Goal: Contribute content

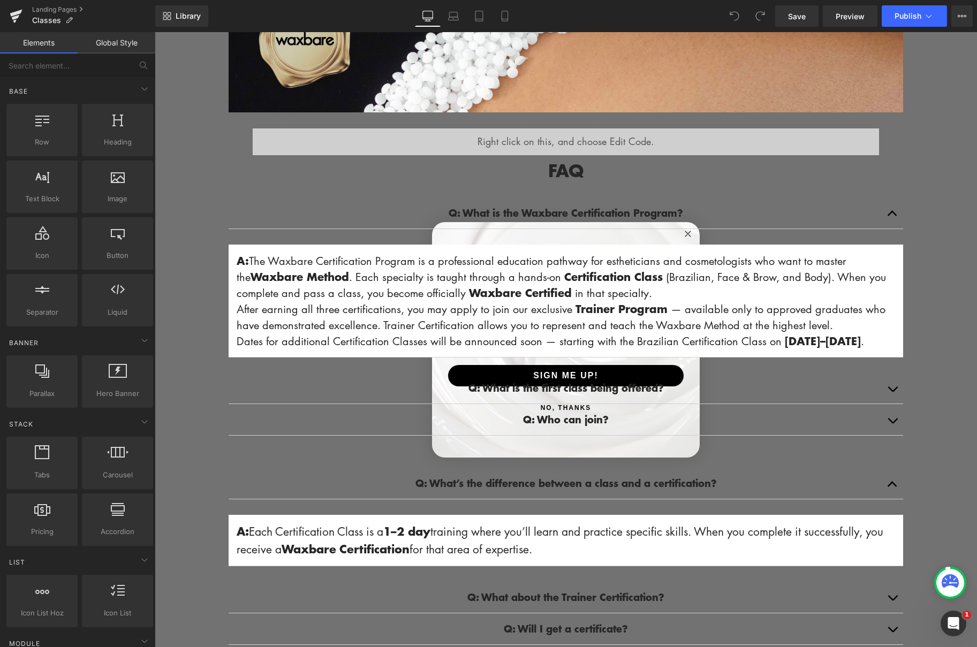
scroll to position [276, 0]
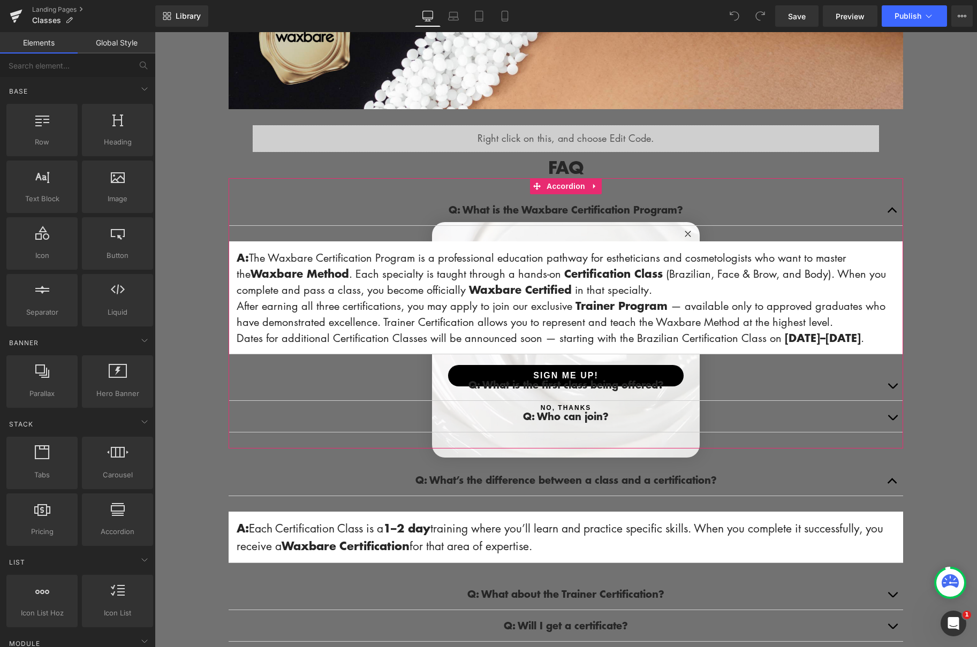
click at [687, 235] on div "Q: What is the Waxbare Certification Program? Text Block A: The Waxbare Certifi…" at bounding box center [565, 274] width 674 height 160
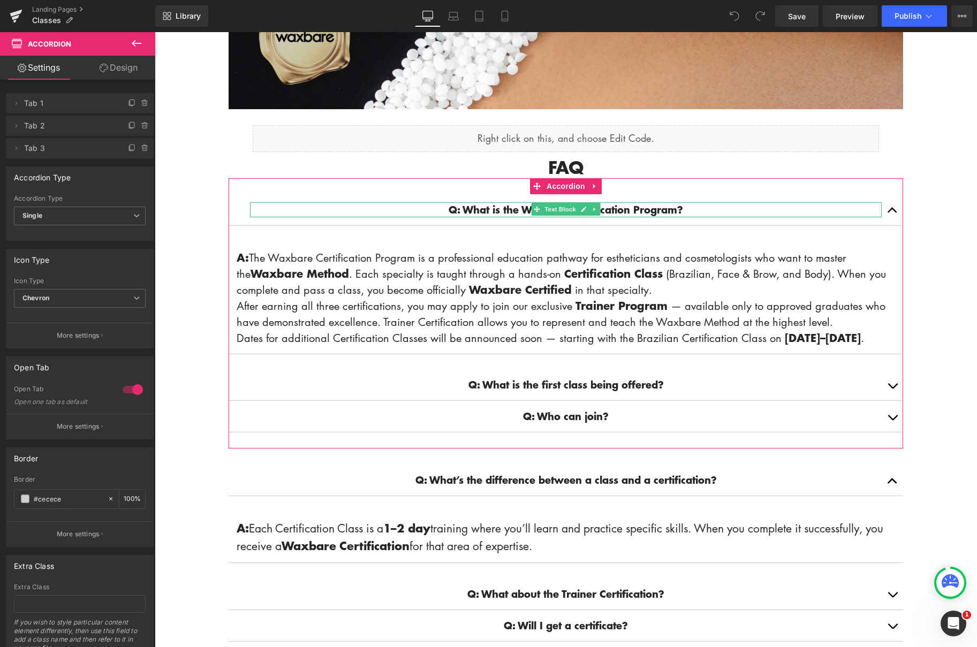
click at [627, 205] on strong "Q: What is the Waxbare Certification Program?" at bounding box center [565, 209] width 234 height 14
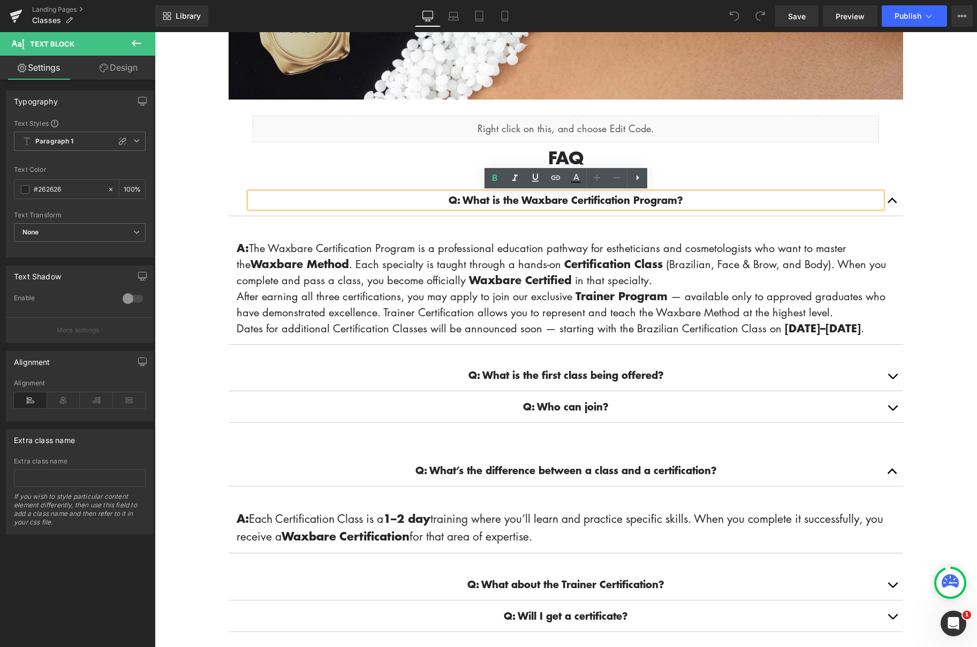
scroll to position [287, 0]
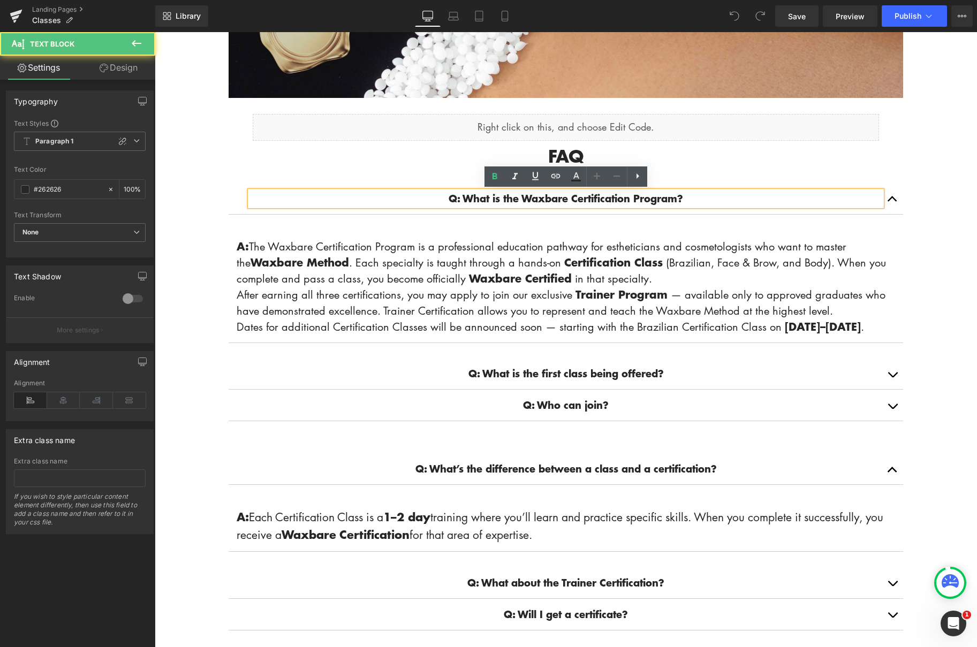
click at [627, 206] on div "Q: What is the Waxbare Certification Program?" at bounding box center [565, 198] width 631 height 15
drag, startPoint x: 702, startPoint y: 195, endPoint x: 654, endPoint y: 214, distance: 51.4
click at [499, 182] on div "Q: What is the Waxbare Certification Program? Text Block A: The Waxbare Certifi…" at bounding box center [565, 302] width 674 height 271
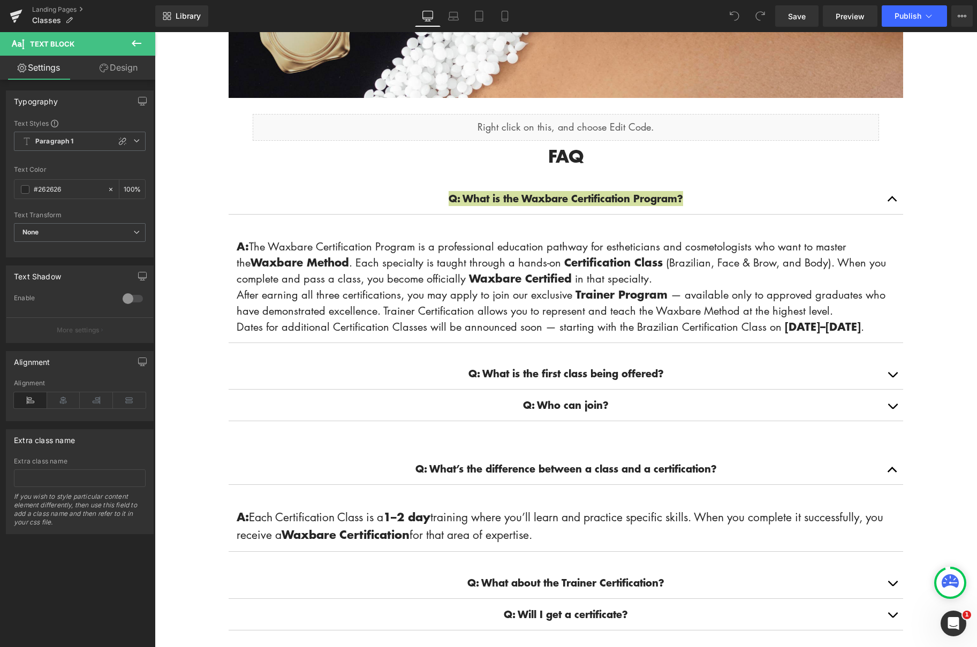
click at [105, 70] on icon at bounding box center [104, 68] width 9 height 9
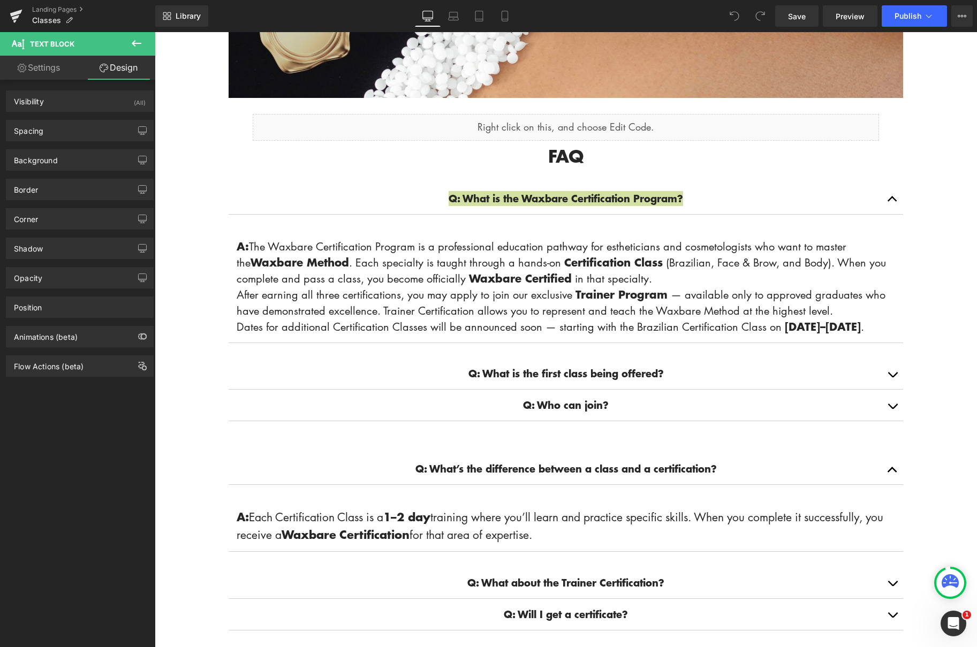
click at [47, 71] on link "Settings" at bounding box center [39, 68] width 78 height 24
type input "100"
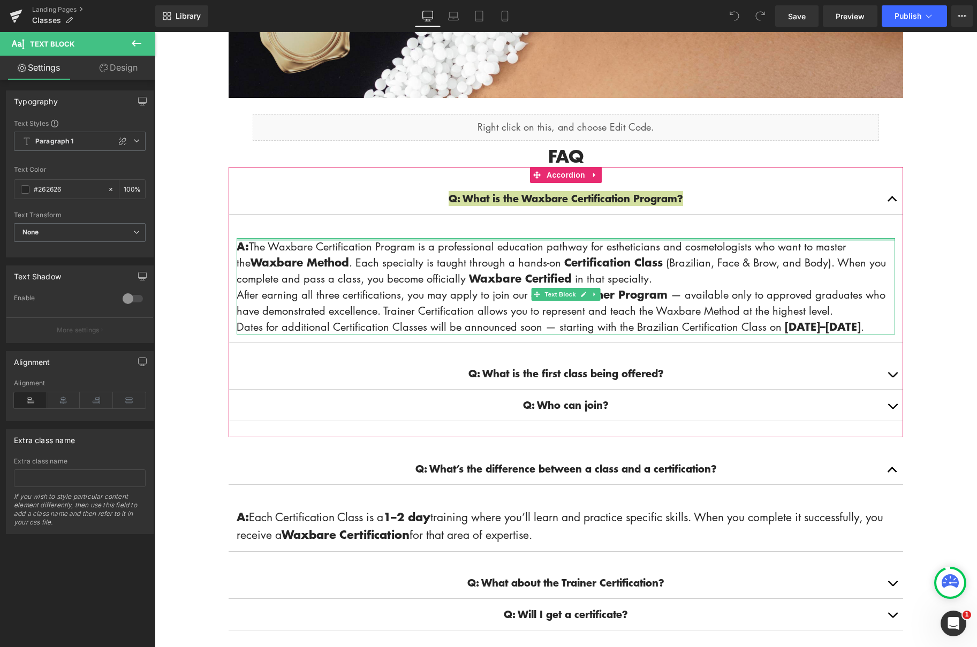
scroll to position [285, 0]
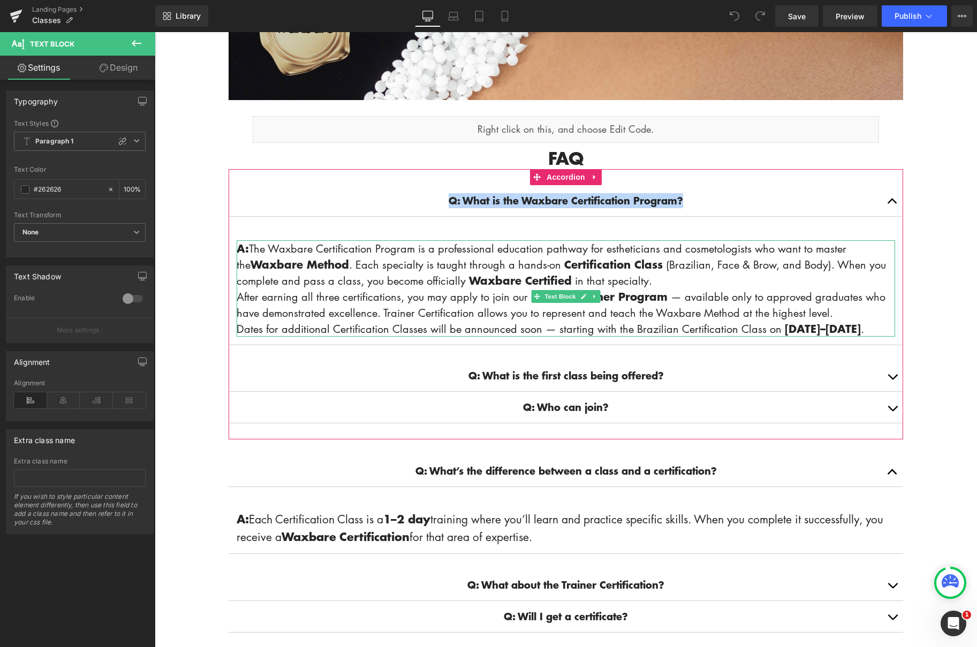
click at [338, 265] on span "A: The Waxbare Certification Program is a professional education pathway for es…" at bounding box center [561, 264] width 649 height 47
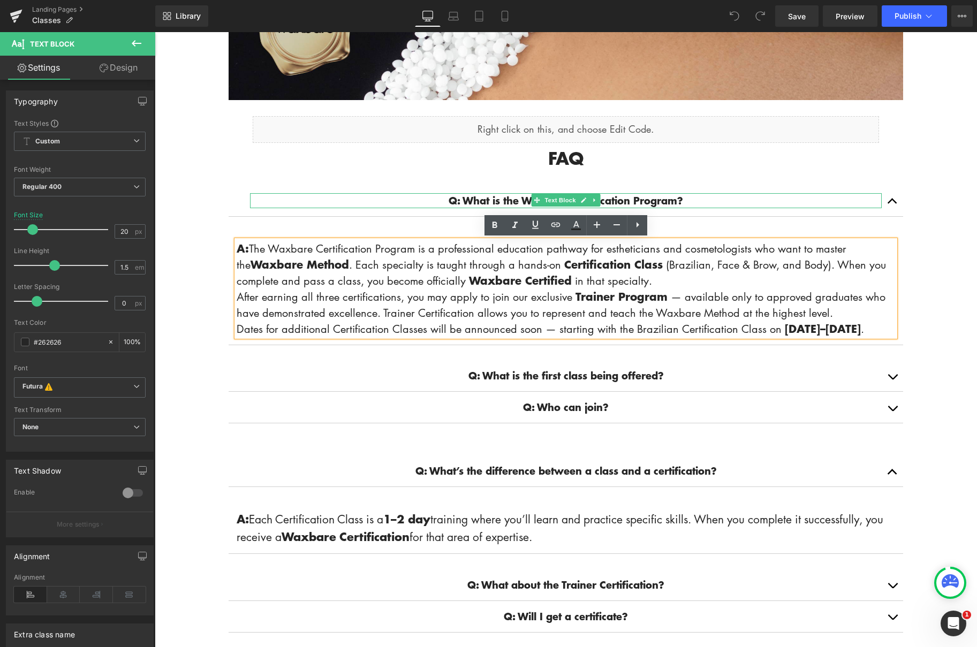
click at [478, 198] on strong "Q: What is the Waxbare Certification Program?" at bounding box center [565, 200] width 234 height 14
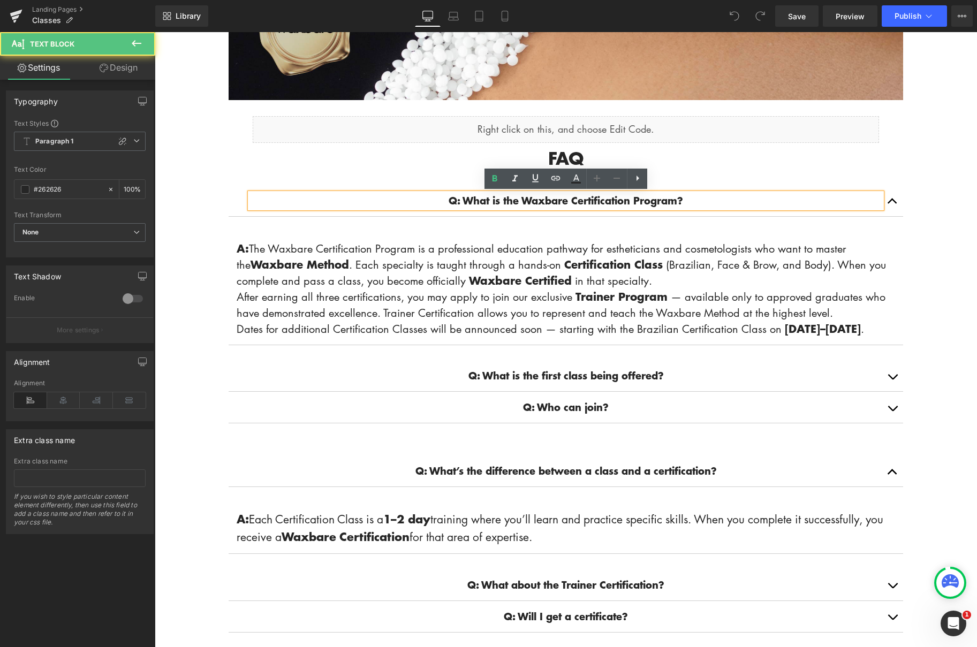
scroll to position [286, 0]
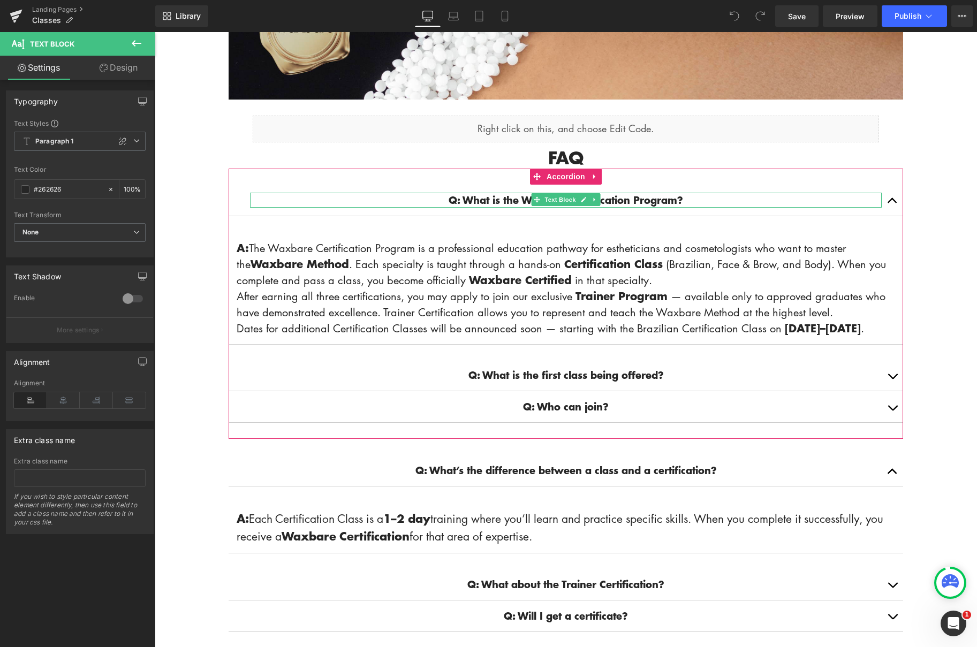
click at [508, 198] on strong "Q: What is the Waxbare Certification Program?" at bounding box center [565, 200] width 234 height 14
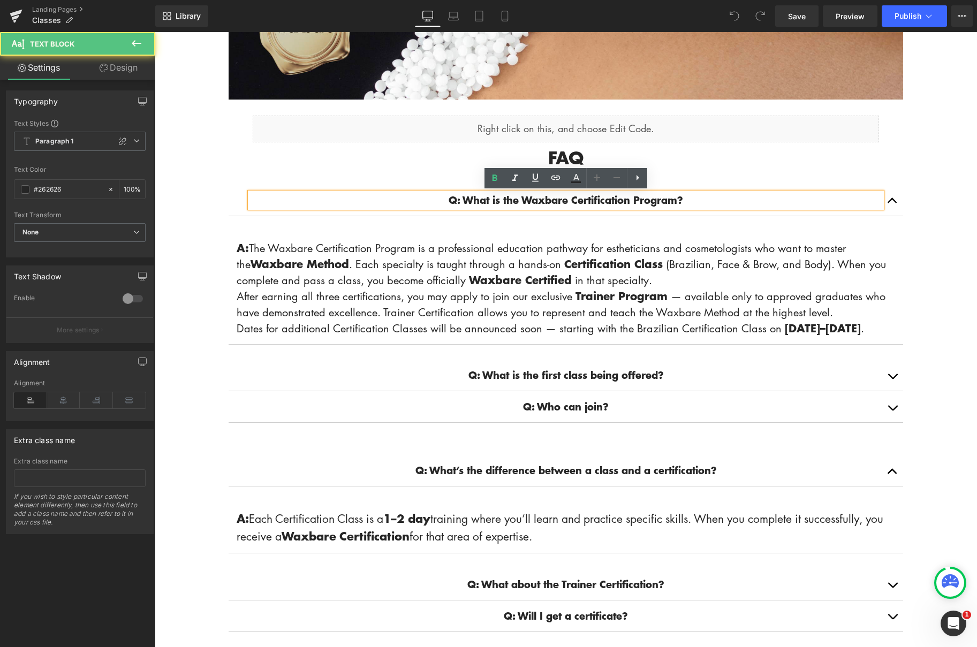
click at [499, 200] on strong "Q: What is the Waxbare Certification Program?" at bounding box center [565, 200] width 234 height 14
click at [481, 198] on strong "Q: What is the Waxbare Certification Program?" at bounding box center [565, 200] width 234 height 14
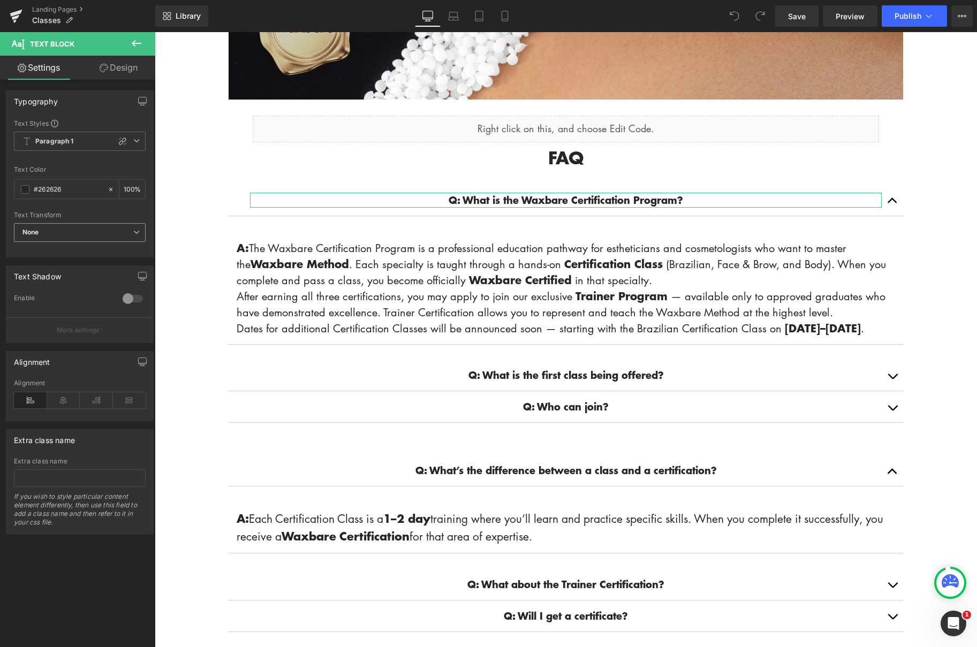
click at [134, 230] on icon at bounding box center [136, 232] width 6 height 6
click at [133, 230] on icon at bounding box center [132, 232] width 6 height 6
click at [133, 142] on icon at bounding box center [136, 141] width 6 height 6
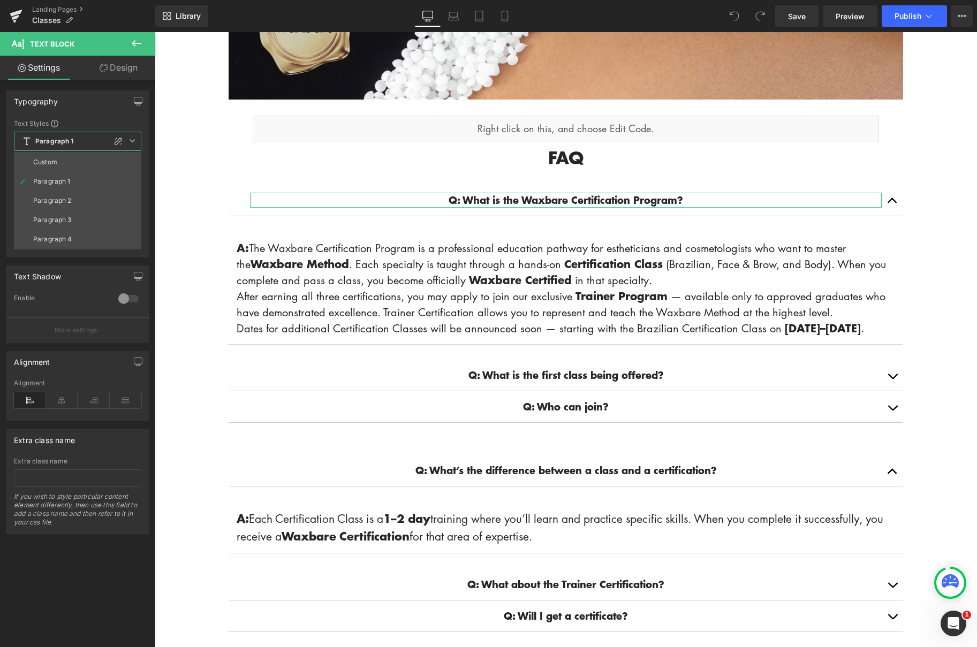
click at [131, 142] on icon at bounding box center [132, 141] width 6 height 6
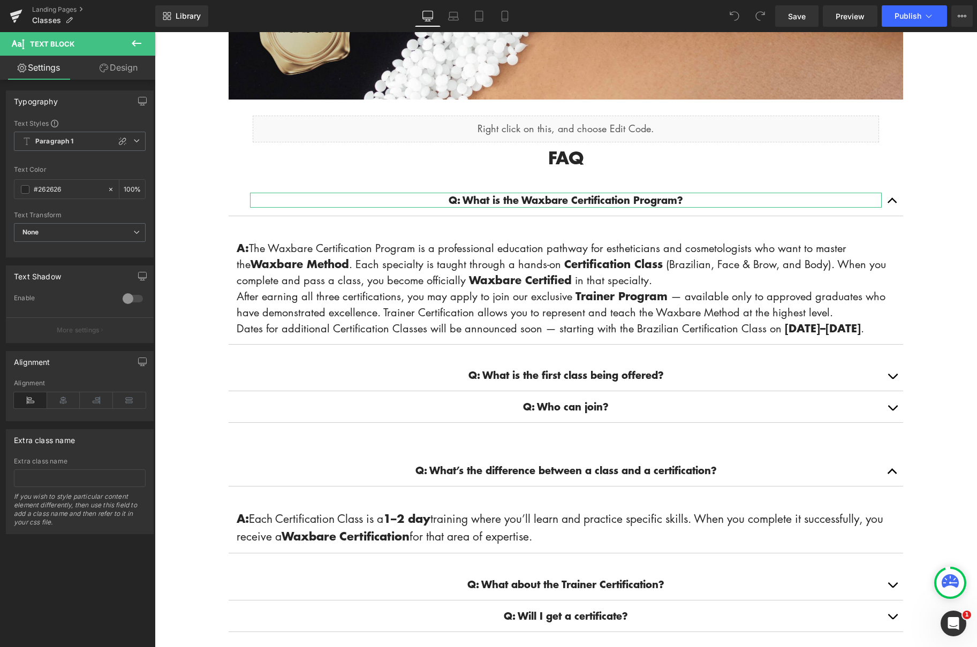
click at [132, 70] on link "Design" at bounding box center [119, 68] width 78 height 24
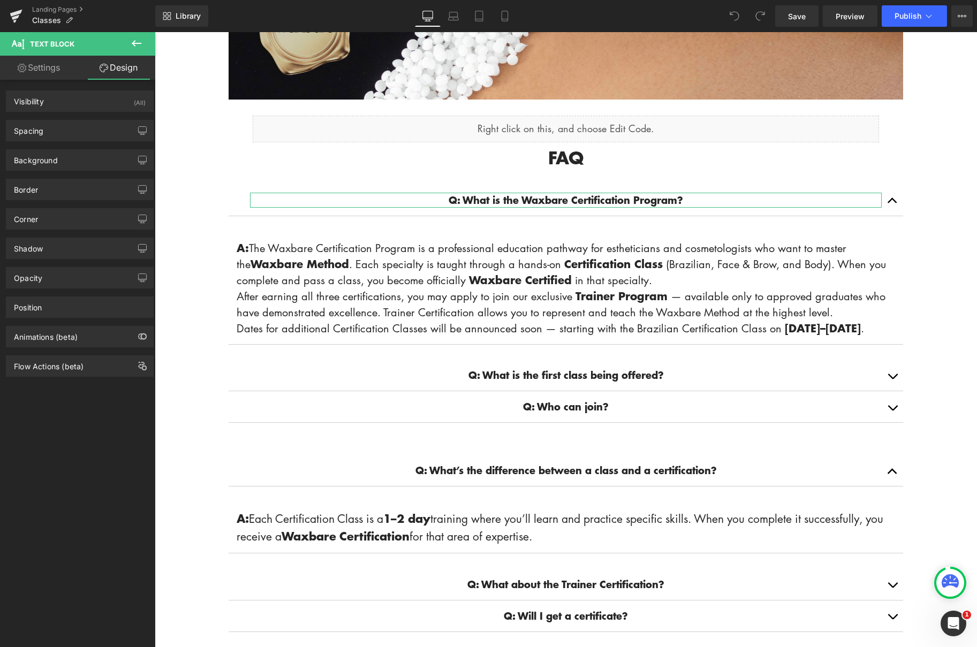
click at [51, 71] on link "Settings" at bounding box center [39, 68] width 78 height 24
type input "100"
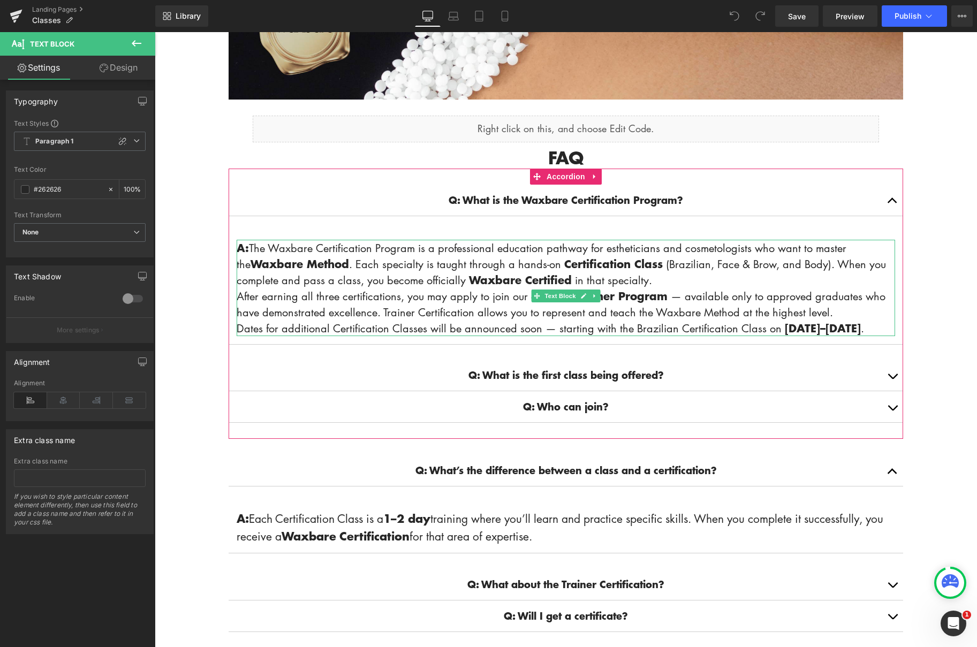
click at [501, 262] on span "A: The Waxbare Certification Program is a professional education pathway for es…" at bounding box center [561, 263] width 649 height 47
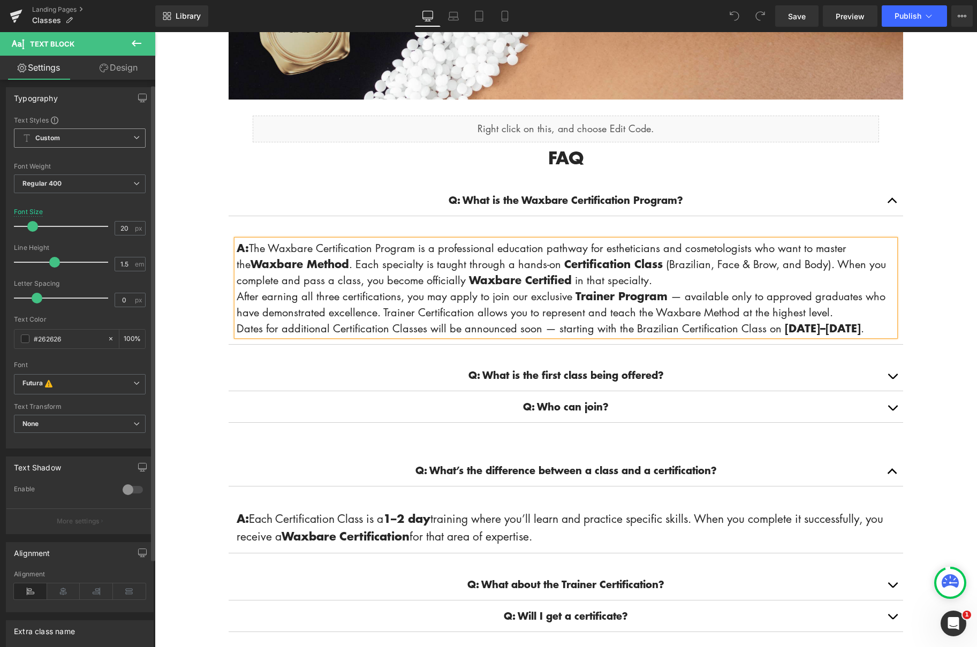
scroll to position [5, 0]
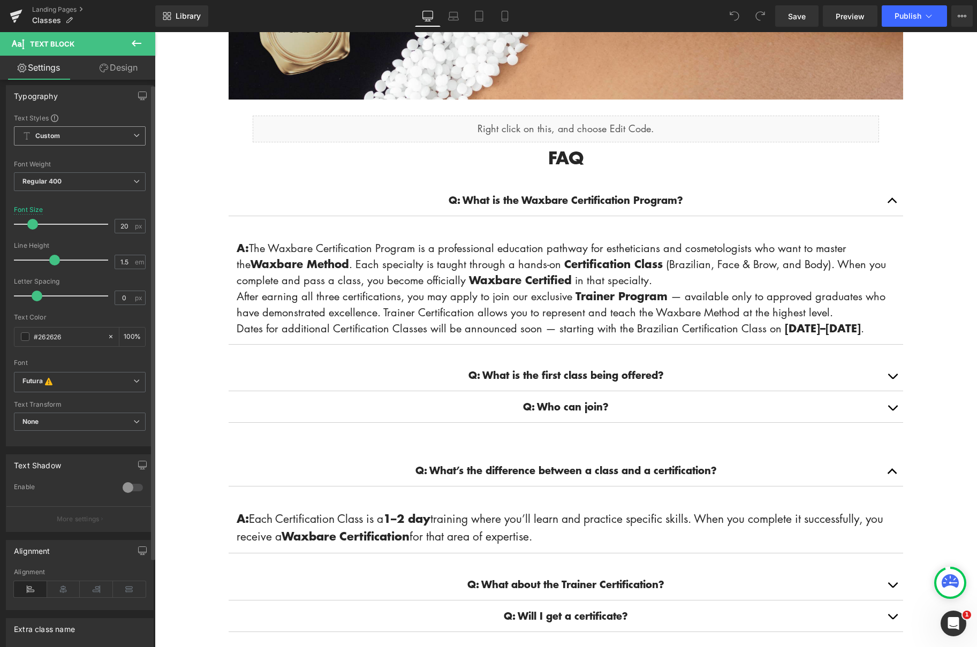
click at [136, 135] on span "Custom" at bounding box center [80, 135] width 132 height 19
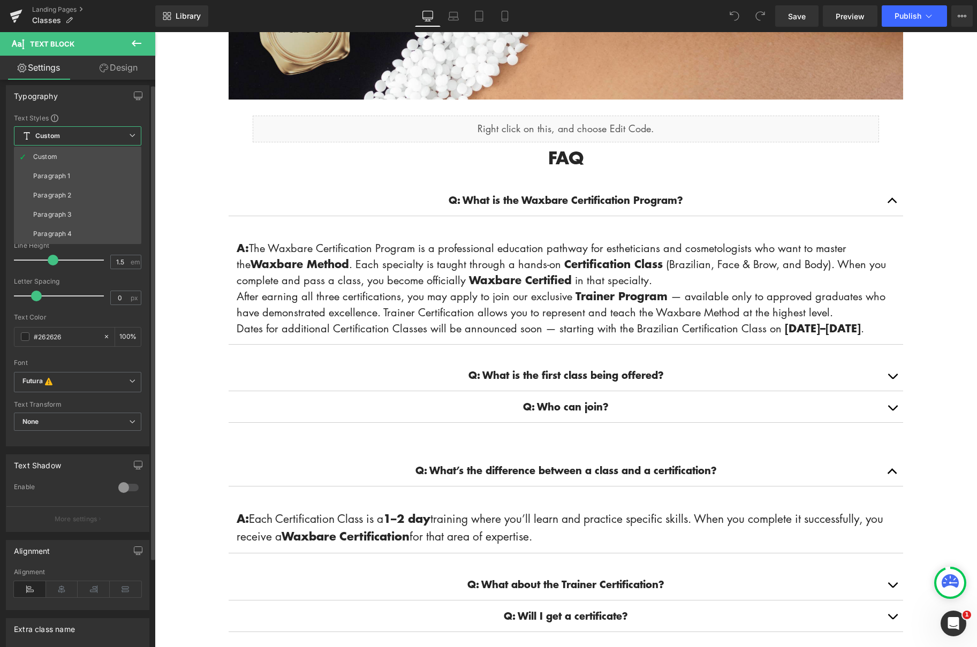
click at [136, 135] on span "Custom" at bounding box center [77, 135] width 127 height 19
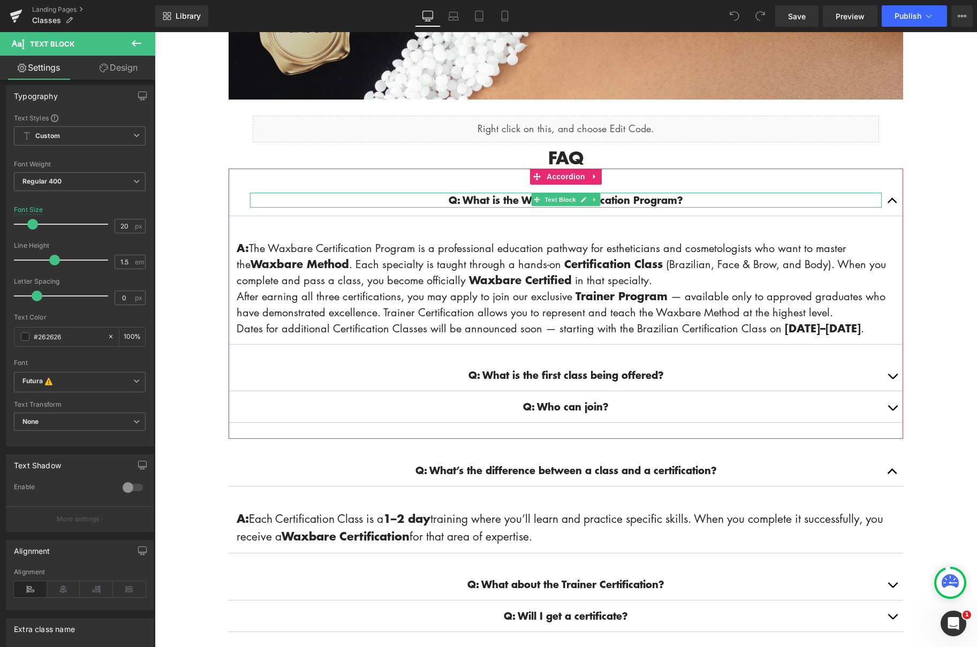
click at [461, 202] on strong "Q: What is the Waxbare Certification Program?" at bounding box center [565, 200] width 234 height 14
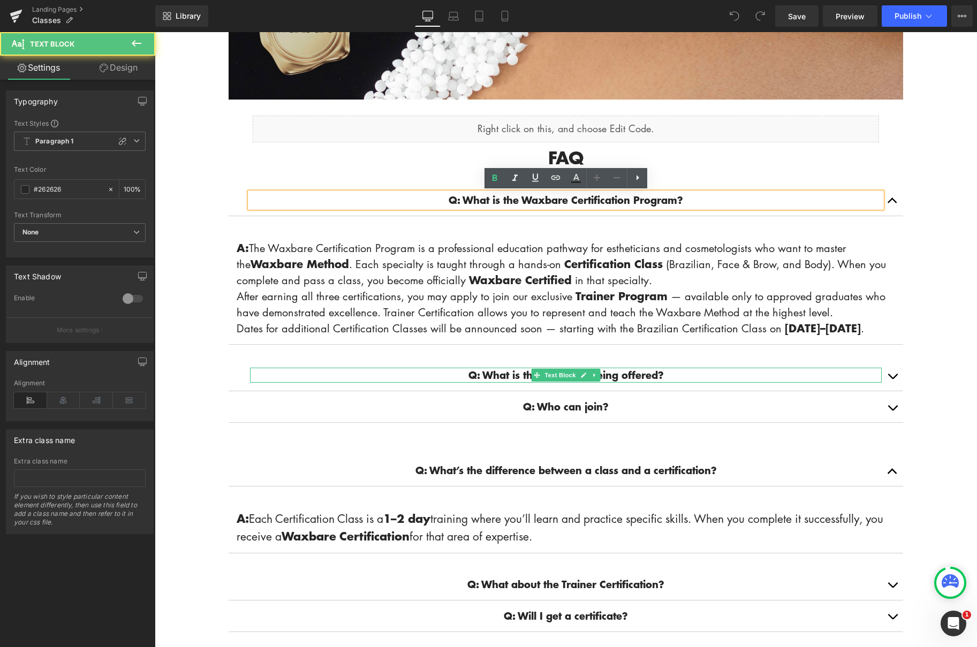
click at [508, 382] on strong "Q: What is the first class being offered?" at bounding box center [565, 375] width 195 height 14
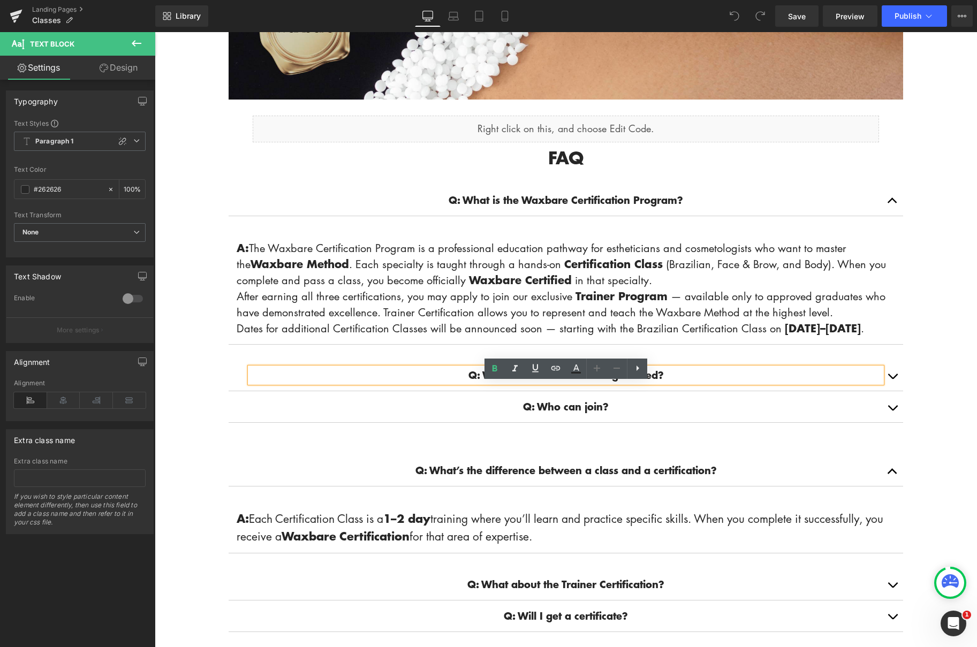
click at [500, 382] on strong "Q: What is the first class being offered?" at bounding box center [565, 375] width 195 height 14
click at [493, 200] on strong "Q: What is the Waxbare Certification Program?" at bounding box center [565, 200] width 234 height 14
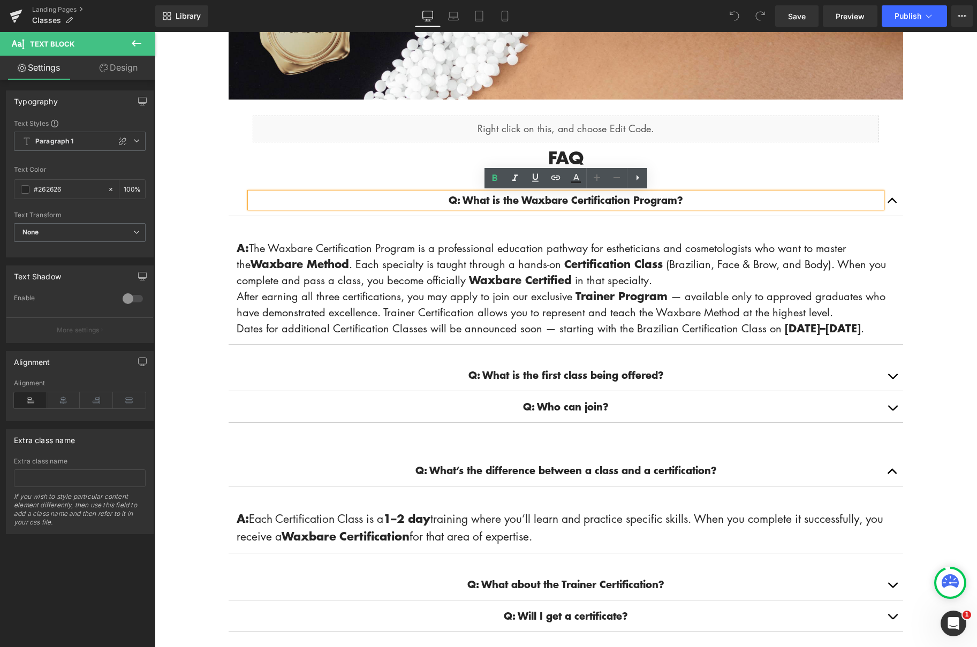
click at [642, 177] on icon at bounding box center [637, 177] width 13 height 13
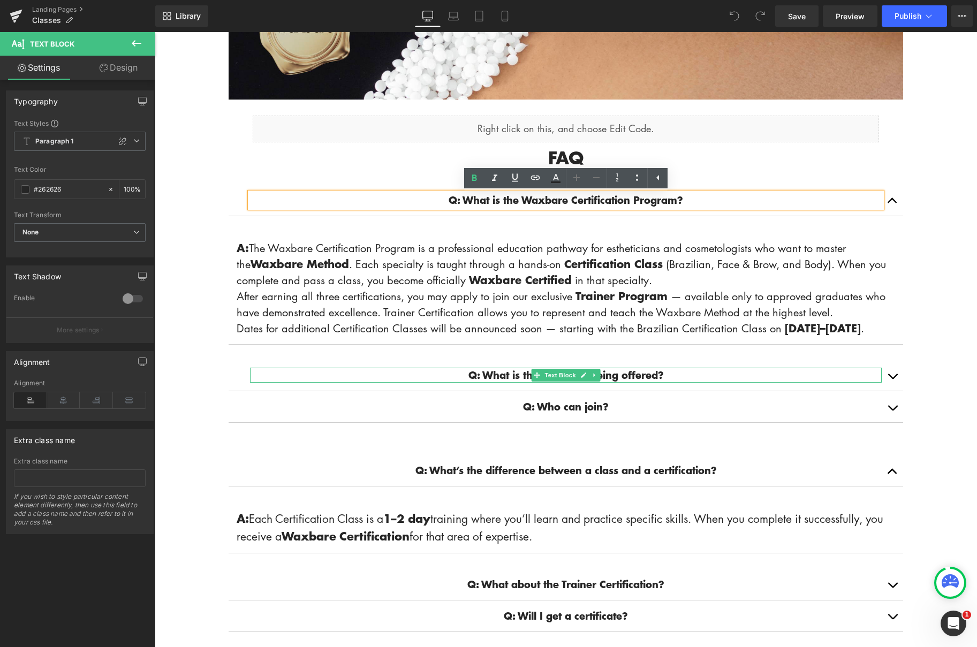
click at [605, 382] on strong "Q: What is the first class being offered?" at bounding box center [565, 375] width 195 height 14
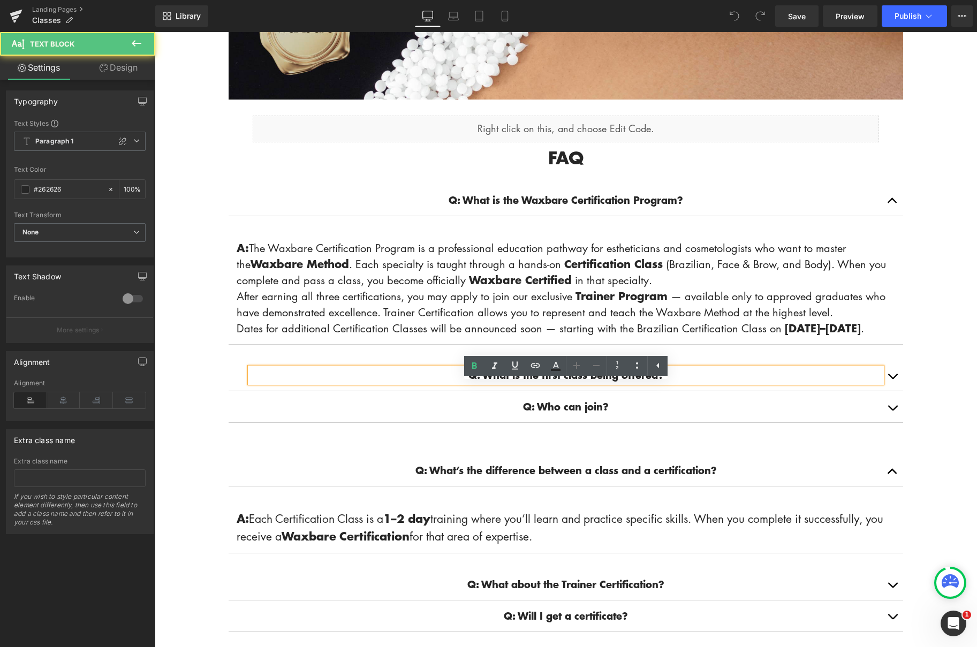
click at [605, 382] on strong "Q: What is the first class being offered?" at bounding box center [565, 375] width 195 height 14
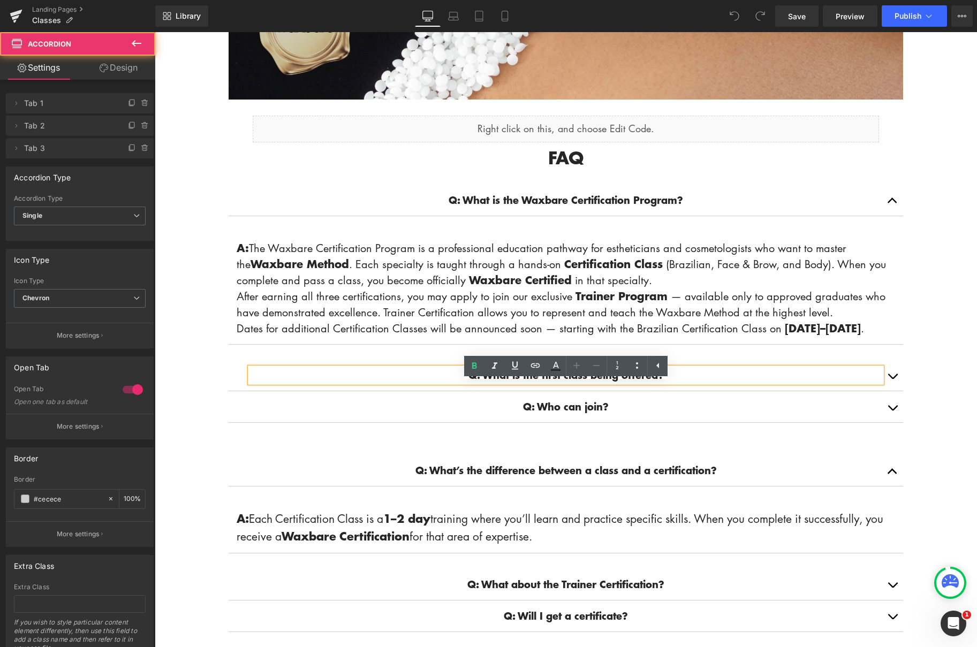
click at [893, 390] on button "button" at bounding box center [891, 375] width 21 height 31
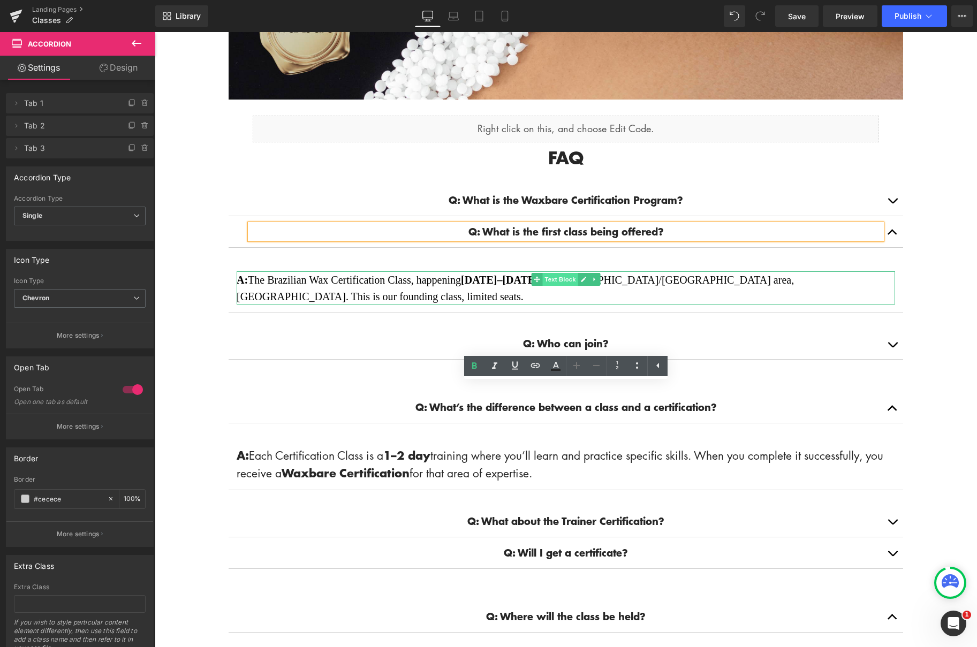
click at [542, 282] on span "Text Block" at bounding box center [559, 279] width 35 height 13
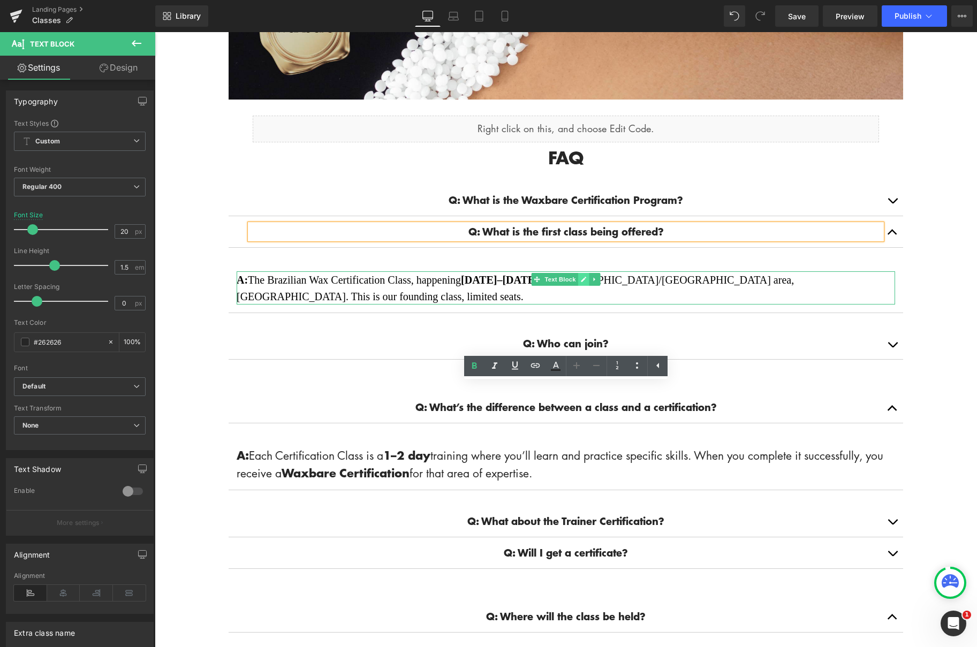
click at [581, 279] on icon at bounding box center [583, 279] width 5 height 5
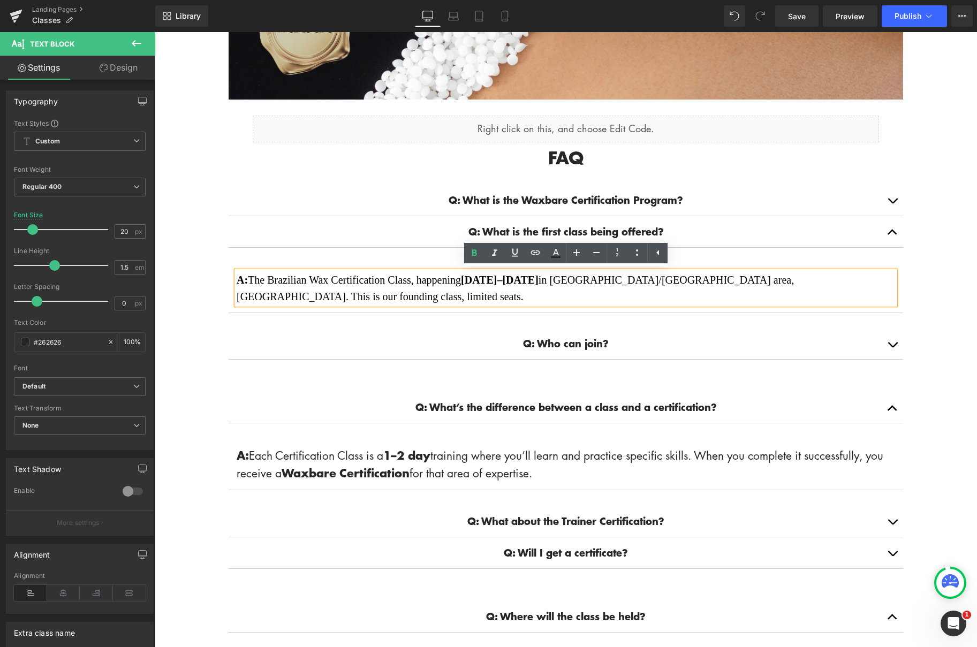
click at [581, 279] on span "A: The Brazilian Wax Certification Class, happening [DATE]–[DATE] in [GEOGRAPHI…" at bounding box center [515, 288] width 557 height 28
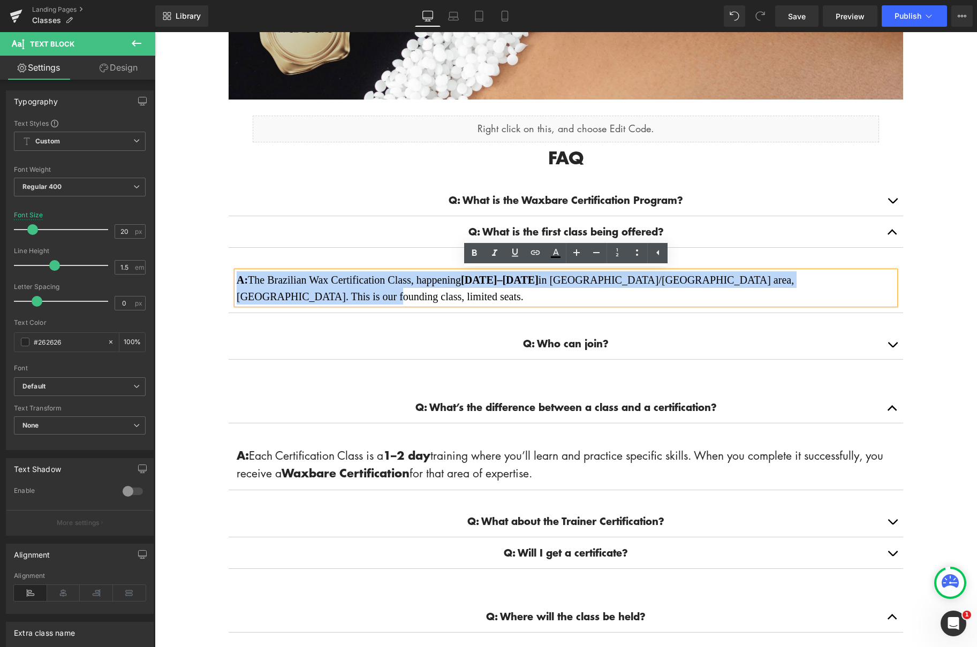
drag, startPoint x: 237, startPoint y: 277, endPoint x: 893, endPoint y: 284, distance: 655.6
click at [893, 284] on p "A: The Brazilian Wax Certification Class, happening [DATE]–[DATE] in [GEOGRAPHI…" at bounding box center [566, 287] width 658 height 33
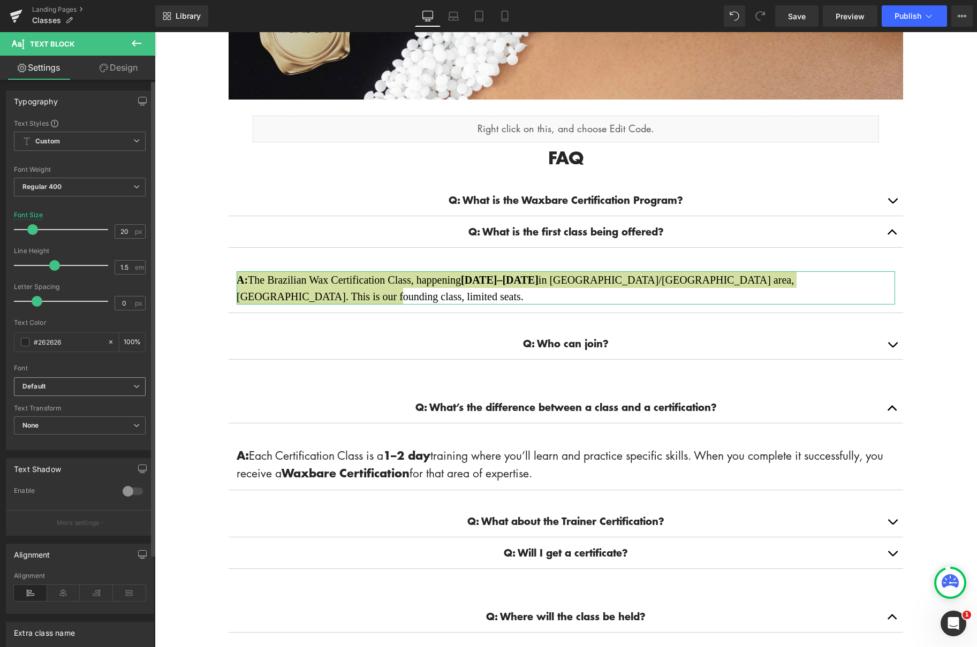
click at [112, 388] on b "Default" at bounding box center [77, 386] width 111 height 9
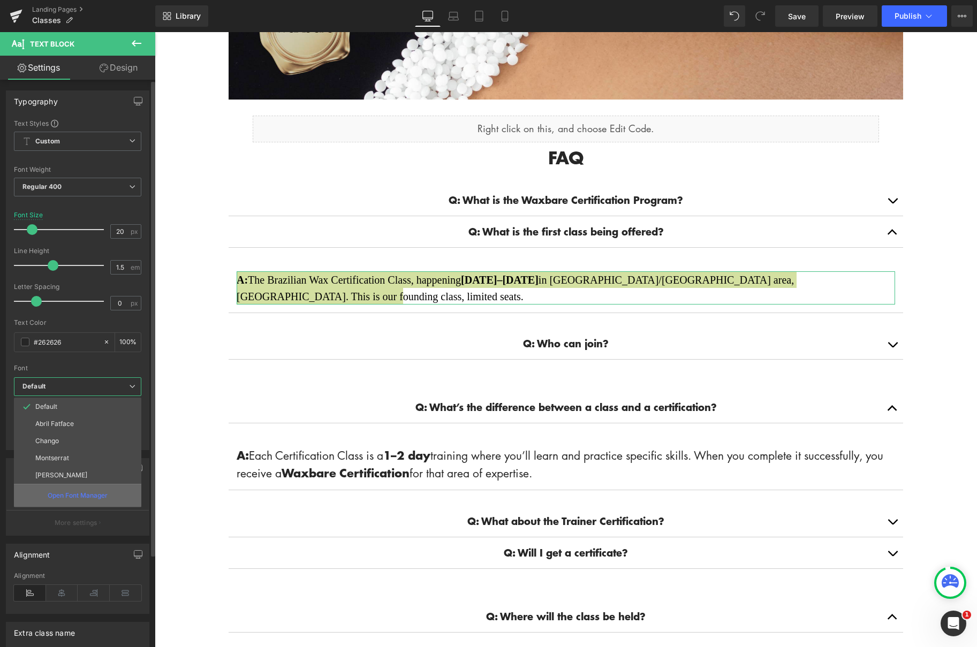
click at [104, 489] on div "Open Font Manager" at bounding box center [77, 495] width 127 height 23
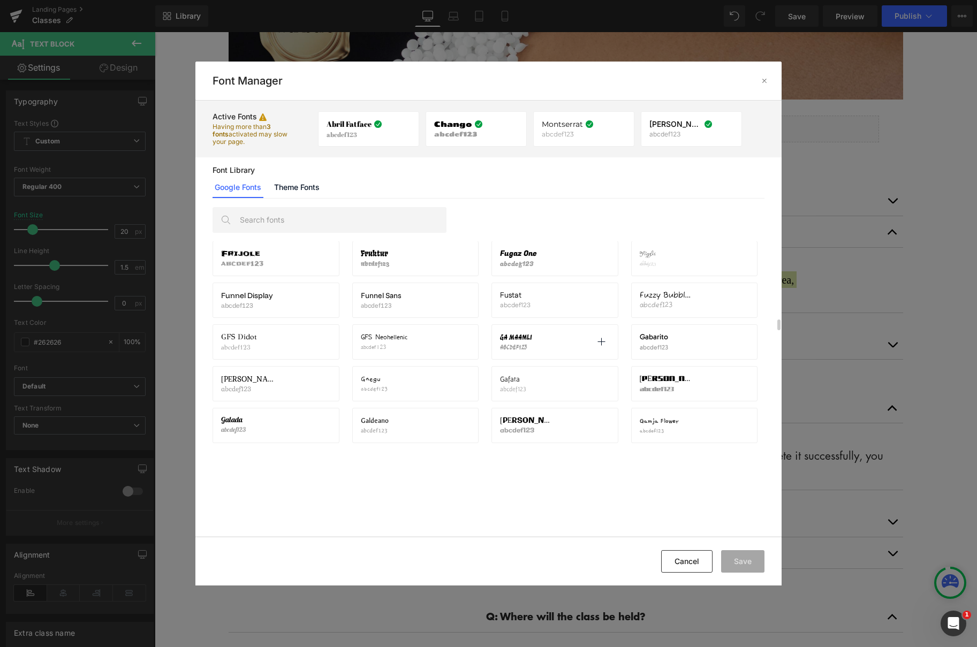
scroll to position [5404, 0]
click at [302, 224] on input "text" at bounding box center [339, 220] width 211 height 25
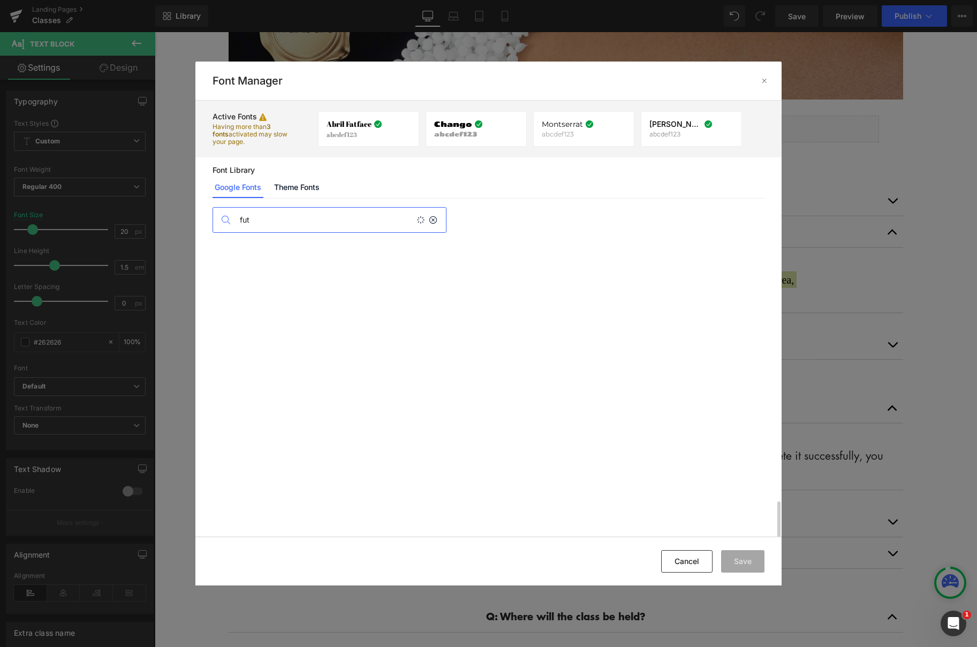
scroll to position [0, 0]
type input "fut"
click at [286, 181] on link "Theme Fonts" at bounding box center [297, 187] width 50 height 21
click at [271, 223] on div "Add theme fonts" at bounding box center [262, 217] width 100 height 21
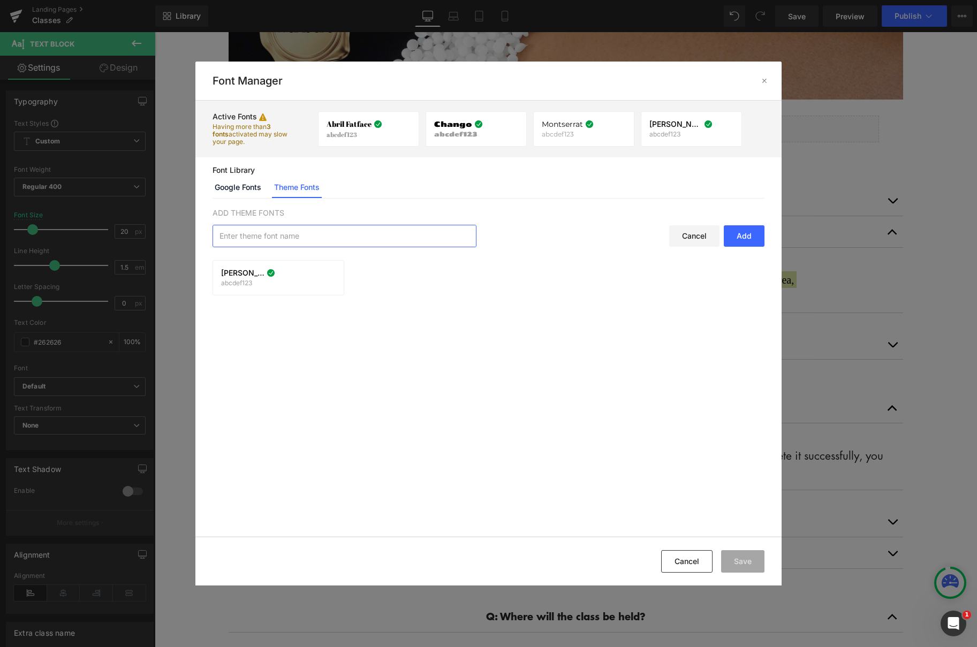
click at [285, 238] on input "text" at bounding box center [344, 235] width 263 height 21
type input "fut"
click at [239, 187] on link "Google Fonts" at bounding box center [237, 187] width 51 height 21
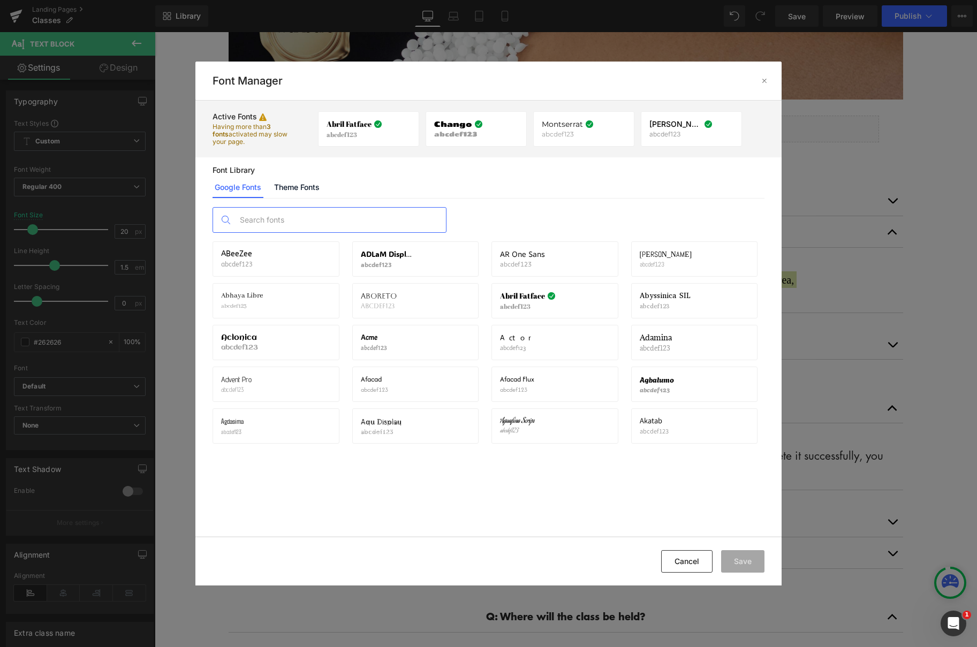
click at [336, 216] on input "text" at bounding box center [339, 220] width 211 height 25
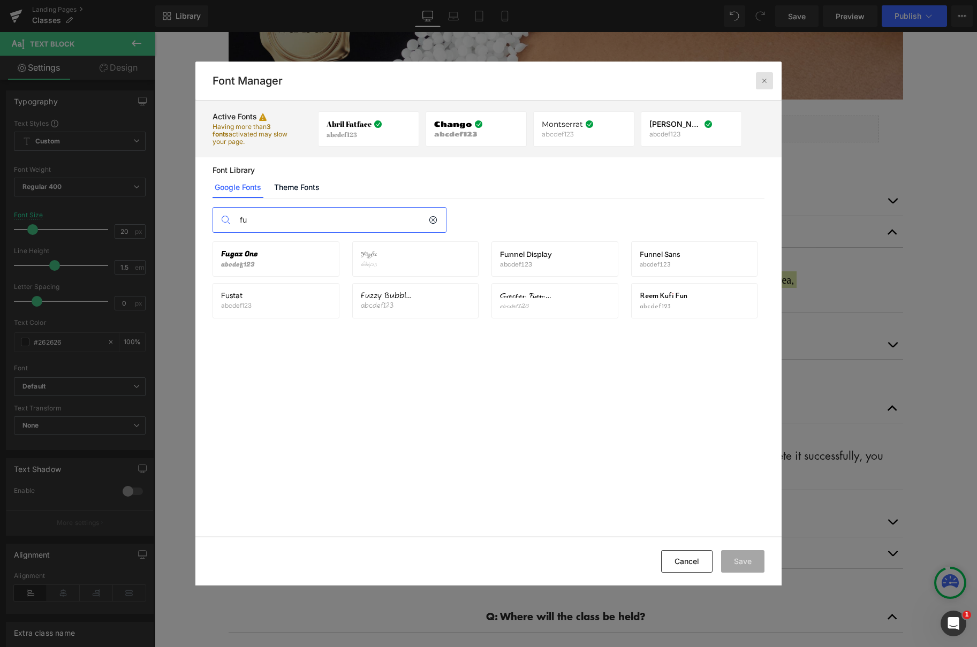
type input "fu"
click at [768, 80] on div at bounding box center [764, 80] width 17 height 17
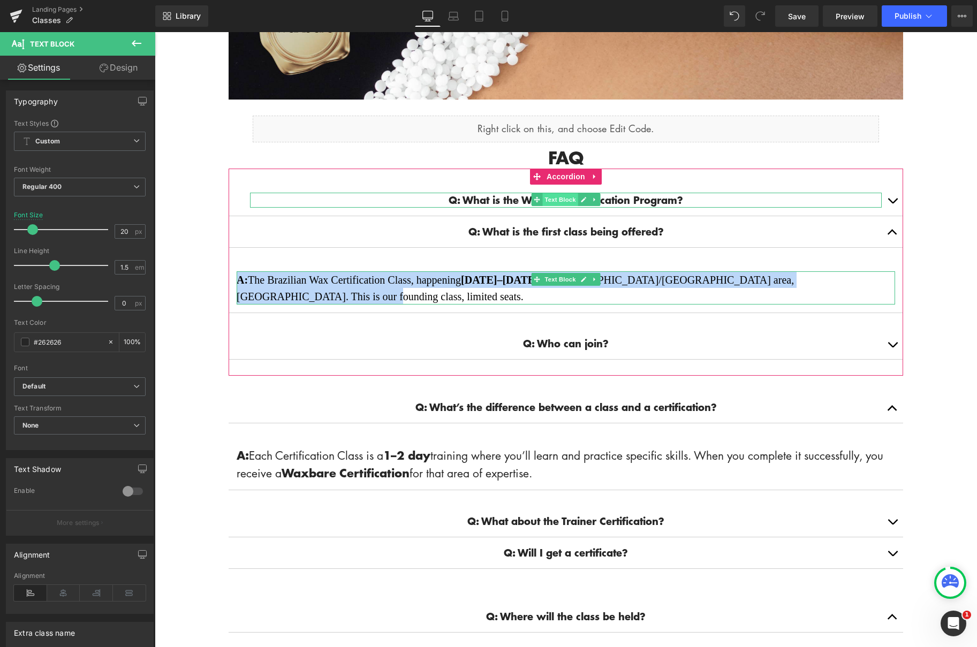
click at [548, 197] on span "Text Block" at bounding box center [559, 199] width 35 height 13
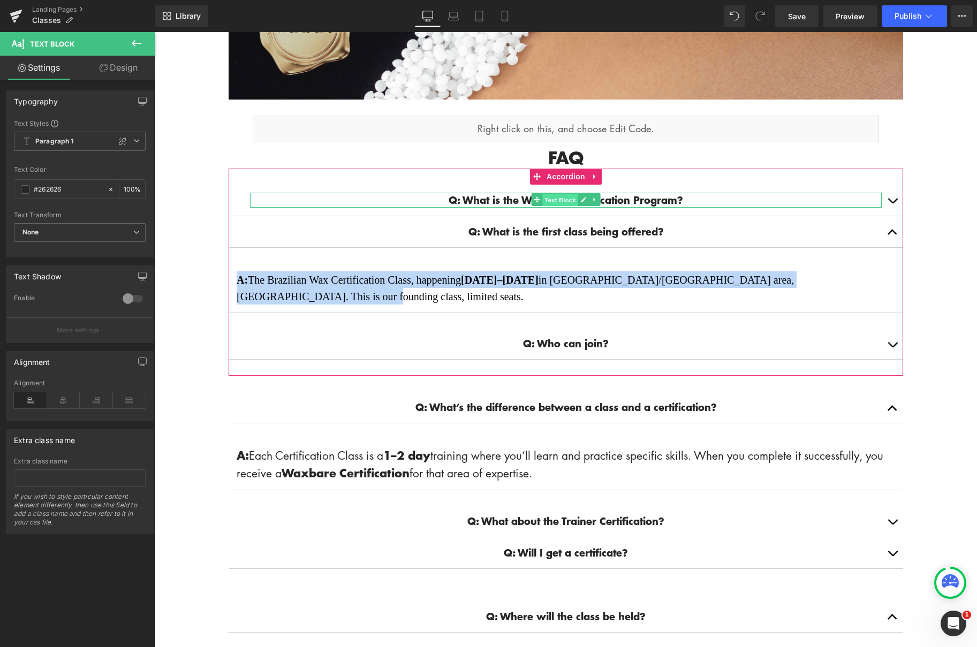
click at [550, 197] on span "Text Block" at bounding box center [559, 200] width 35 height 13
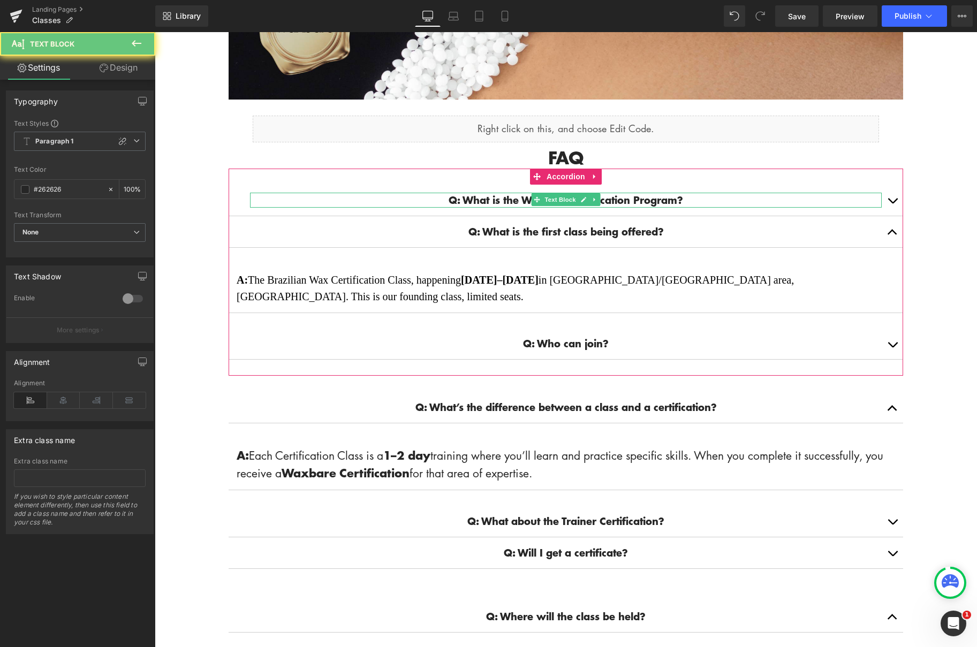
click at [473, 199] on strong "Q: What is the Waxbare Certification Program?" at bounding box center [565, 200] width 234 height 14
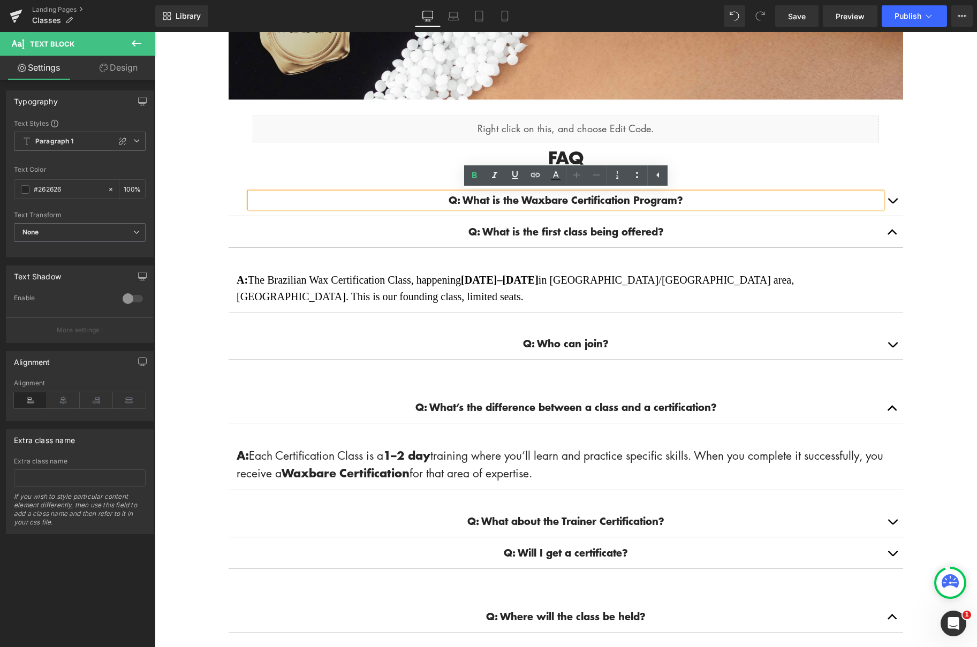
click at [897, 231] on button "button" at bounding box center [891, 231] width 21 height 31
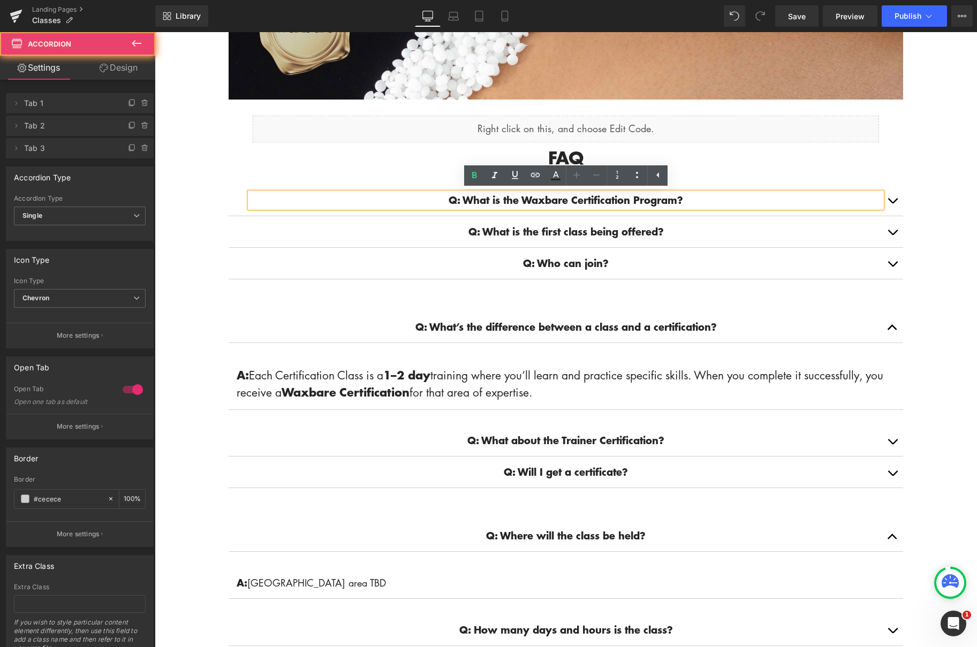
click at [898, 231] on button "button" at bounding box center [891, 231] width 21 height 31
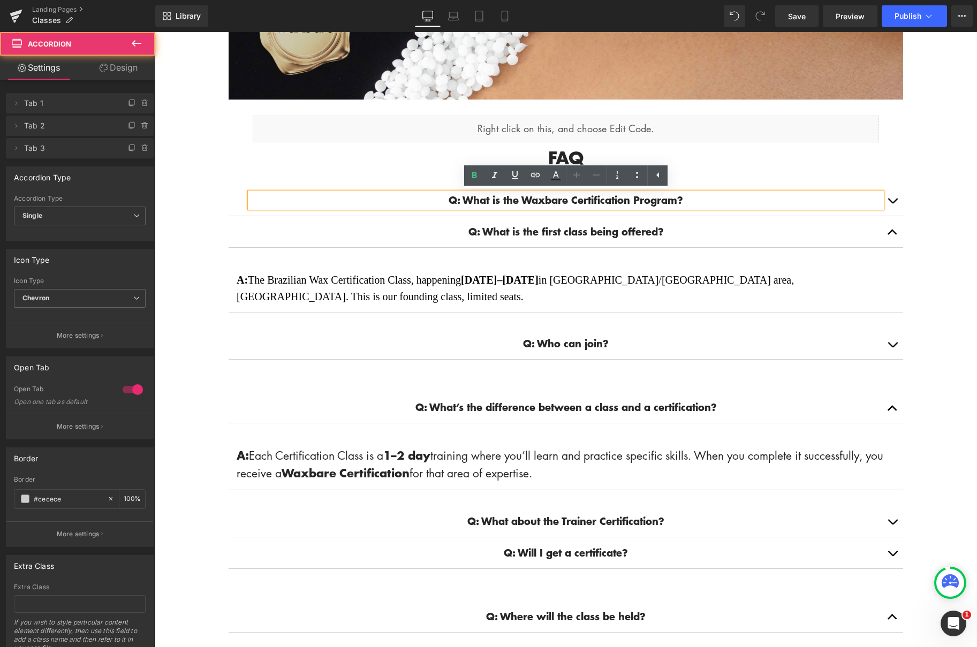
click at [892, 203] on span "button" at bounding box center [892, 203] width 0 height 0
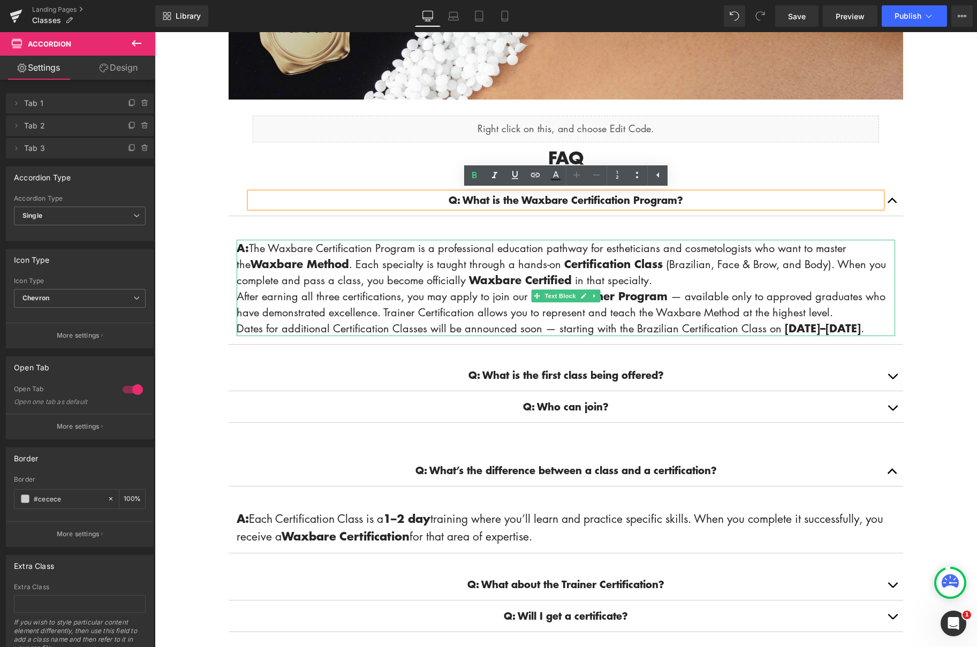
click at [336, 249] on span "A: The Waxbare Certification Program is a professional education pathway for es…" at bounding box center [561, 263] width 649 height 47
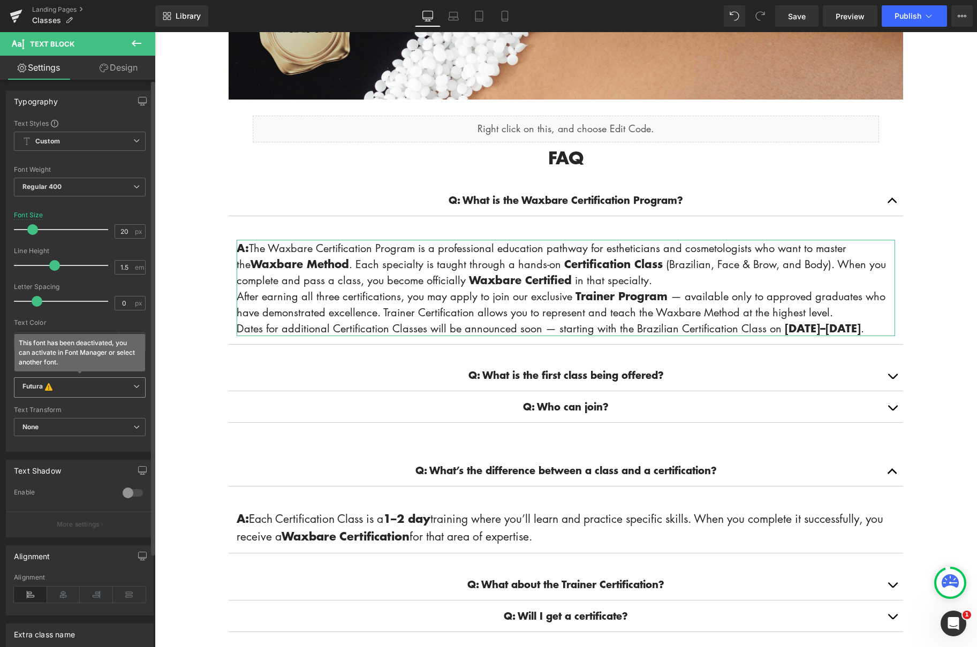
click at [72, 385] on b "Futura This font has been deactivated, you can activate in Font Manager or sele…" at bounding box center [77, 387] width 111 height 11
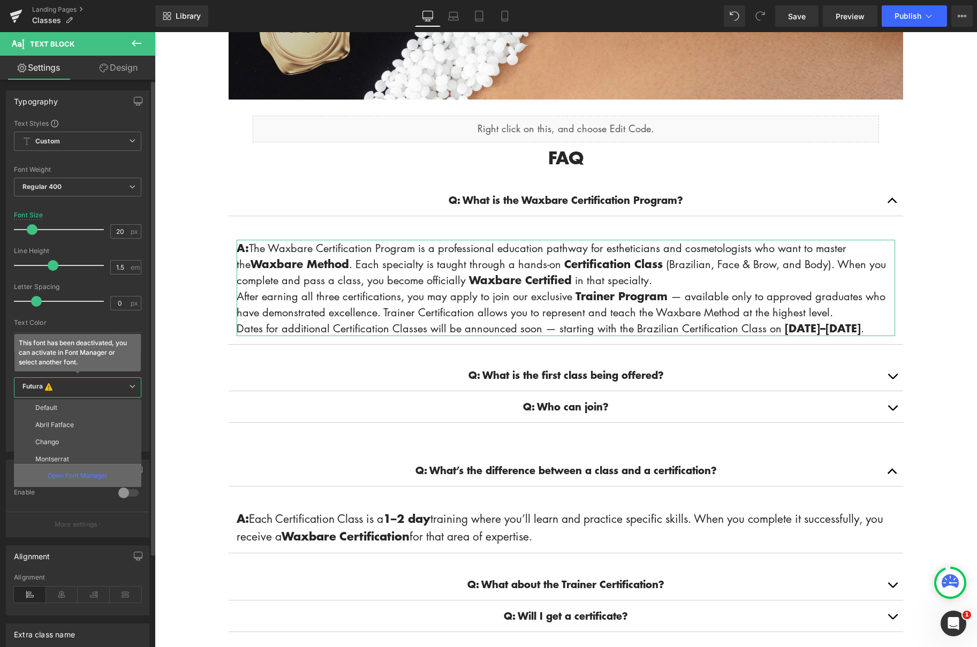
click at [81, 473] on p "Open Font Manager" at bounding box center [78, 476] width 60 height 10
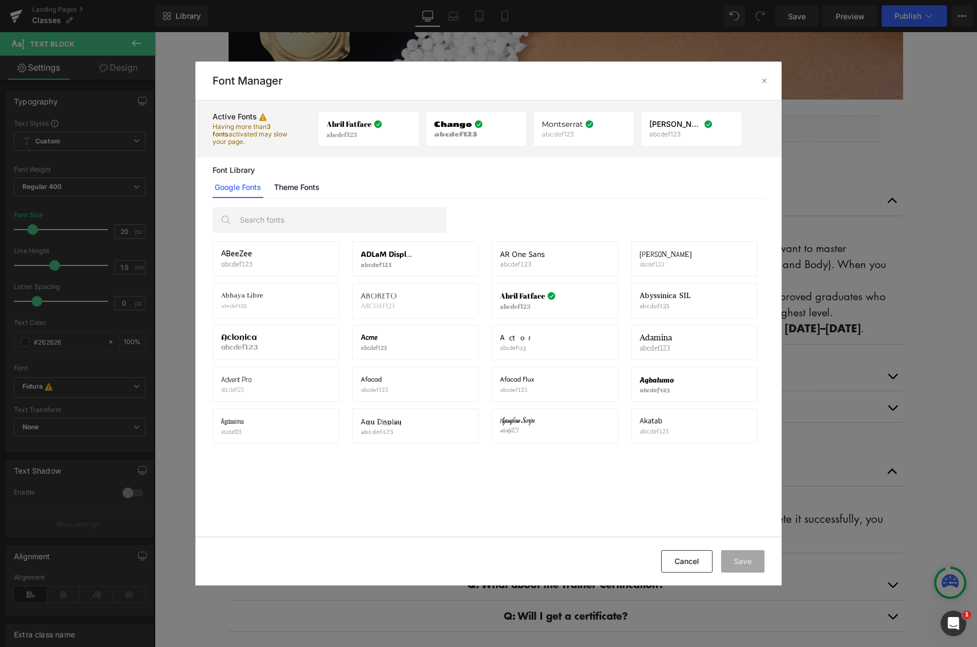
click at [257, 128] on p "Having more than 3 fonts activated may slow your page." at bounding box center [251, 134] width 78 height 22
click at [364, 216] on input "text" at bounding box center [339, 220] width 211 height 25
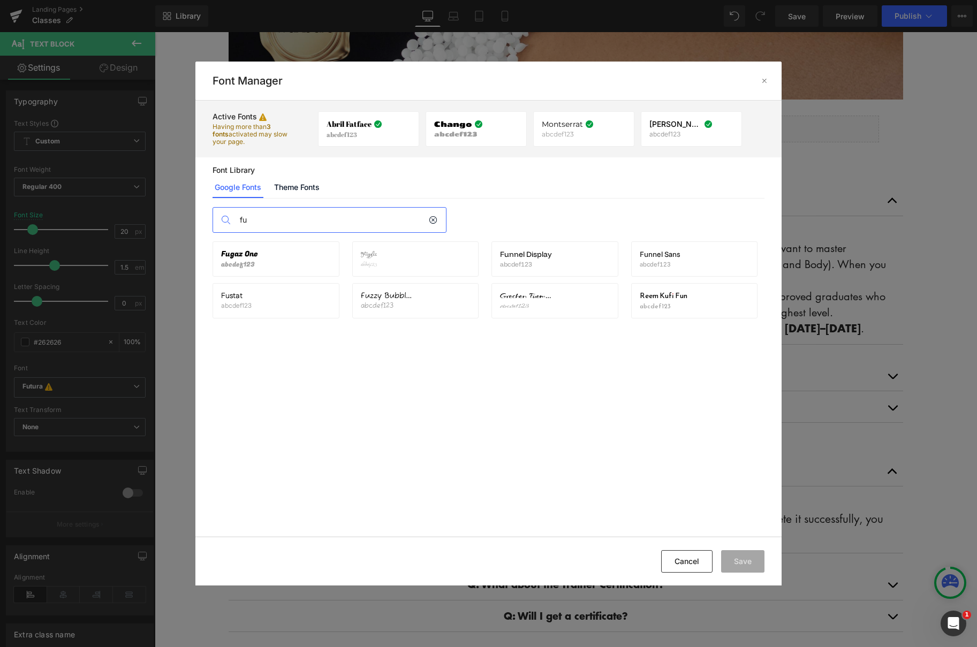
type input "f"
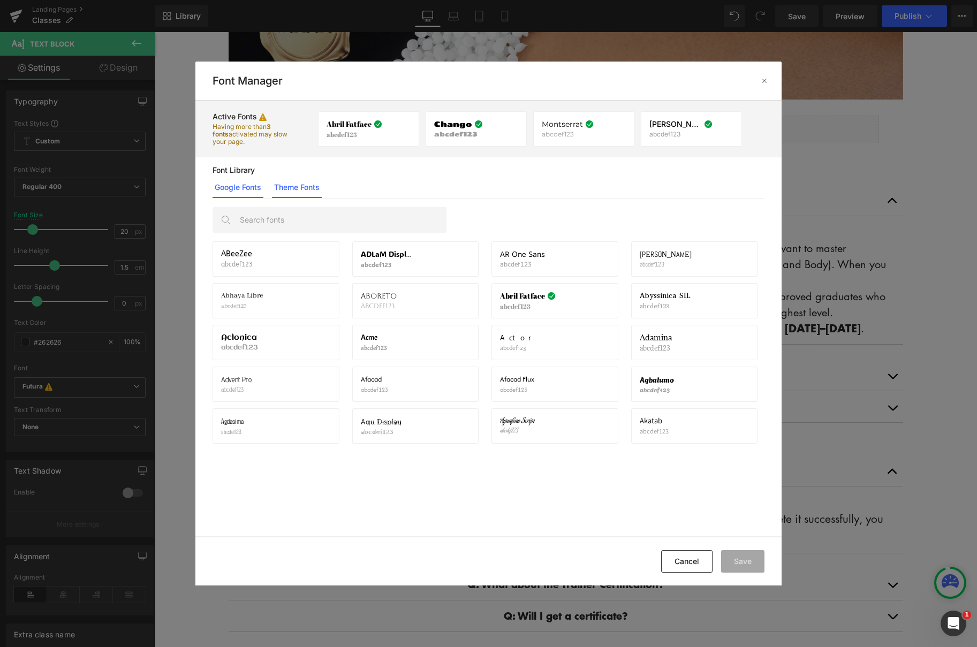
click at [292, 185] on link "Theme Fonts" at bounding box center [297, 187] width 50 height 21
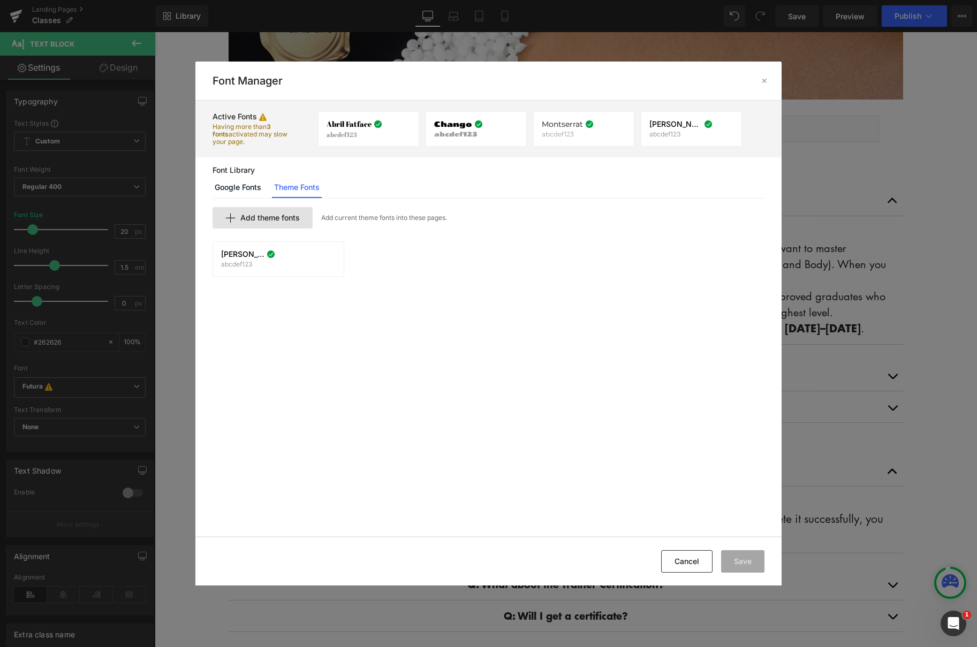
click at [289, 216] on span "Add theme fonts" at bounding box center [269, 218] width 59 height 9
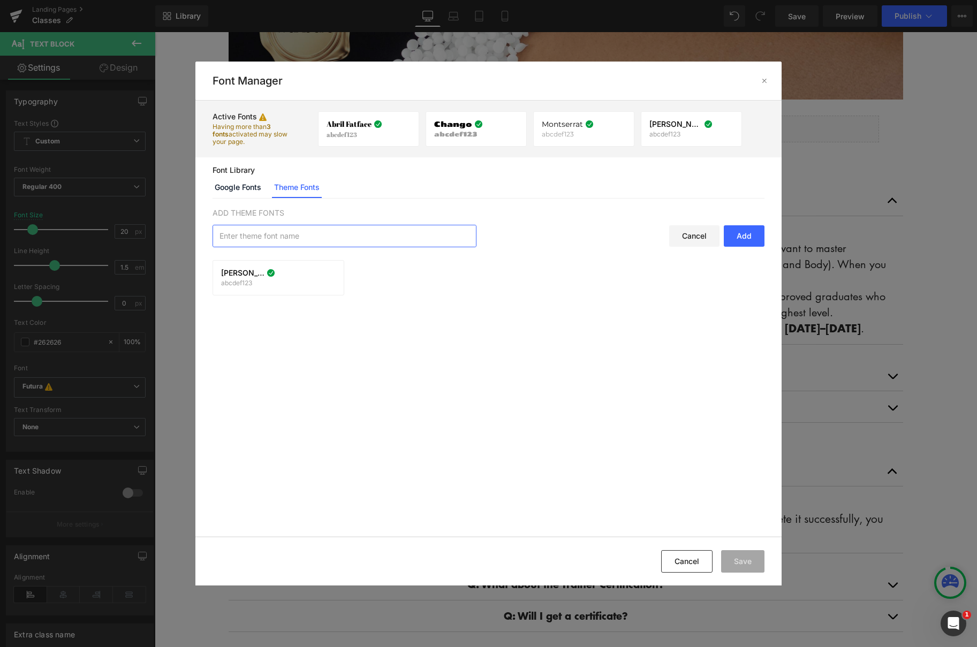
click at [299, 236] on input "text" at bounding box center [344, 235] width 263 height 21
type input "futura"
click at [765, 81] on icon at bounding box center [764, 81] width 9 height 9
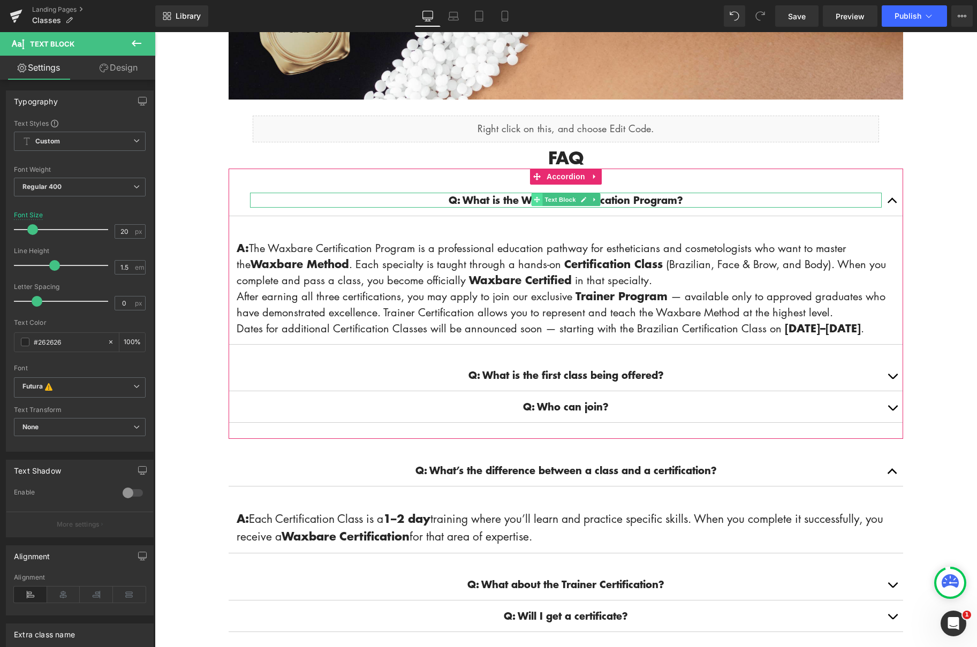
click at [537, 201] on icon at bounding box center [537, 200] width 6 height 6
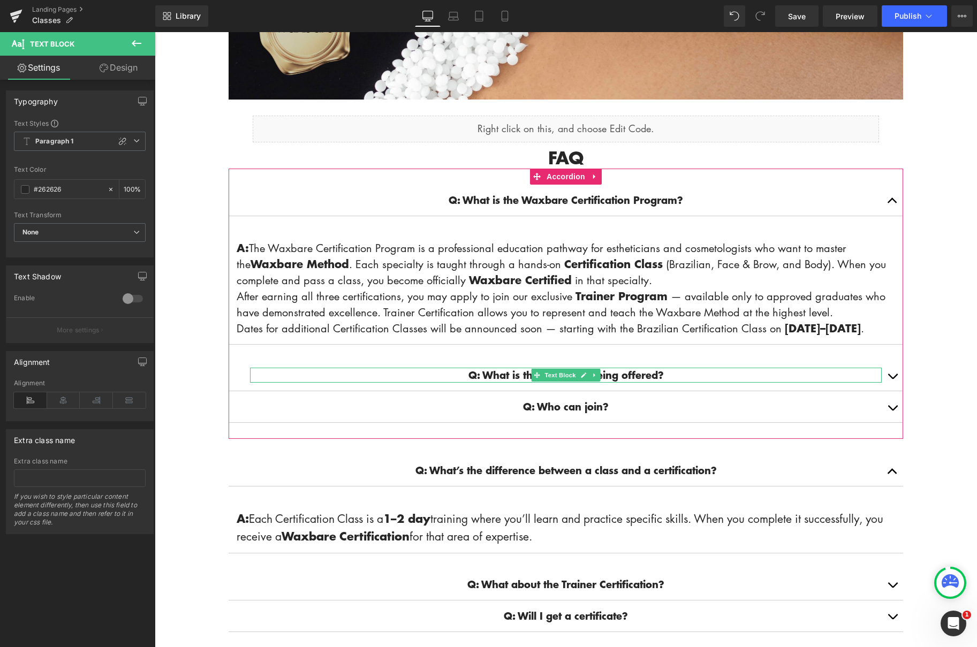
click at [601, 382] on strong "Q: What is the first class being offered?" at bounding box center [565, 375] width 195 height 14
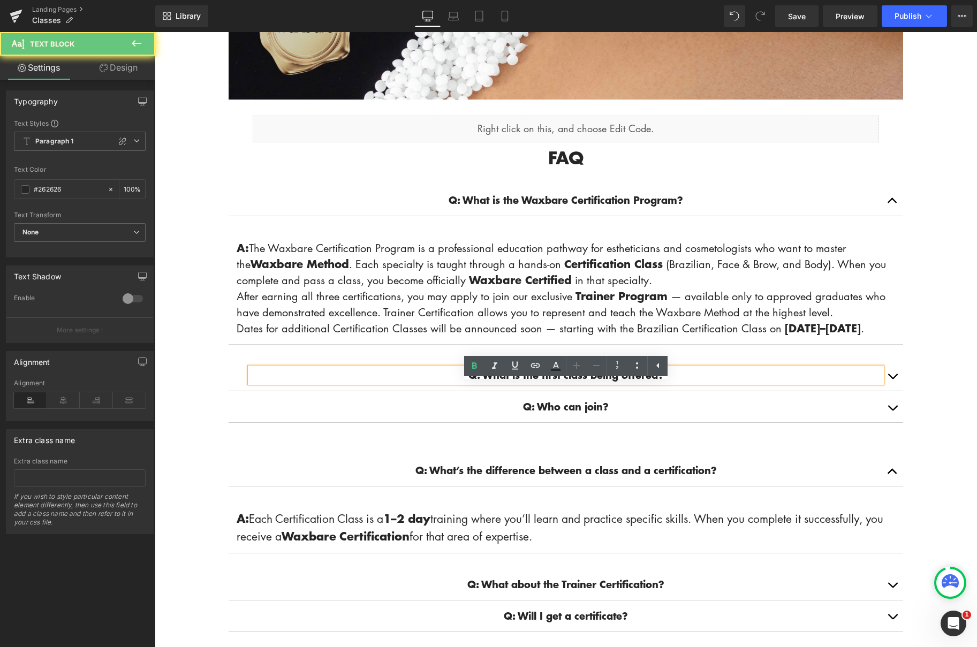
click at [615, 382] on strong "Q: What is the first class being offered?" at bounding box center [565, 375] width 195 height 14
click at [571, 382] on strong "Q: What is the first class being offered?" at bounding box center [565, 375] width 195 height 14
drag, startPoint x: 560, startPoint y: 391, endPoint x: 620, endPoint y: 391, distance: 59.9
click at [620, 382] on strong "Q: What is the first class being offered?" at bounding box center [565, 375] width 195 height 14
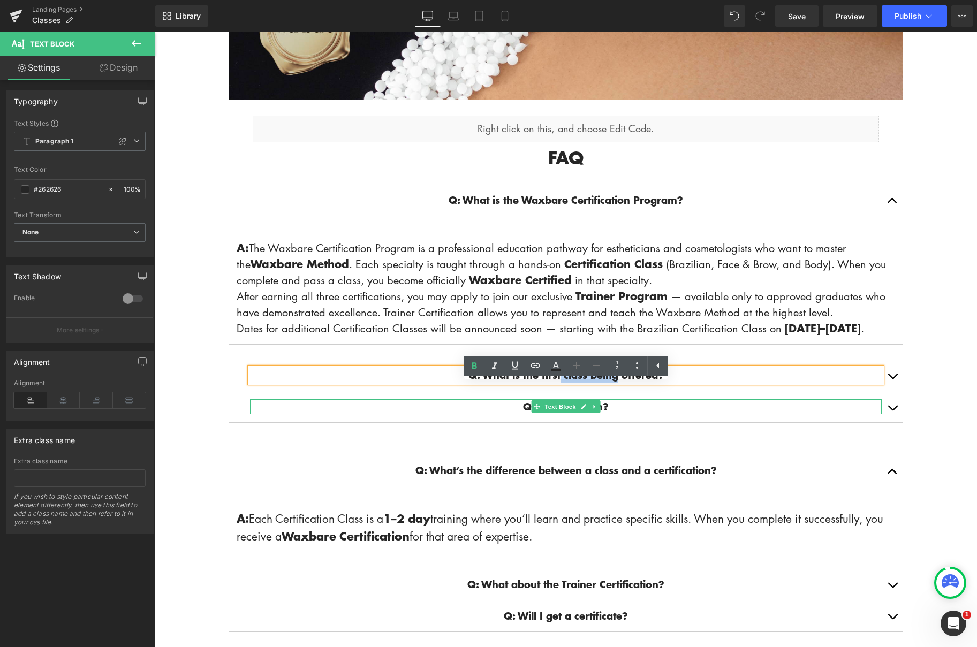
click at [775, 414] on p "Q: Who can join?" at bounding box center [565, 406] width 631 height 15
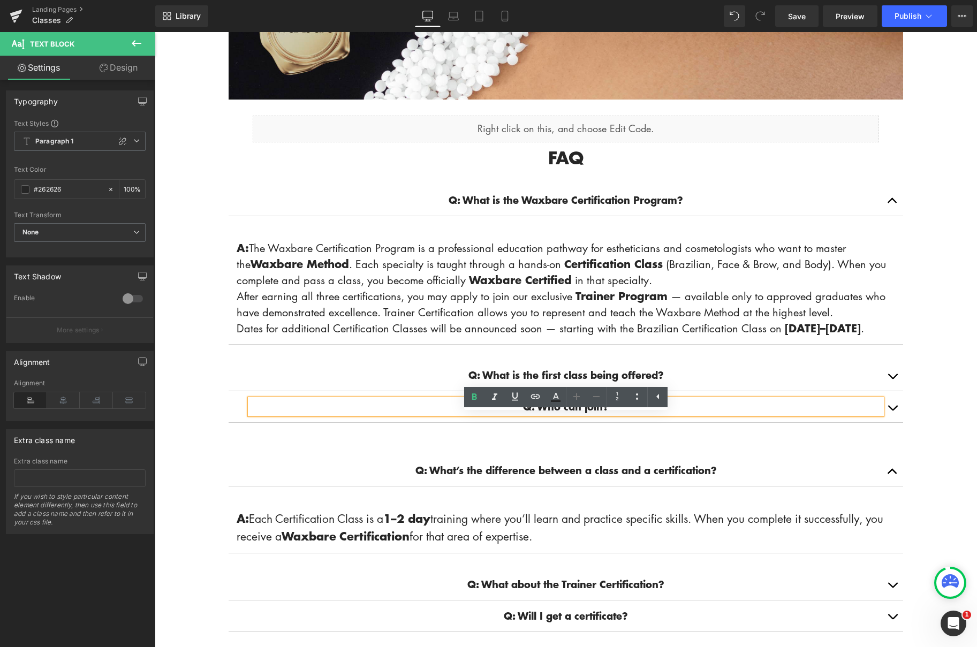
click at [892, 410] on span "button" at bounding box center [892, 410] width 0 height 0
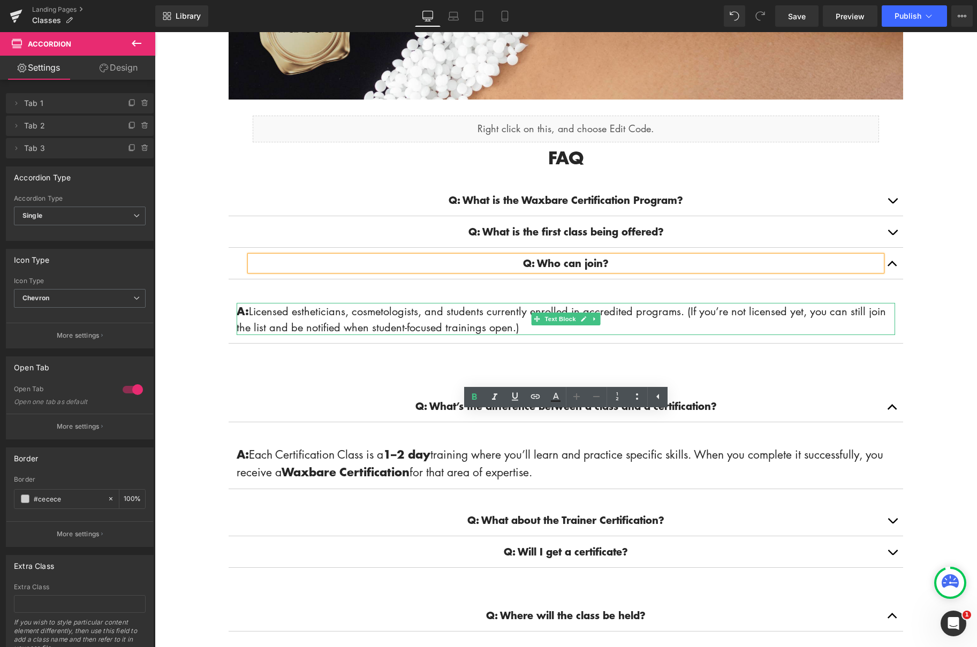
click at [487, 312] on p "A: Licensed estheticians, cosmetologists, and students currently enrolled in ac…" at bounding box center [566, 319] width 658 height 32
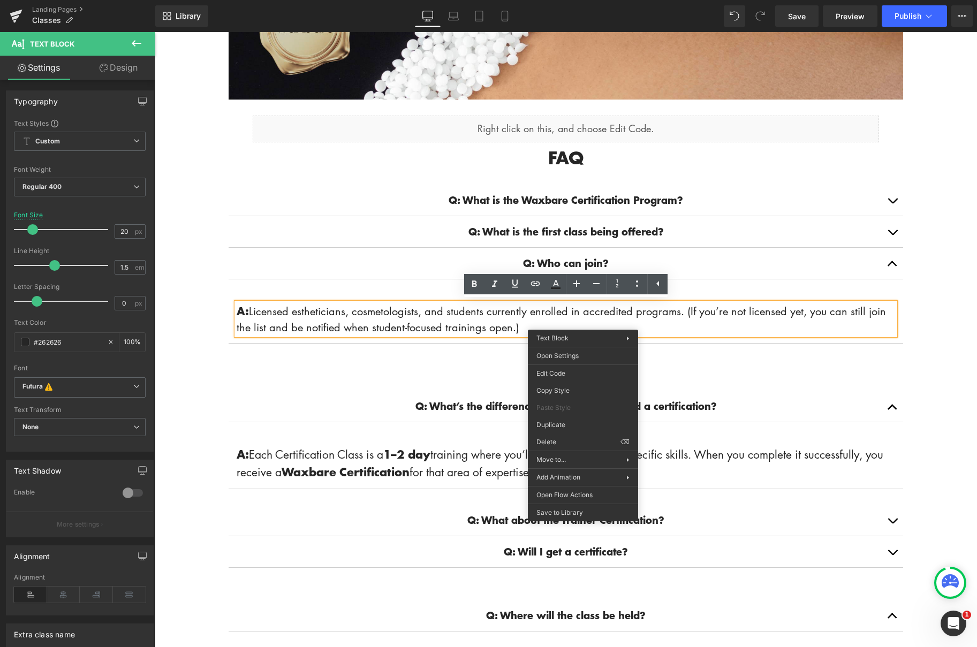
drag, startPoint x: 762, startPoint y: 418, endPoint x: 626, endPoint y: 345, distance: 154.9
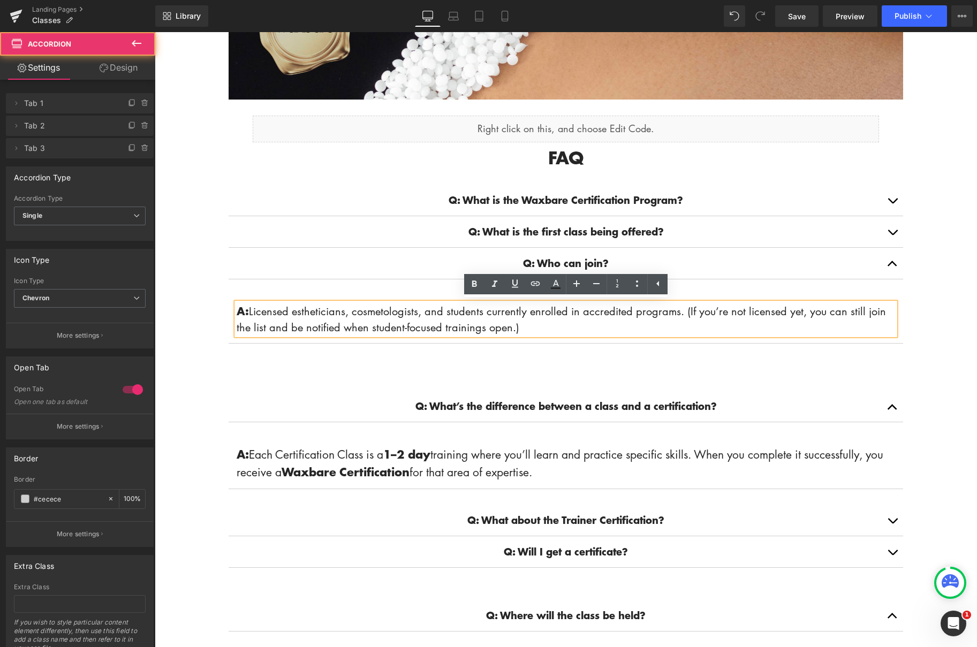
click at [887, 231] on button "button" at bounding box center [891, 231] width 21 height 31
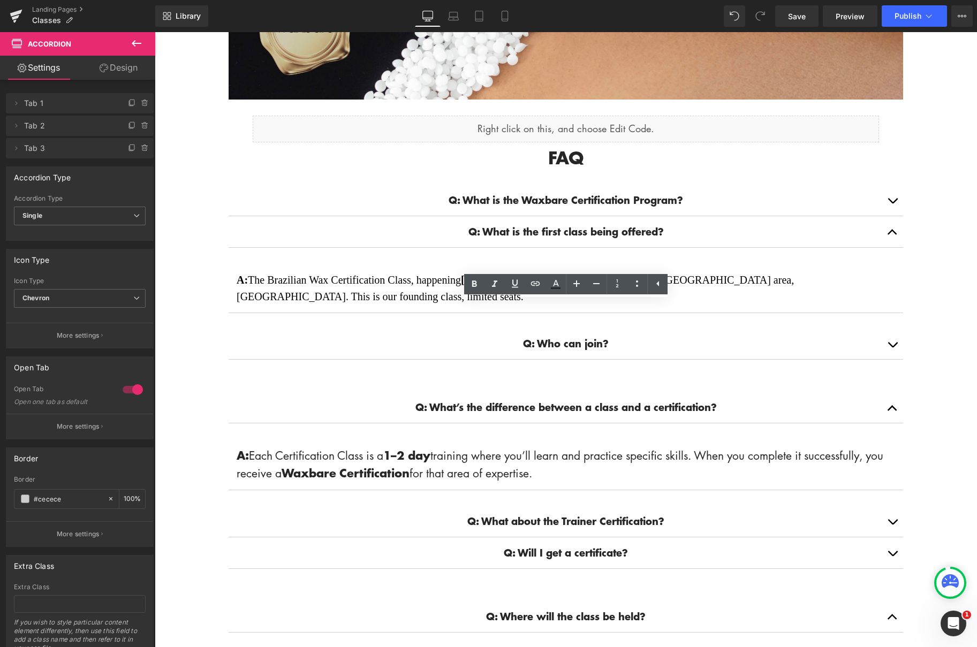
click at [890, 278] on p "A: The Brazilian Wax Certification Class, happening [DATE]–[DATE] in [GEOGRAPHI…" at bounding box center [566, 287] width 658 height 33
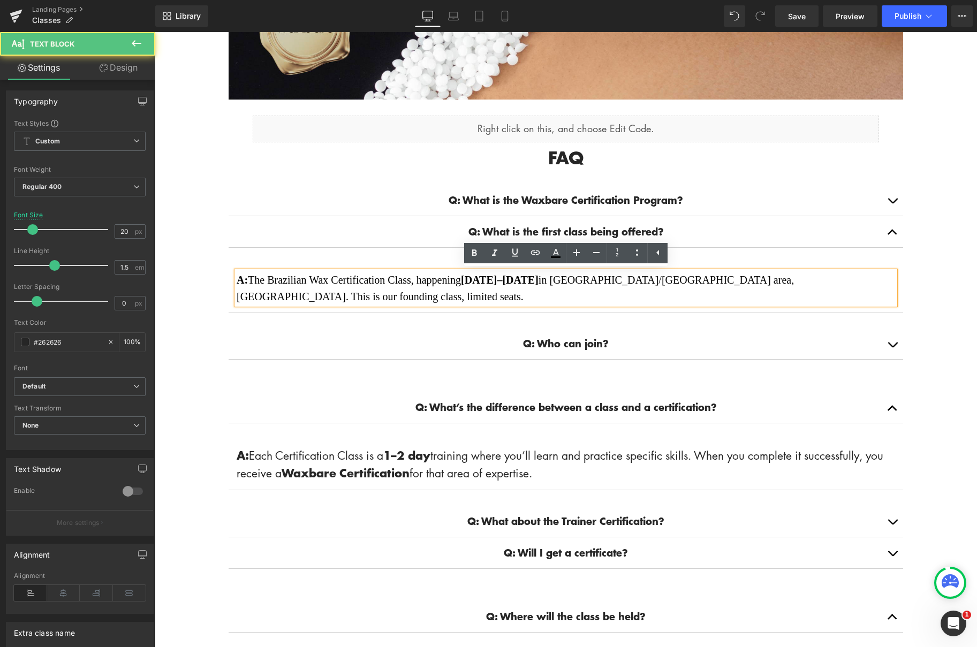
drag, startPoint x: 1052, startPoint y: 391, endPoint x: 897, endPoint y: 359, distance: 157.9
drag, startPoint x: 1051, startPoint y: 391, endPoint x: 897, endPoint y: 359, distance: 158.1
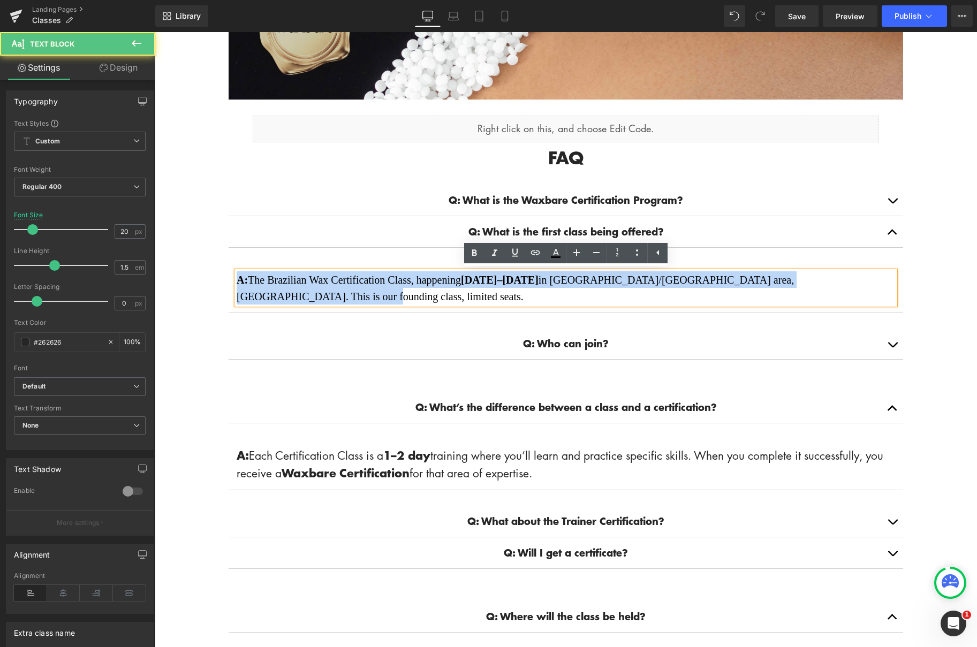
drag, startPoint x: 891, startPoint y: 279, endPoint x: 281, endPoint y: 270, distance: 610.1
click at [277, 271] on div "A: The Brazilian Wax Certification Class, happening [DATE]–[DATE] in [GEOGRAPHI…" at bounding box center [566, 287] width 658 height 33
drag, startPoint x: 238, startPoint y: 278, endPoint x: 896, endPoint y: 279, distance: 658.7
click at [895, 279] on div "A: The Brazilian Wax Certification Class, happening [DATE]–[DATE] in [GEOGRAPHI…" at bounding box center [566, 287] width 658 height 33
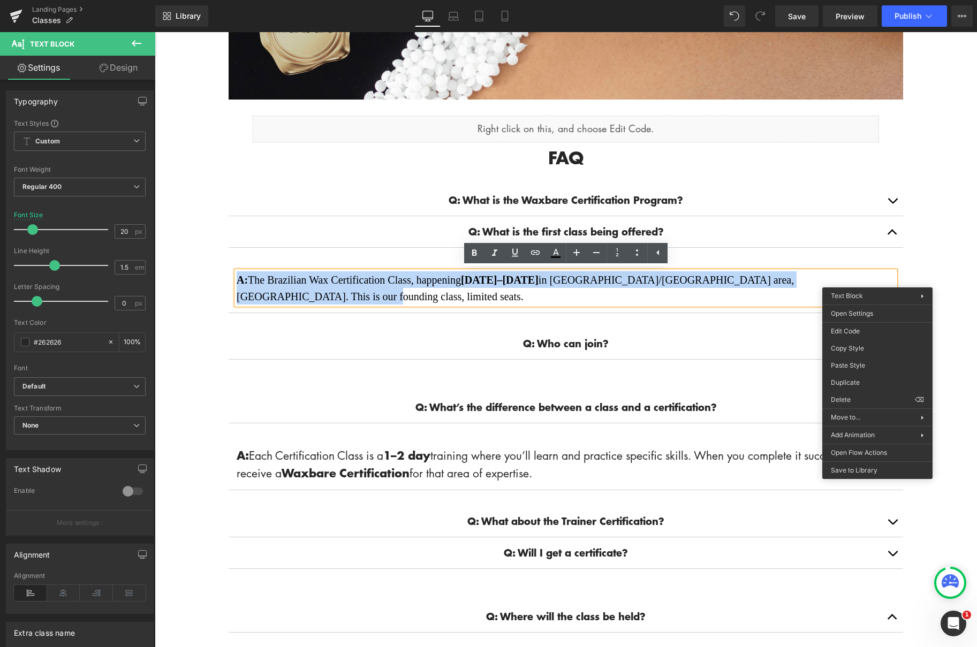
drag, startPoint x: 1056, startPoint y: 392, endPoint x: 898, endPoint y: 360, distance: 161.1
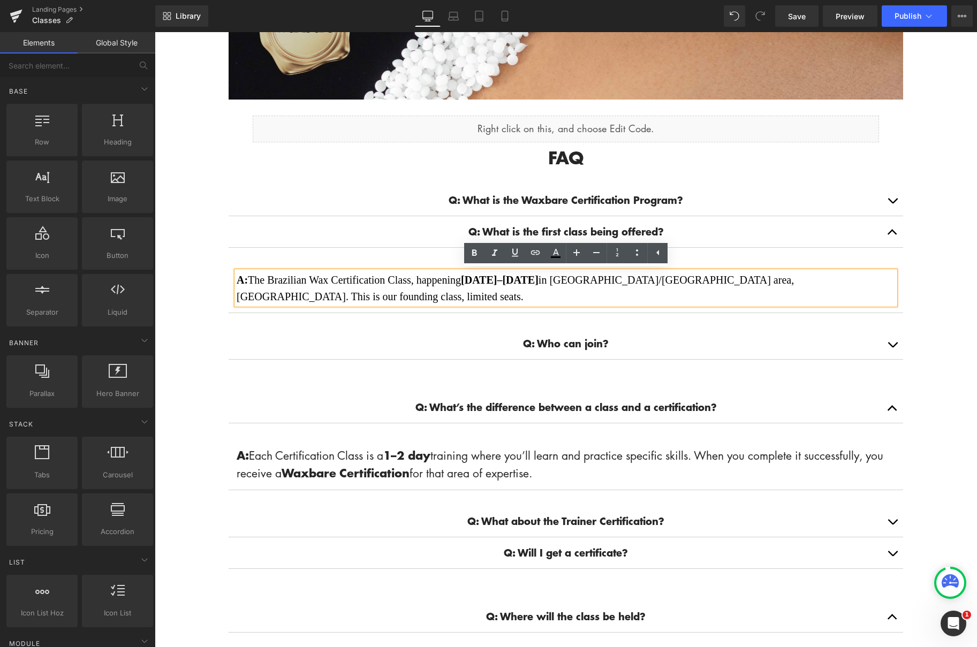
click at [937, 294] on body "Account Cart ( 0 ) Subtotal $0.00 View cart Check out Checkout" at bounding box center [566, 605] width 822 height 1718
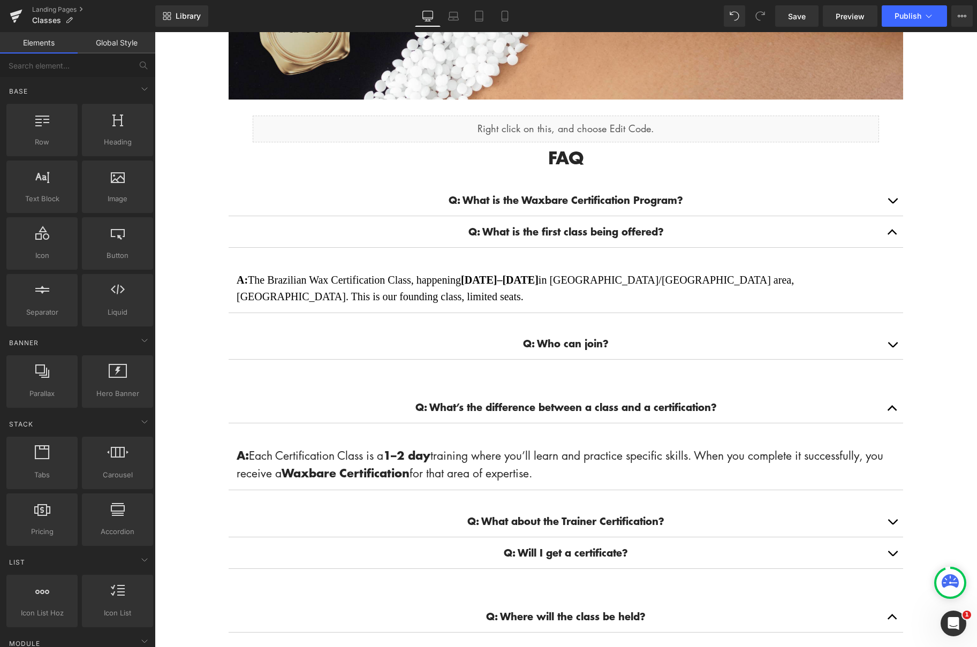
click at [890, 278] on p "A: The Brazilian Wax Certification Class, happening [DATE]–[DATE] in [GEOGRAPHI…" at bounding box center [566, 287] width 658 height 33
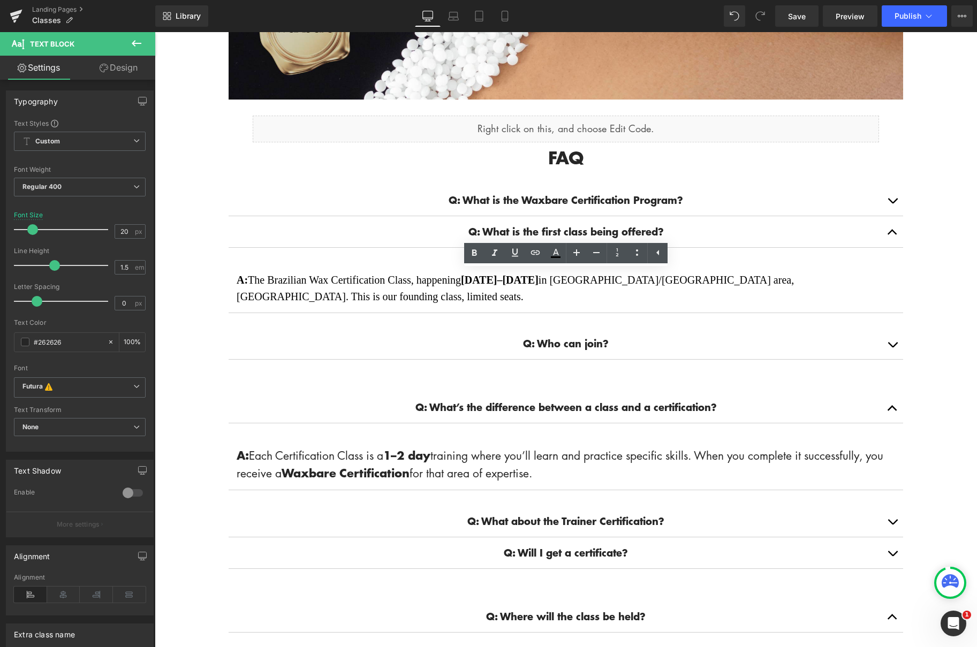
click at [124, 75] on link "Design" at bounding box center [119, 68] width 78 height 24
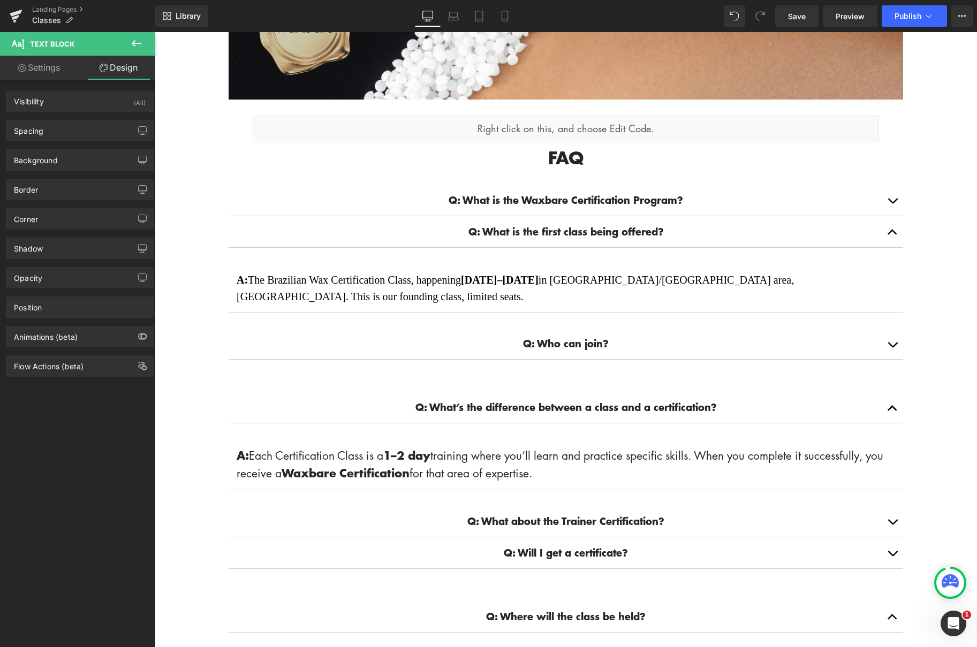
click at [60, 72] on link "Settings" at bounding box center [39, 68] width 78 height 24
type input "100"
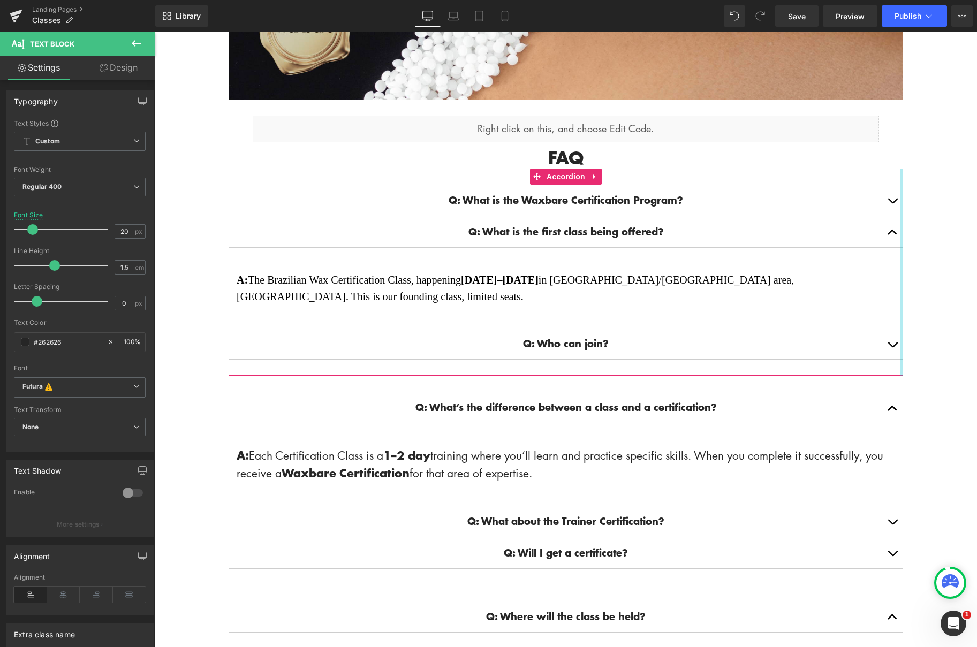
click at [899, 203] on button "button" at bounding box center [891, 200] width 21 height 31
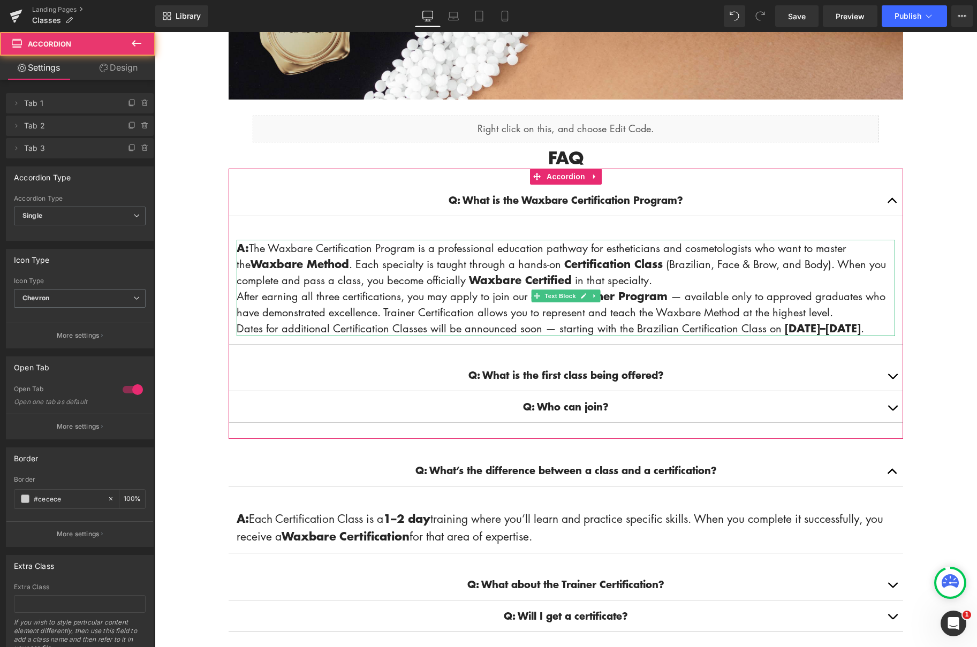
click at [511, 280] on strong "Waxbare Certified" at bounding box center [520, 280] width 103 height 16
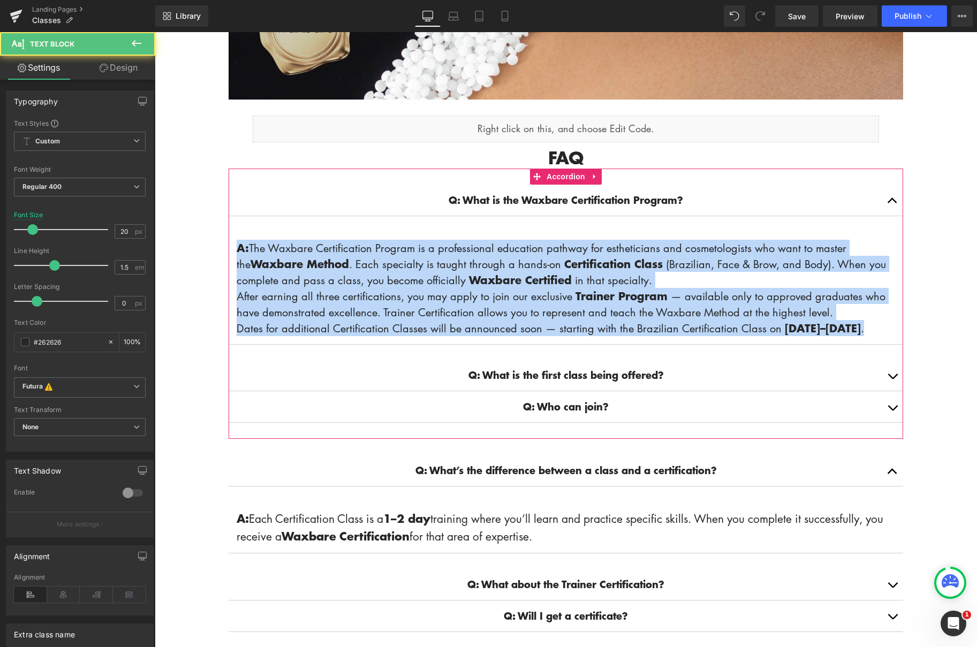
drag, startPoint x: 316, startPoint y: 340, endPoint x: 240, endPoint y: 226, distance: 137.7
click at [240, 226] on div "Q: What is the Waxbare Certification Program? Text Block A: The Waxbare Certifi…" at bounding box center [565, 265] width 674 height 160
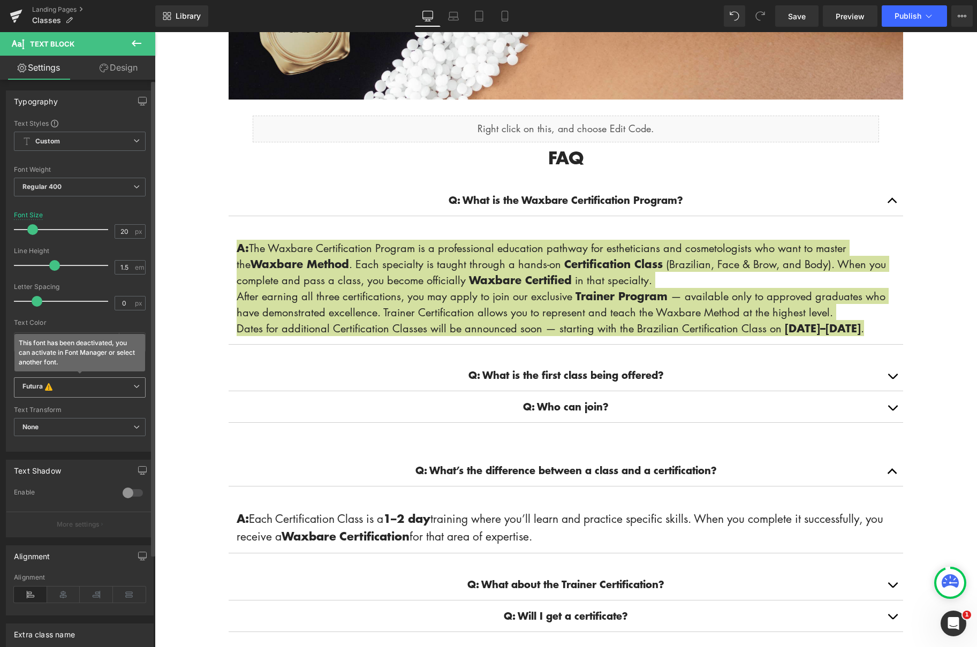
click at [139, 382] on span "Futura This font has been deactivated, you can activate in Font Manager or sele…" at bounding box center [80, 387] width 132 height 20
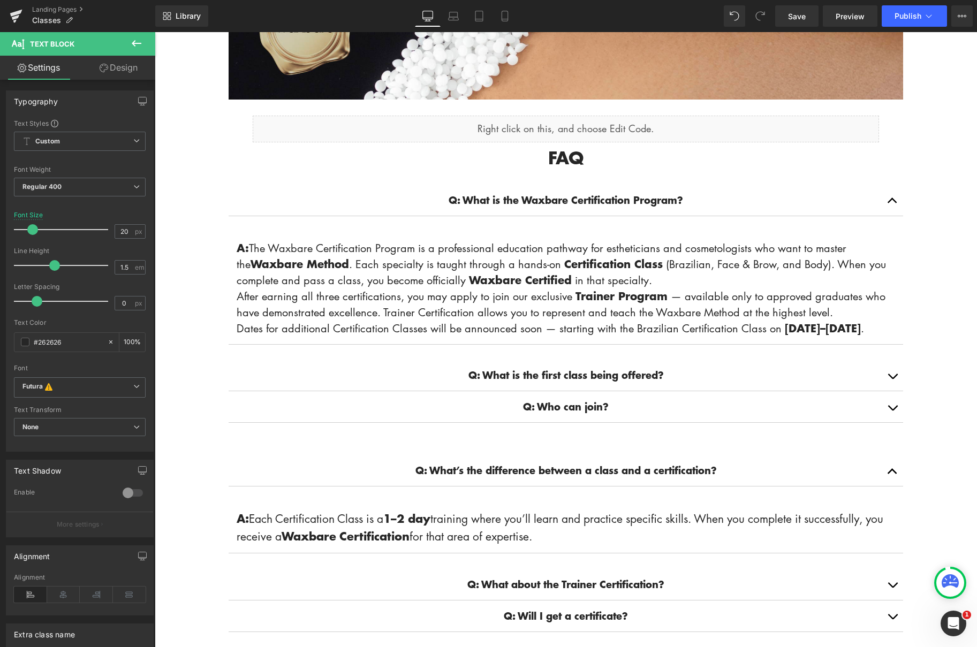
click at [710, 432] on body "Account Cart ( 0 ) Subtotal $0.00 View cart Check out Checkout" at bounding box center [566, 636] width 822 height 1781
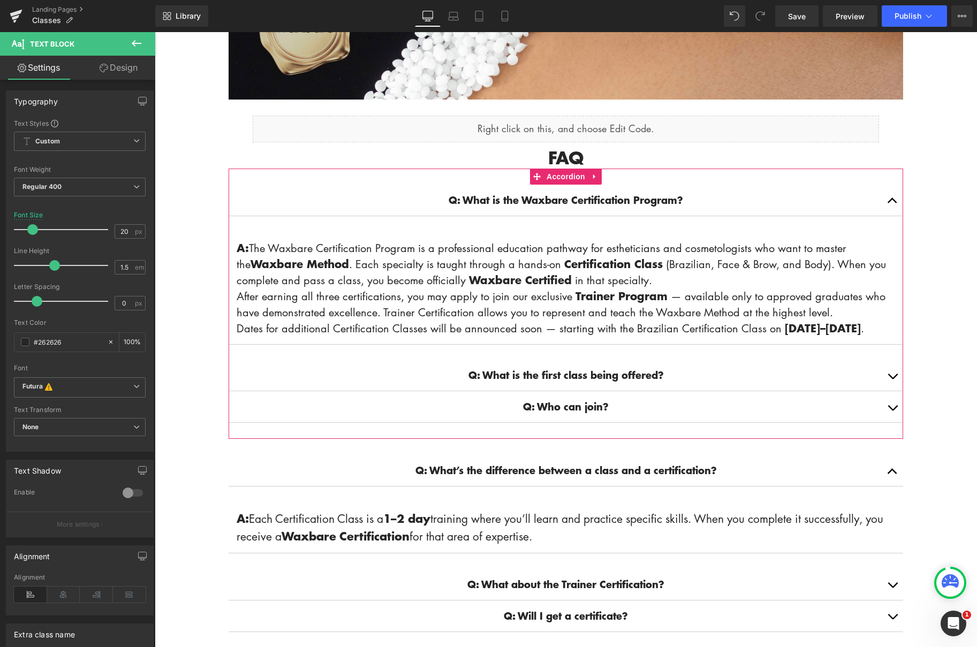
click at [622, 423] on div "Q: Who can join? Text Block" at bounding box center [565, 407] width 674 height 32
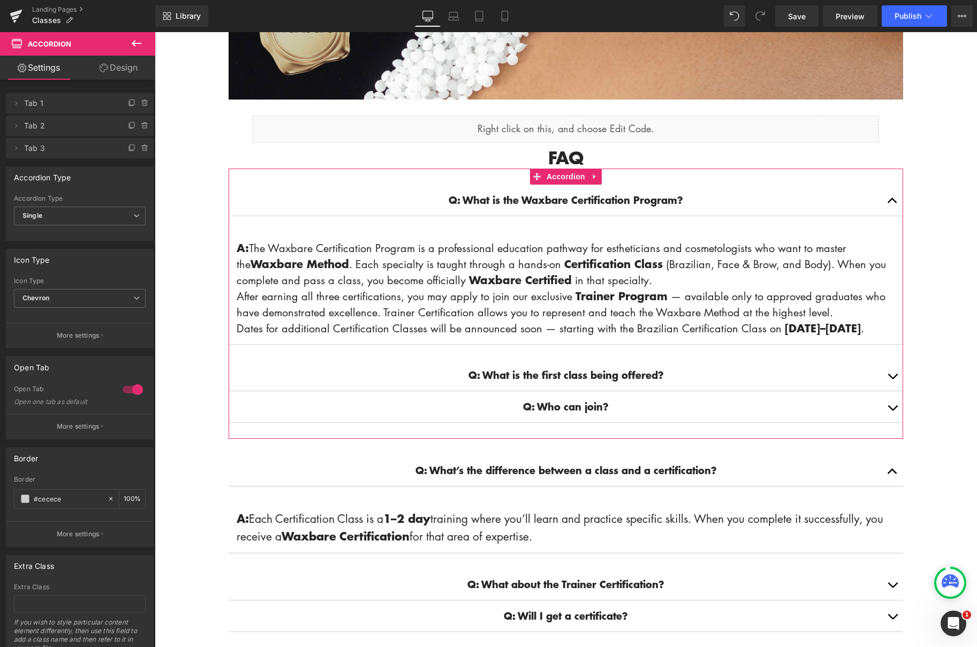
click at [892, 379] on span "button" at bounding box center [892, 379] width 0 height 0
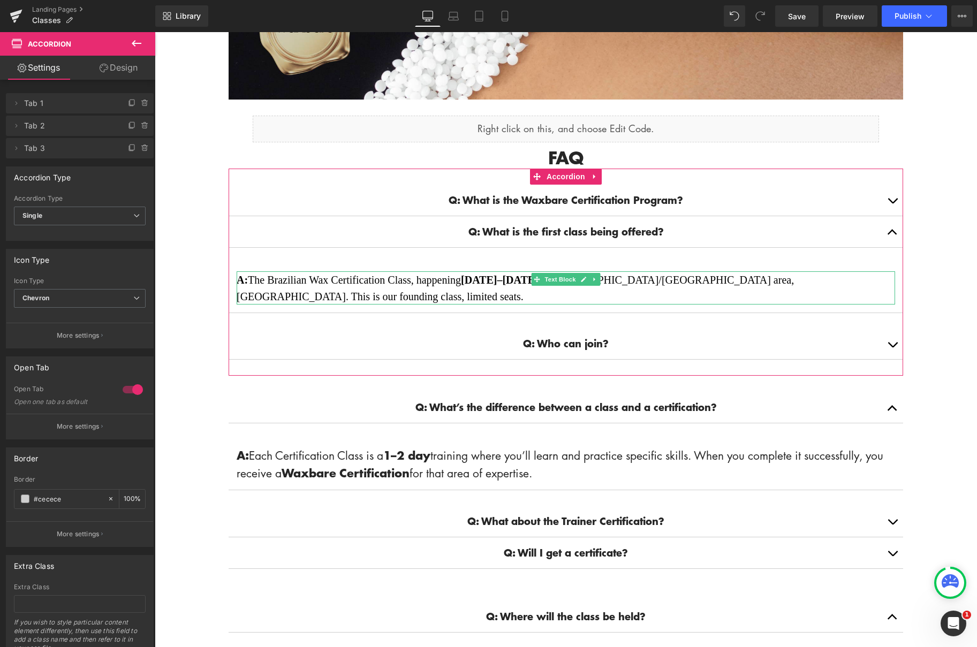
click at [611, 277] on span "A: The Brazilian Wax Certification Class, happening [DATE]–[DATE] in [GEOGRAPHI…" at bounding box center [515, 288] width 557 height 28
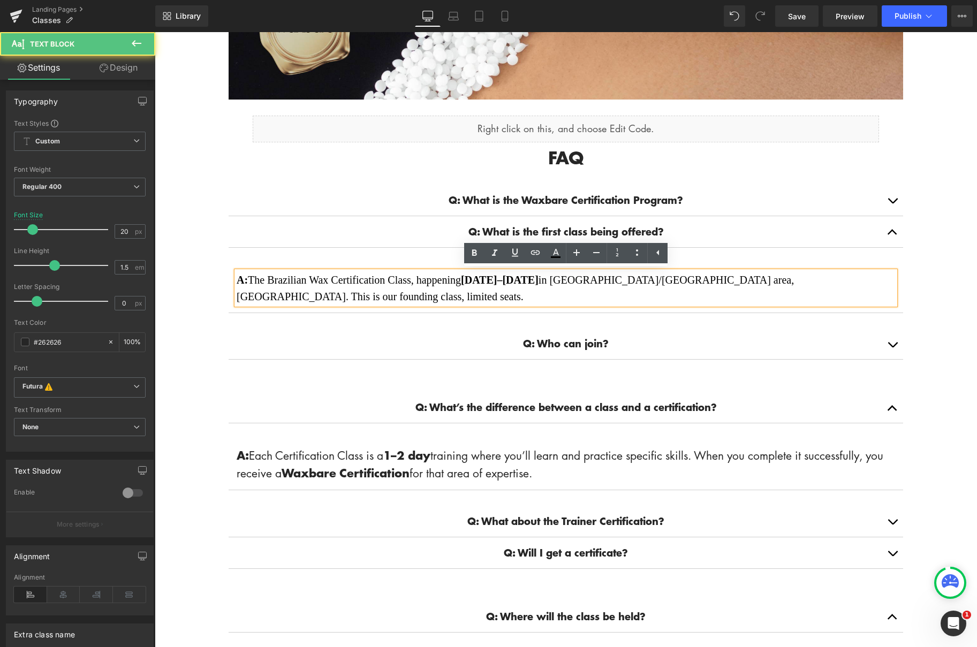
drag, startPoint x: 236, startPoint y: 281, endPoint x: 828, endPoint y: 281, distance: 591.8
click at [794, 280] on span "A: The Brazilian Wax Certification Class, happening [DATE]–[DATE] in [GEOGRAPHI…" at bounding box center [515, 288] width 557 height 28
drag, startPoint x: 892, startPoint y: 280, endPoint x: 211, endPoint y: 303, distance: 681.6
click at [237, 283] on div "A: The Brazilian Wax Certification Class, happening [DATE]–[DATE] in [GEOGRAPHI…" at bounding box center [566, 287] width 658 height 33
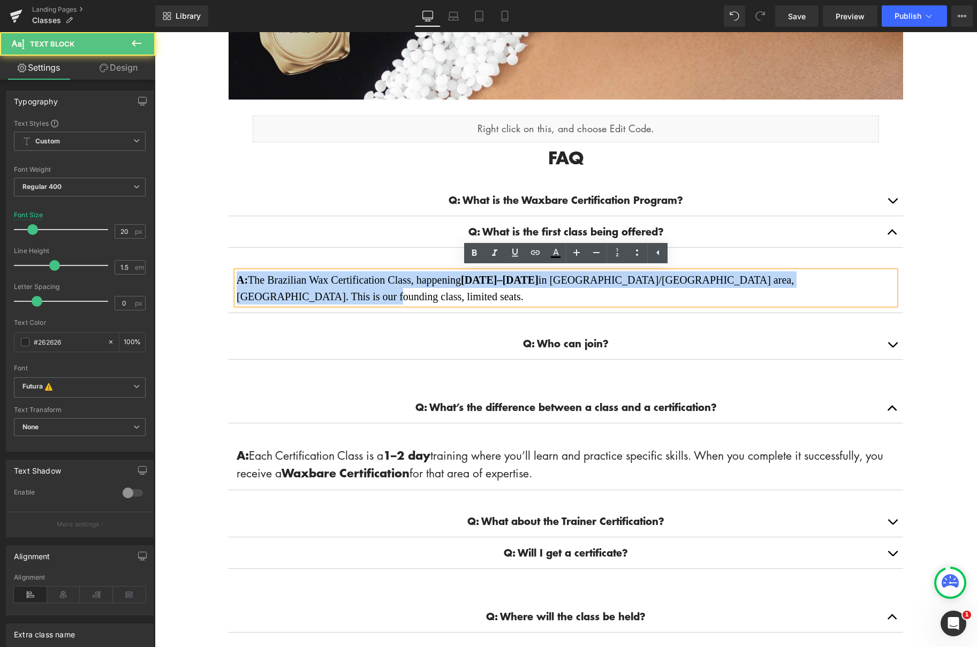
drag, startPoint x: 888, startPoint y: 279, endPoint x: 205, endPoint y: 278, distance: 683.3
click at [205, 277] on body "Account Cart ( 0 ) Subtotal $0.00 View cart Check out Checkout" at bounding box center [566, 605] width 822 height 1718
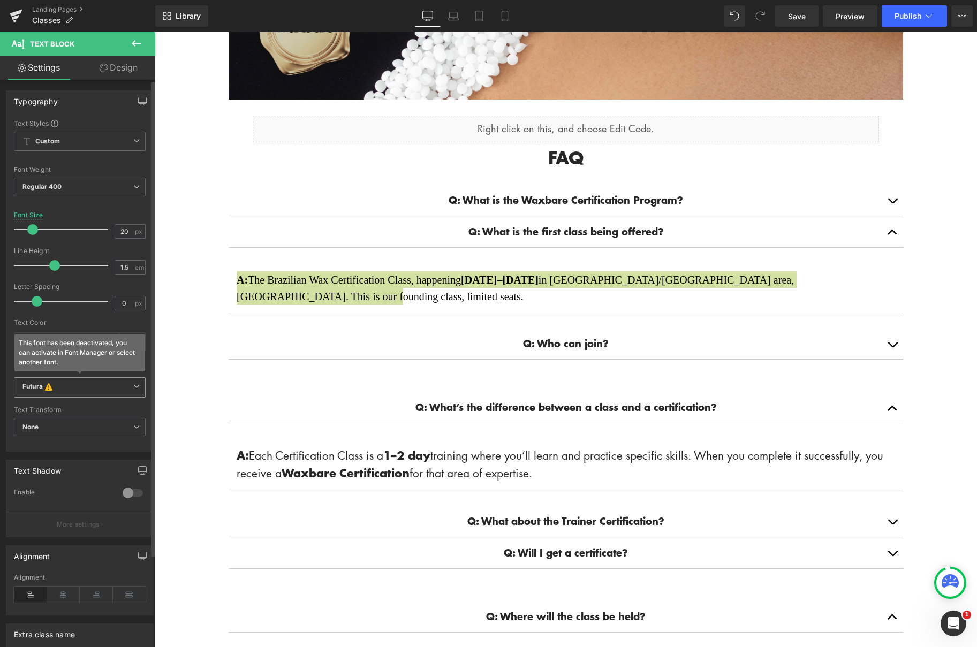
click at [115, 396] on span "Futura This font has been deactivated, you can activate in Font Manager or sele…" at bounding box center [80, 387] width 132 height 20
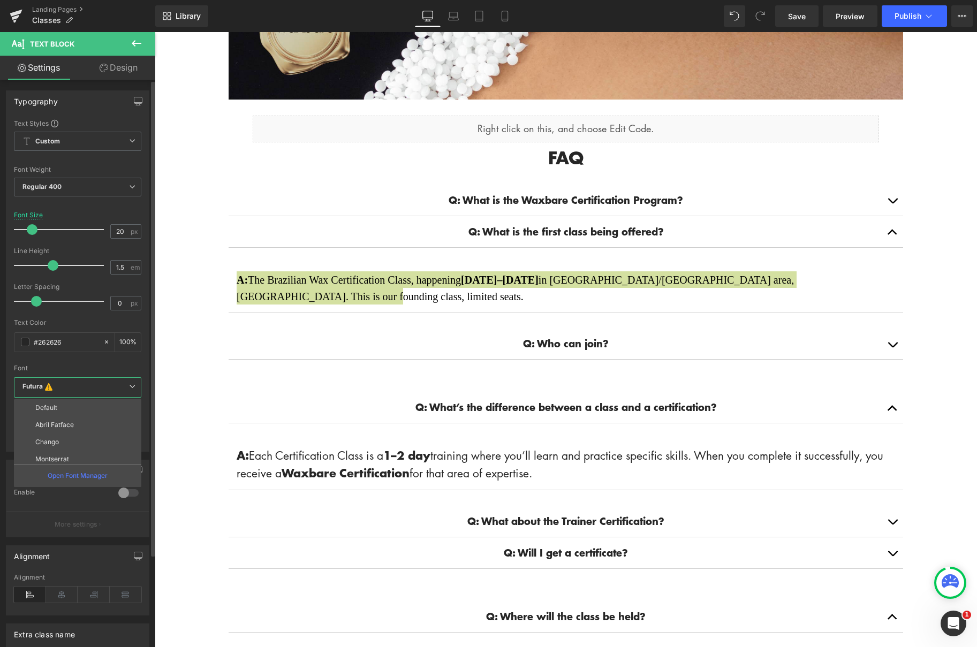
click at [104, 411] on li "Default" at bounding box center [80, 407] width 132 height 17
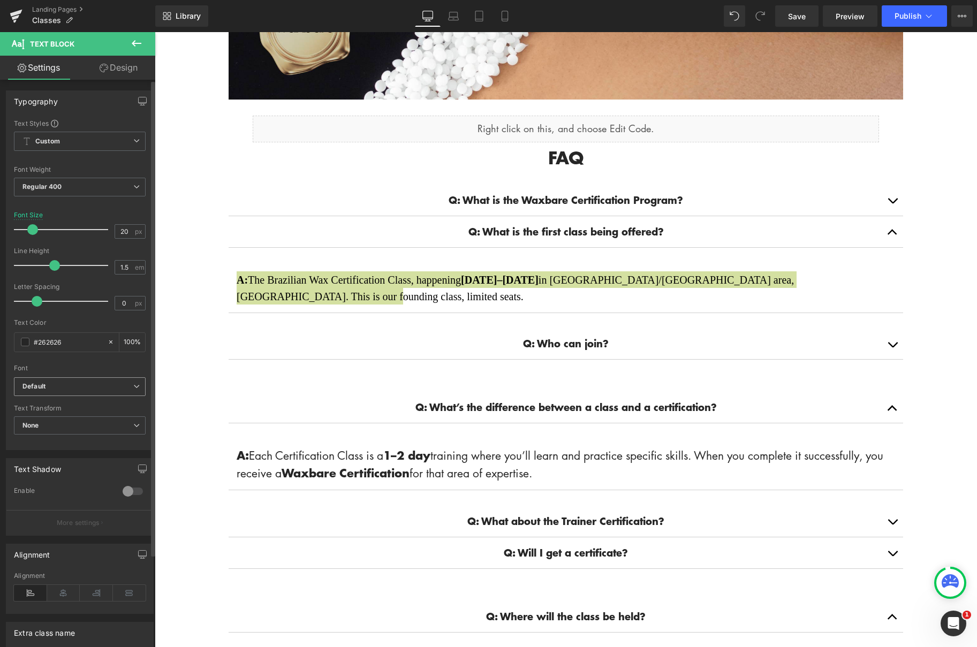
click at [108, 391] on span "Default" at bounding box center [80, 386] width 132 height 19
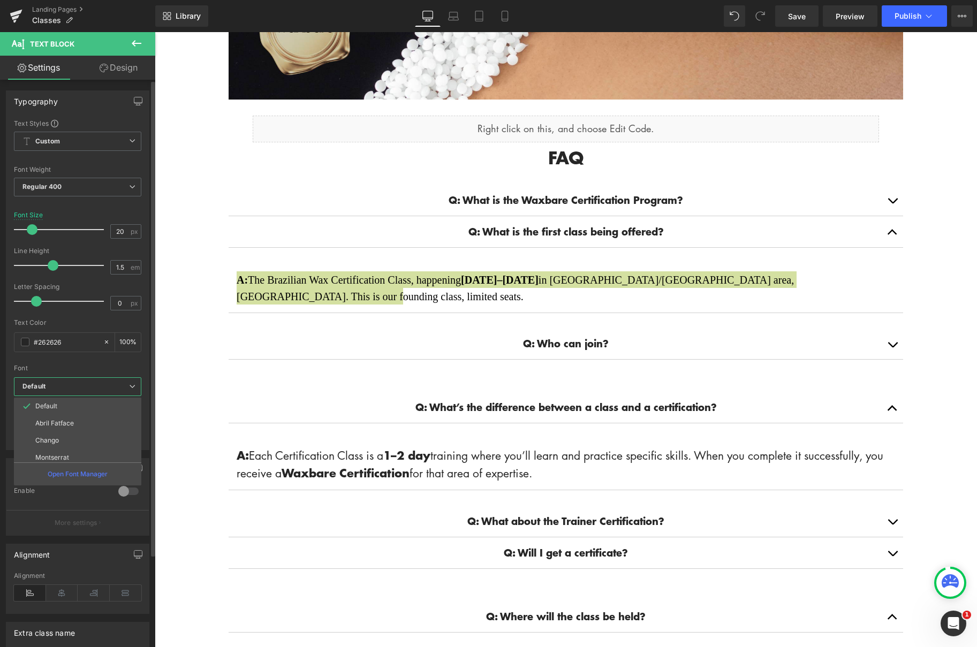
click at [103, 450] on li "Montserrat" at bounding box center [80, 457] width 132 height 17
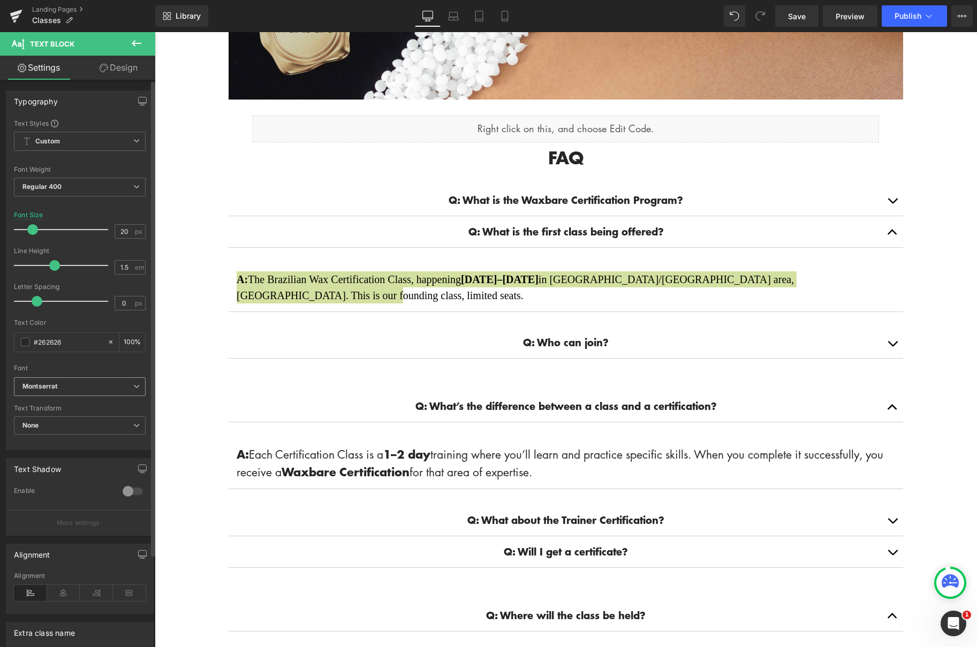
click at [105, 391] on span "Montserrat" at bounding box center [80, 386] width 132 height 19
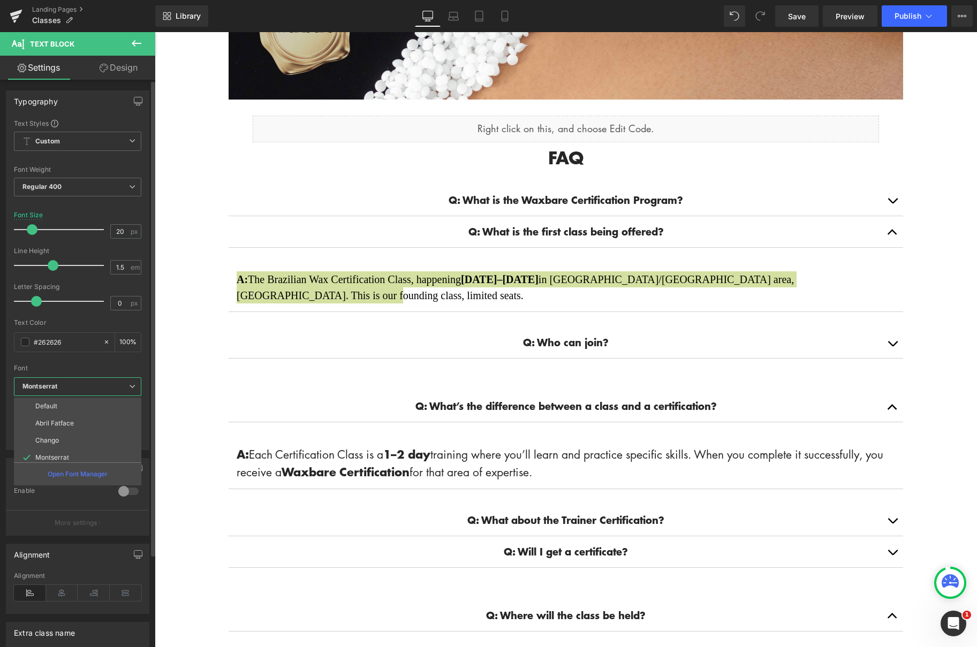
click at [104, 443] on li "Chango" at bounding box center [80, 440] width 132 height 17
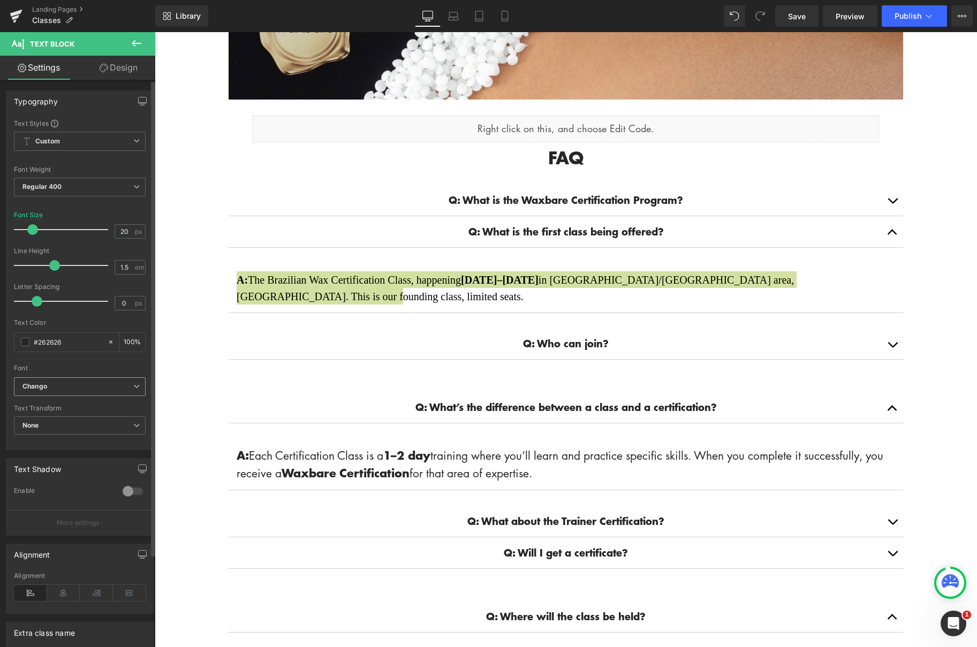
click at [117, 385] on b "Chango" at bounding box center [77, 386] width 111 height 9
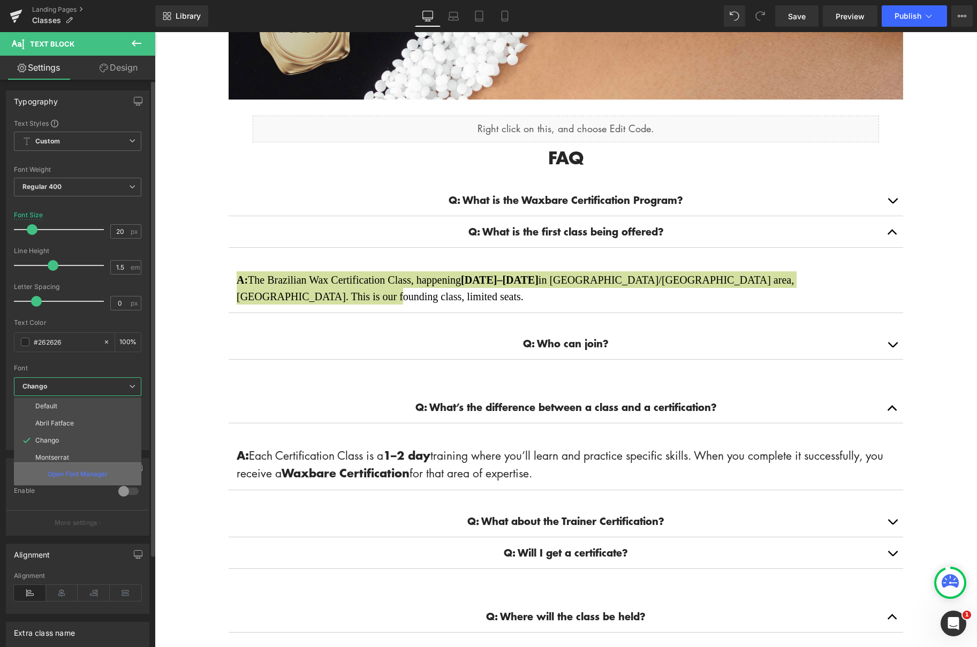
click at [121, 480] on div "Open Font Manager" at bounding box center [77, 473] width 127 height 23
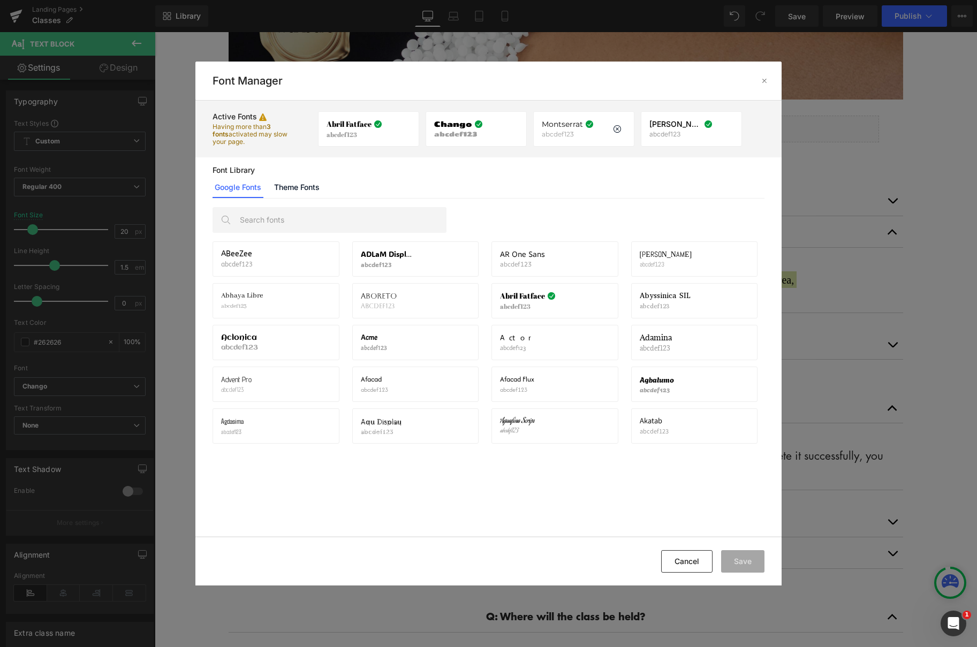
click at [561, 138] on p "abcdef123" at bounding box center [568, 134] width 52 height 7
click at [562, 132] on p "abcdef123" at bounding box center [568, 134] width 52 height 7
click at [338, 206] on div "ABeeZee abcdef123 Activate font [PERSON_NAME] Display abcdef123 Activate font A…" at bounding box center [488, 368] width 586 height 338
click at [346, 220] on input "text" at bounding box center [339, 220] width 211 height 25
type input "o"
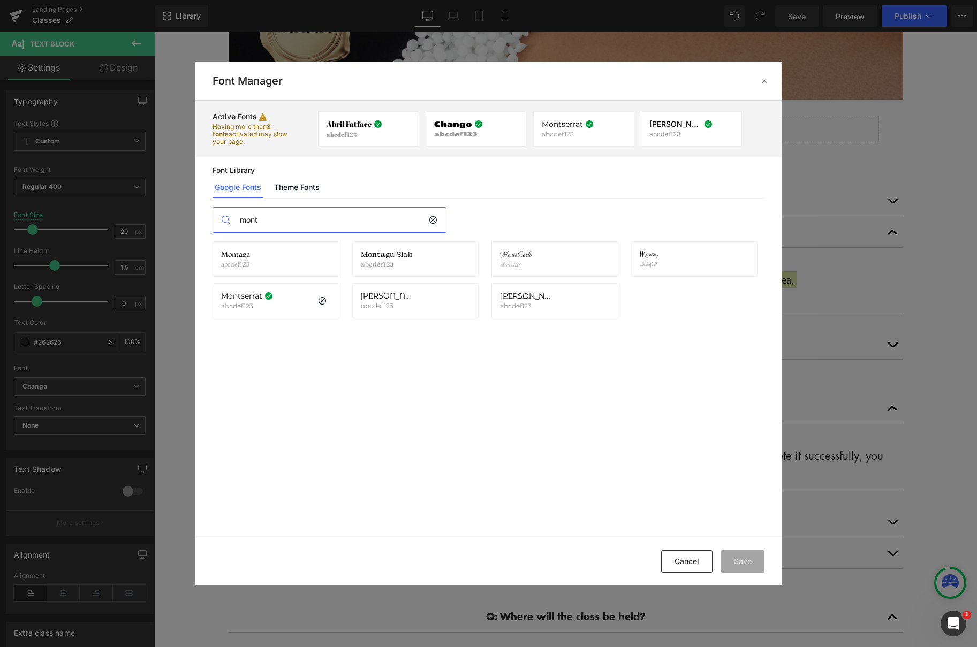
type input "mont"
click at [226, 301] on div "Montserrat abcdef123" at bounding box center [247, 301] width 52 height 18
click at [243, 302] on p "abcdef123" at bounding box center [247, 305] width 52 height 7
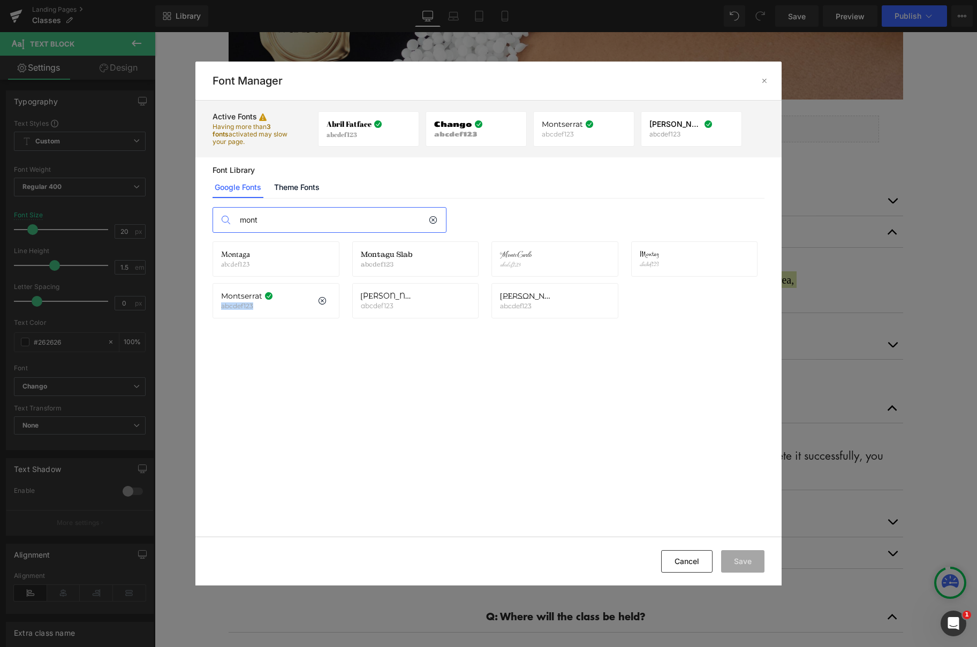
click at [243, 302] on p "abcdef123" at bounding box center [247, 305] width 52 height 7
click at [250, 304] on p "abcdef123" at bounding box center [247, 305] width 52 height 7
click at [333, 311] on div "Montserrat abcdef123 If you wish to deactivate this font, all applied settings …" at bounding box center [275, 300] width 127 height 35
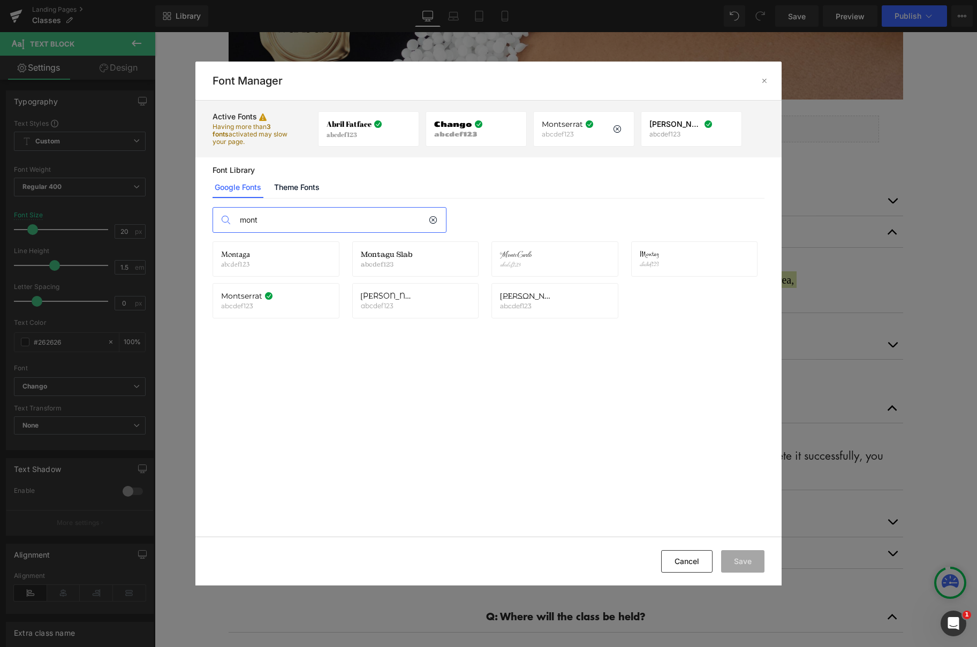
click at [545, 144] on div "Montserrat abcdef123 If you wish to deactivate this font, all applied settings …" at bounding box center [583, 128] width 101 height 35
click at [547, 139] on div "Montserrat abcdef123 If you wish to deactivate this font, all applied settings …" at bounding box center [583, 128] width 101 height 35
click at [685, 561] on button "Cancel" at bounding box center [686, 561] width 51 height 22
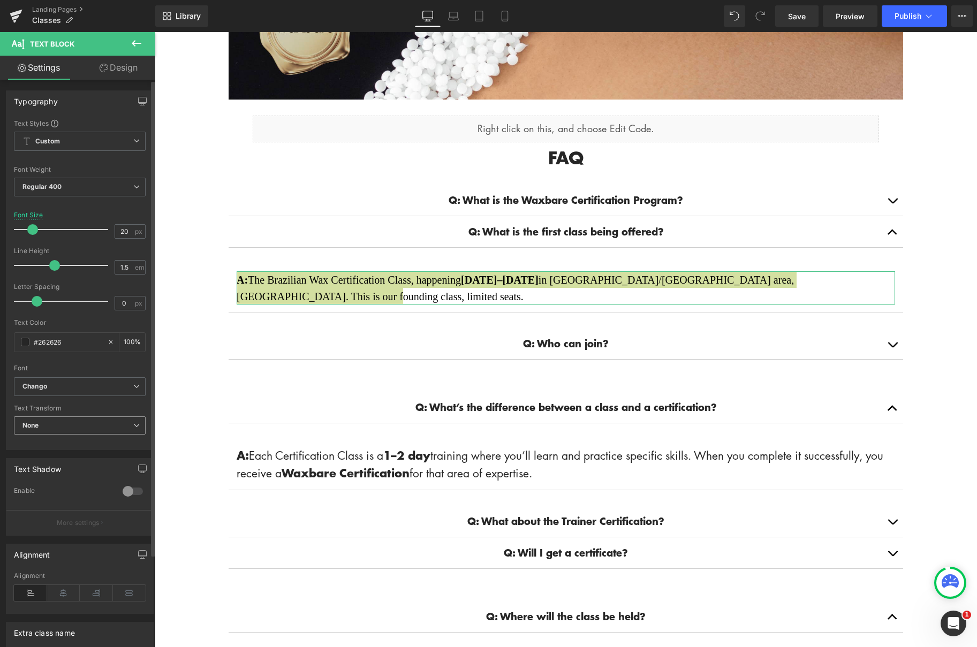
click at [119, 429] on span "None" at bounding box center [80, 425] width 132 height 19
click at [113, 387] on b "Chango" at bounding box center [75, 386] width 106 height 9
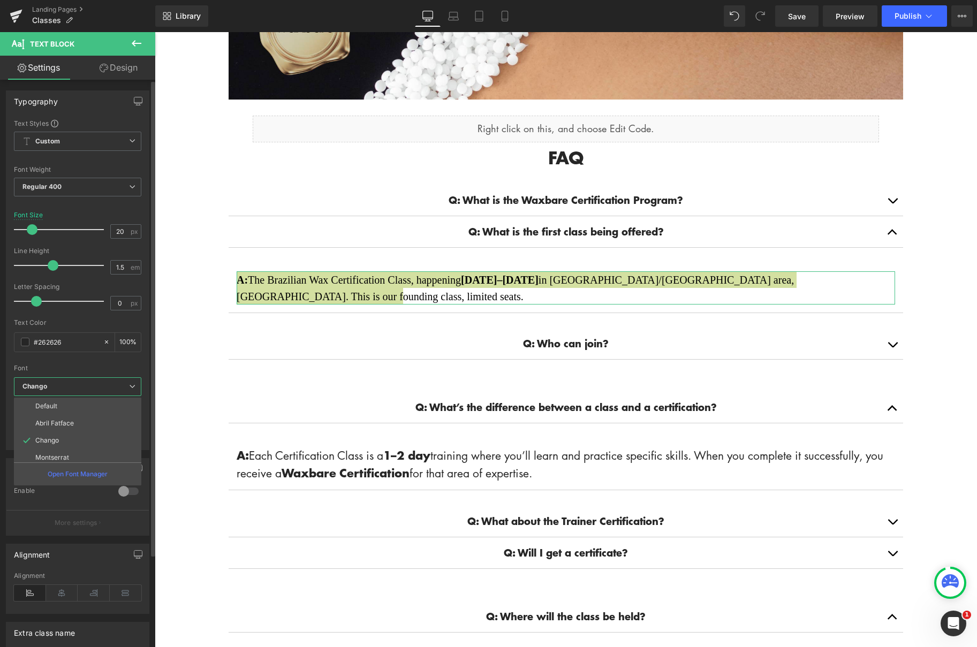
click at [106, 459] on li "Montserrat" at bounding box center [80, 457] width 132 height 17
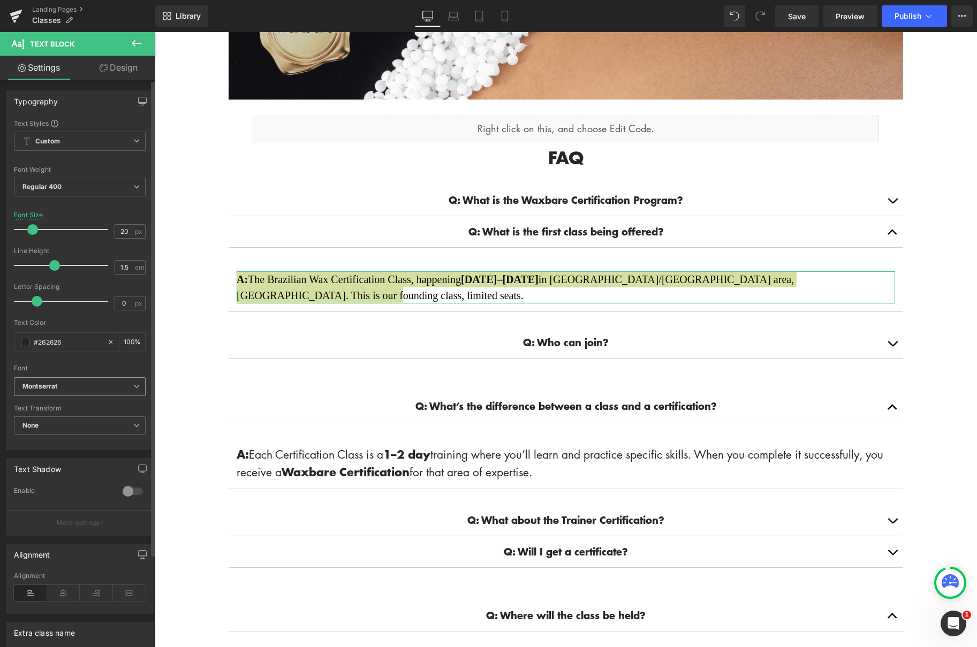
click at [93, 391] on span "Montserrat" at bounding box center [80, 386] width 132 height 19
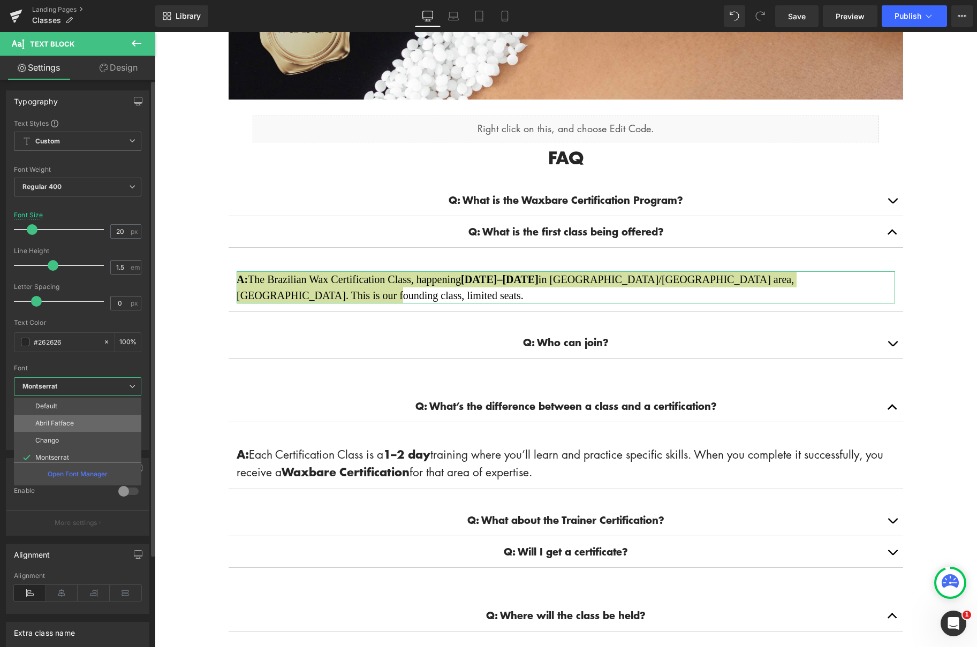
click at [96, 423] on li "Abril Fatface" at bounding box center [80, 423] width 132 height 17
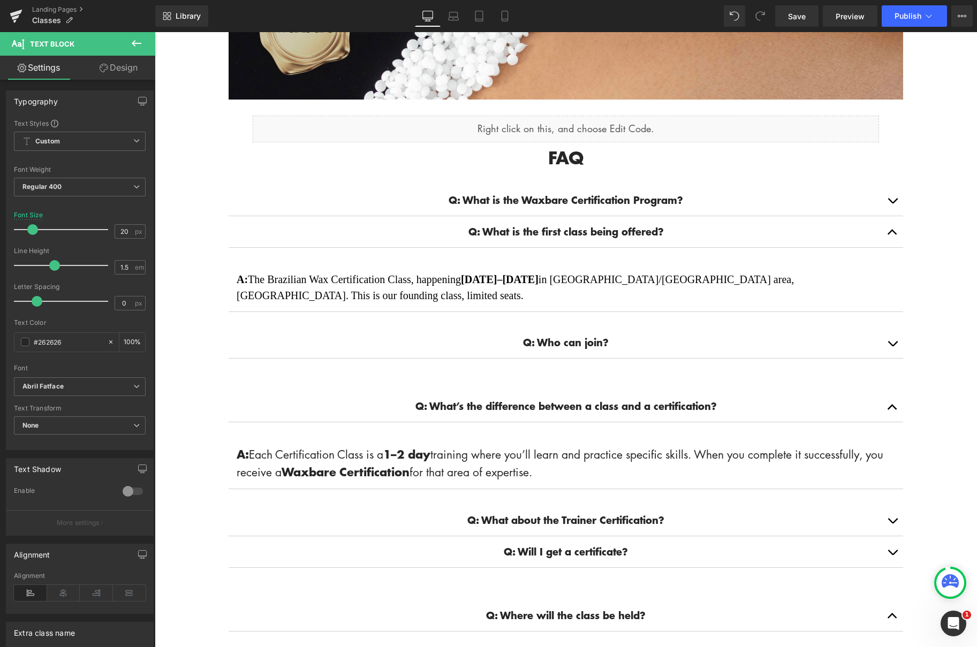
drag, startPoint x: 944, startPoint y: 271, endPoint x: 934, endPoint y: 270, distance: 10.2
click at [944, 271] on body "Account Cart ( 0 ) Subtotal $0.00 View cart Check out Checkout" at bounding box center [566, 604] width 822 height 1717
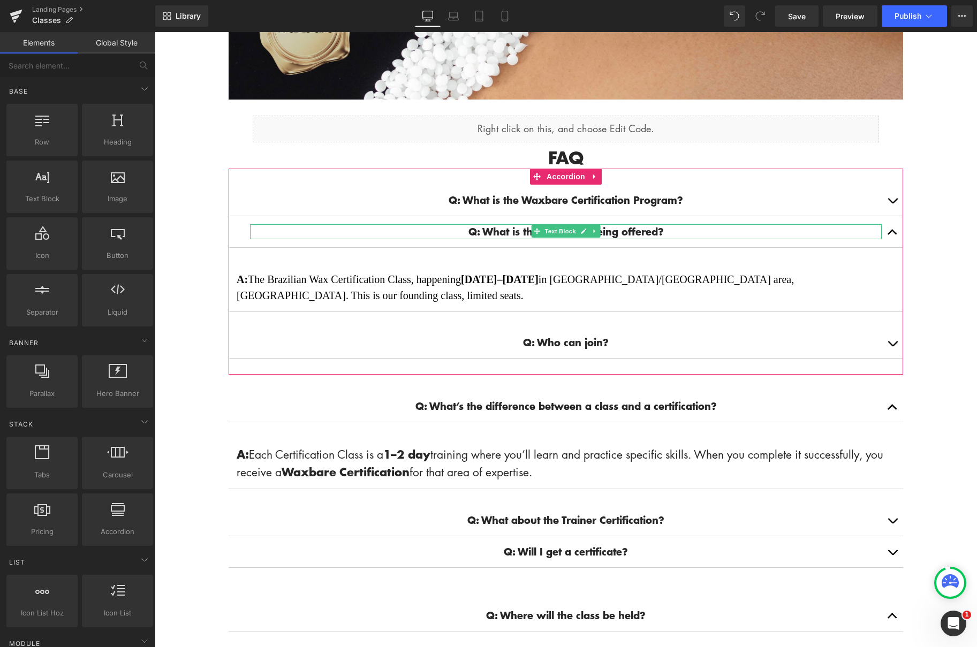
click at [829, 227] on p "Q: What is the first class being offered?" at bounding box center [565, 231] width 631 height 15
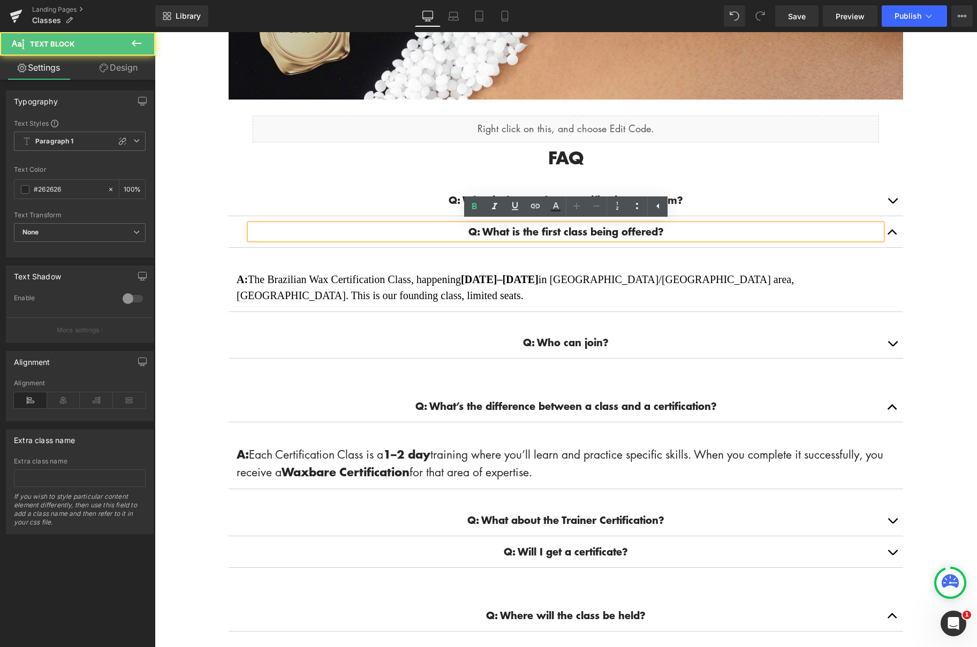
click at [887, 226] on button "button" at bounding box center [891, 231] width 21 height 31
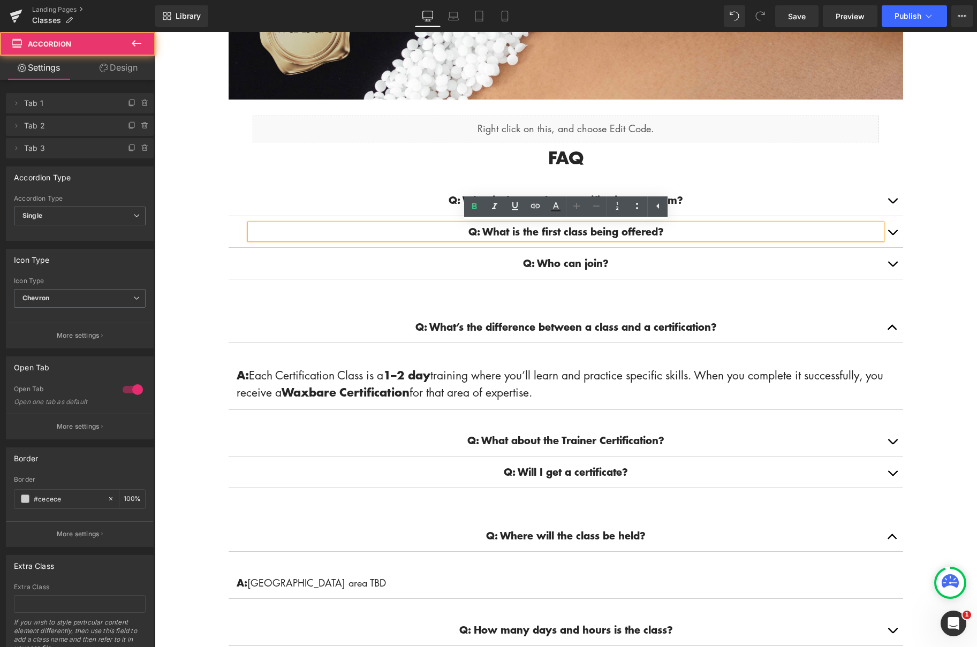
drag, startPoint x: 889, startPoint y: 227, endPoint x: 889, endPoint y: 222, distance: 5.9
click at [889, 228] on button "button" at bounding box center [891, 231] width 21 height 31
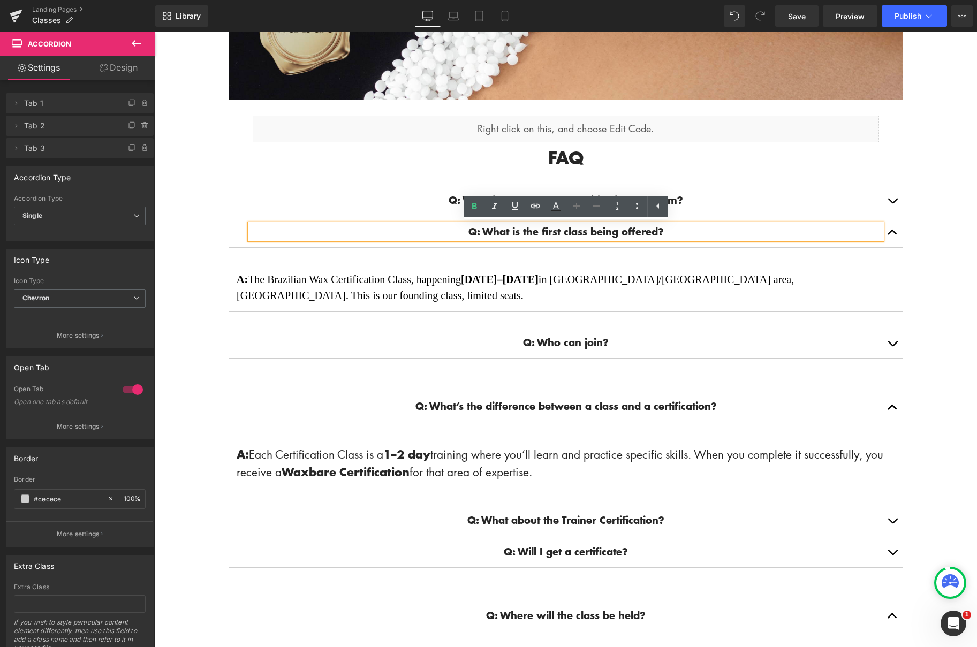
click at [893, 203] on button "button" at bounding box center [891, 200] width 21 height 31
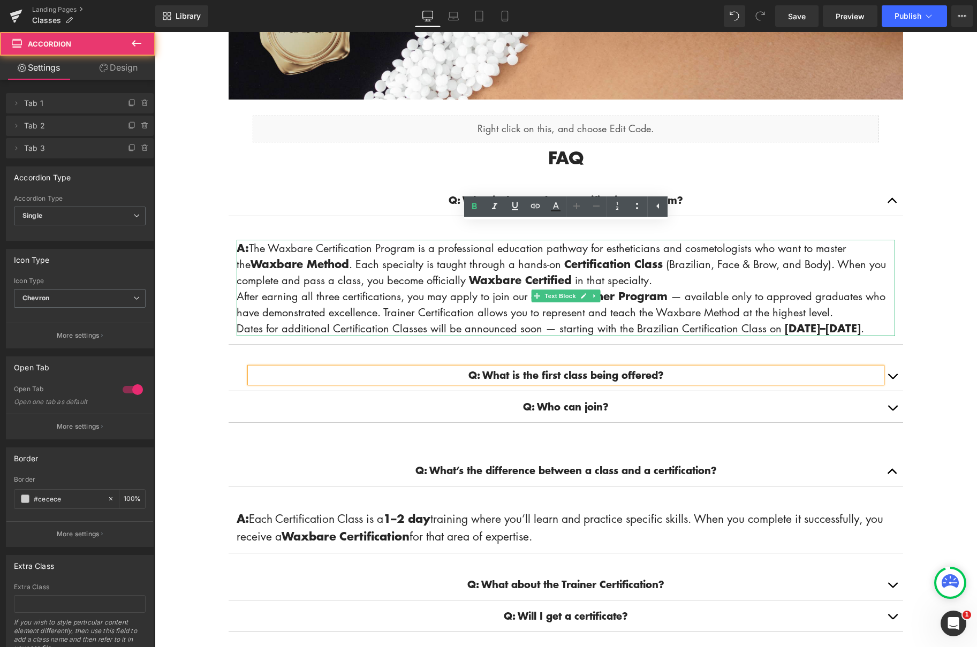
click at [612, 304] on p "After earning all three certifications, you may apply to join our exclusive Tra…" at bounding box center [566, 304] width 658 height 32
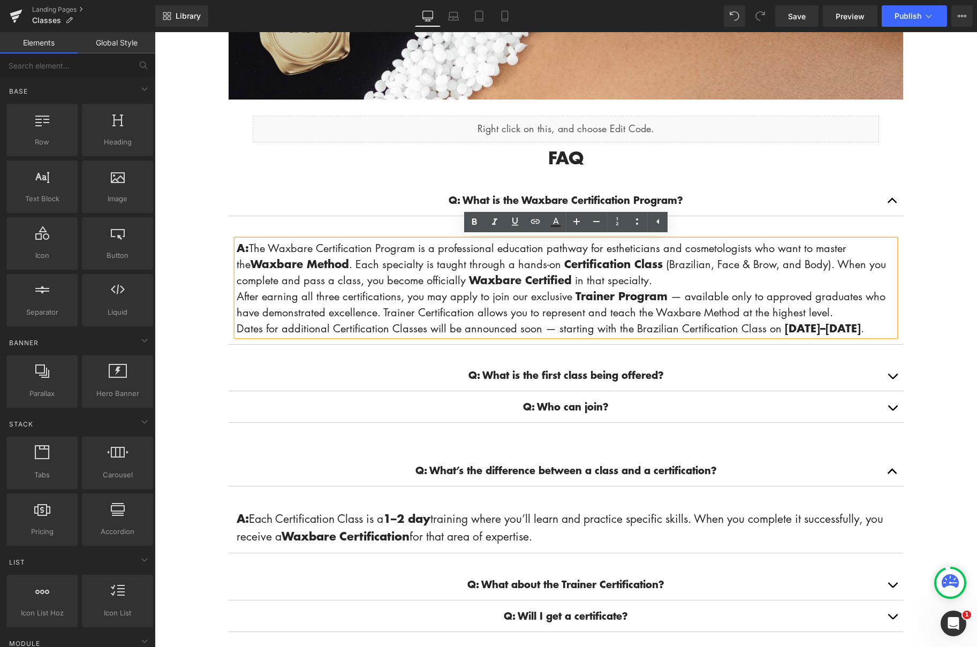
click at [933, 338] on body "Account Cart ( 0 ) Subtotal $0.00 View cart Check out Checkout" at bounding box center [566, 636] width 822 height 1781
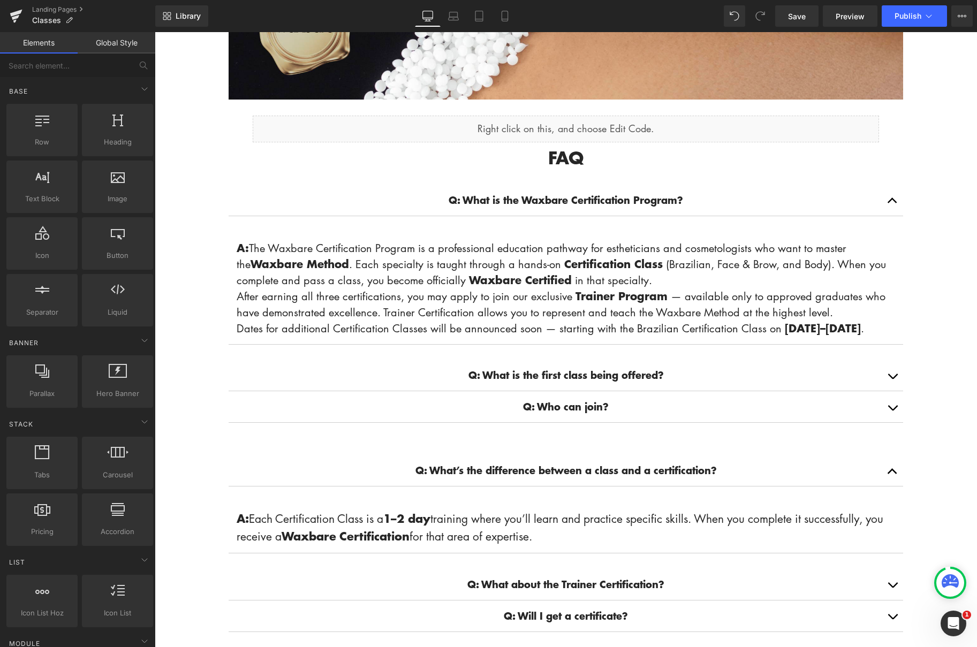
click at [905, 337] on body "Account Cart ( 0 ) Subtotal $0.00 View cart Check out Checkout" at bounding box center [566, 636] width 822 height 1781
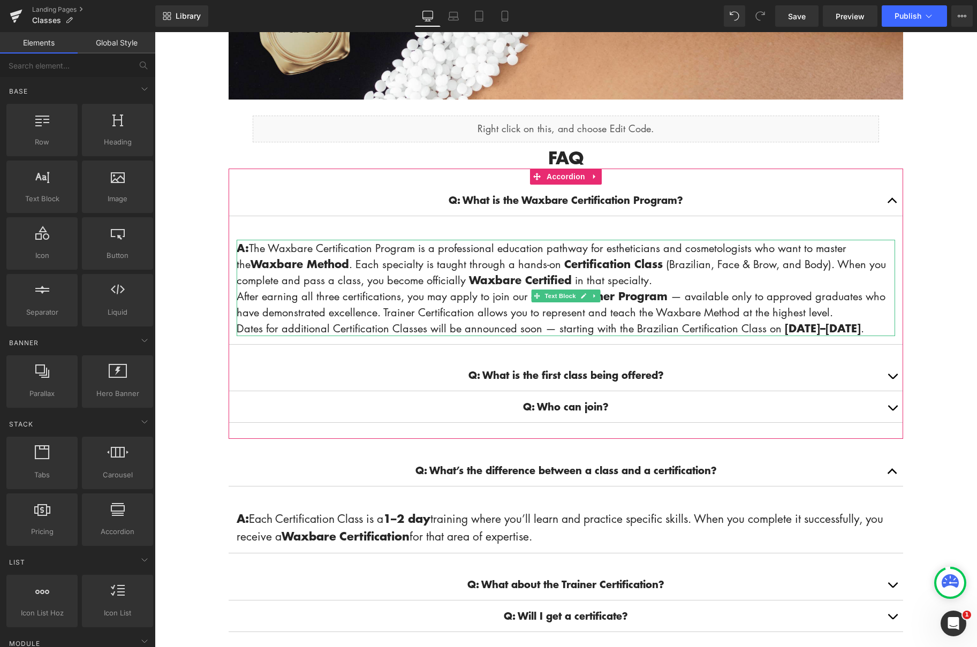
click at [891, 302] on p "After earning all three certifications, you may apply to join our exclusive Tra…" at bounding box center [566, 304] width 658 height 32
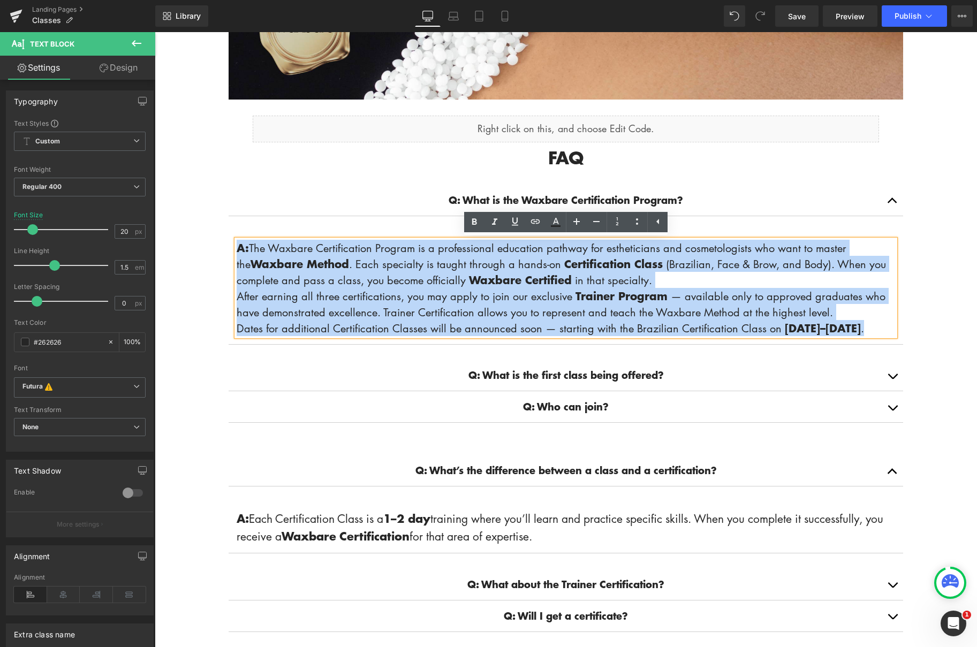
drag, startPoint x: 885, startPoint y: 345, endPoint x: 238, endPoint y: 237, distance: 656.4
click at [237, 235] on article "A: The Waxbare Certification Program is a professional education pathway for es…" at bounding box center [565, 288] width 674 height 113
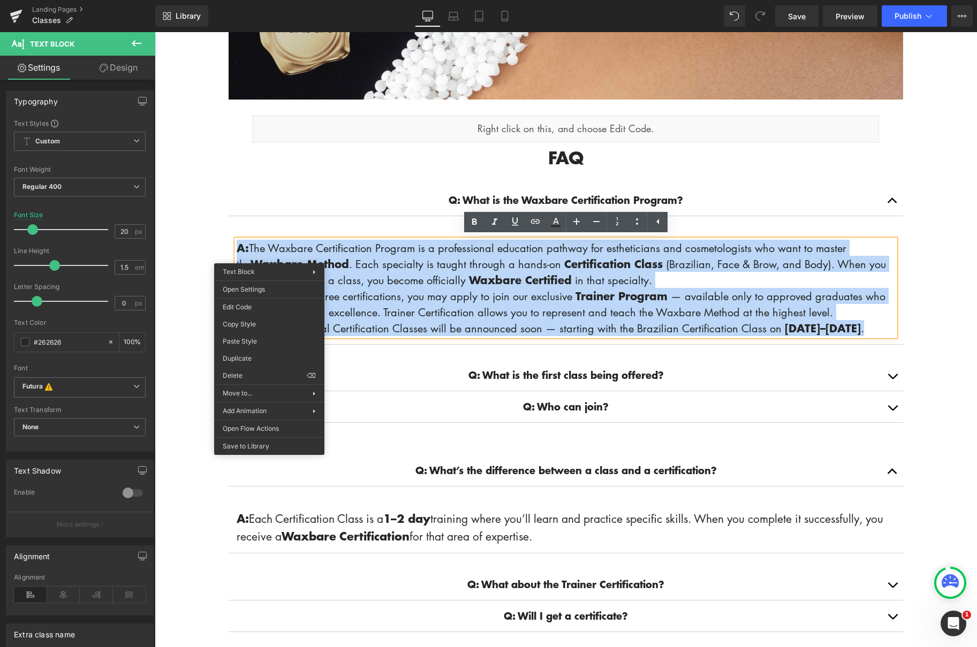
drag, startPoint x: 269, startPoint y: 255, endPoint x: 277, endPoint y: 258, distance: 8.6
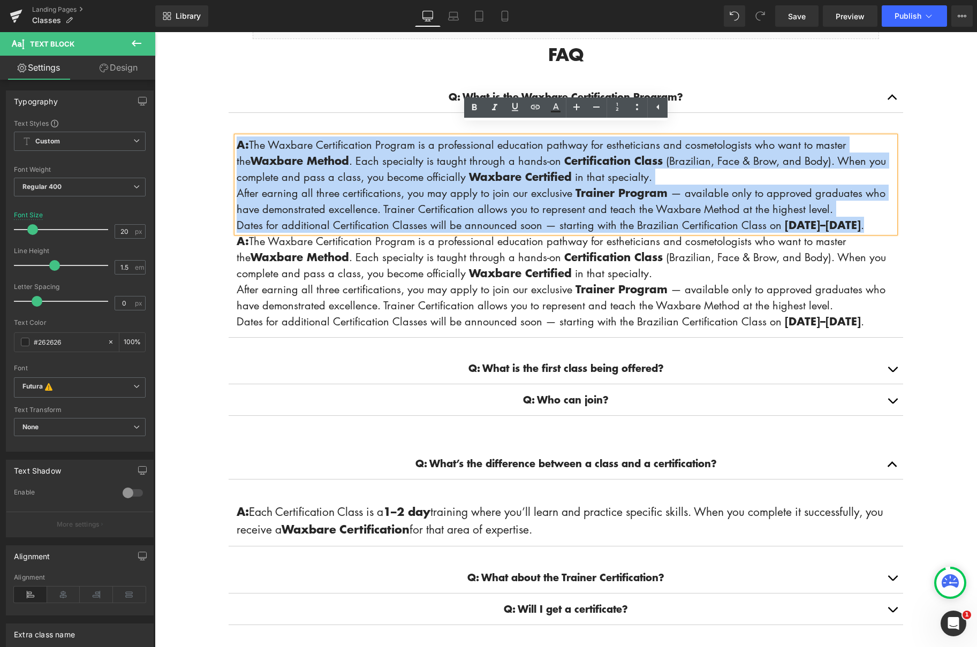
scroll to position [406, 0]
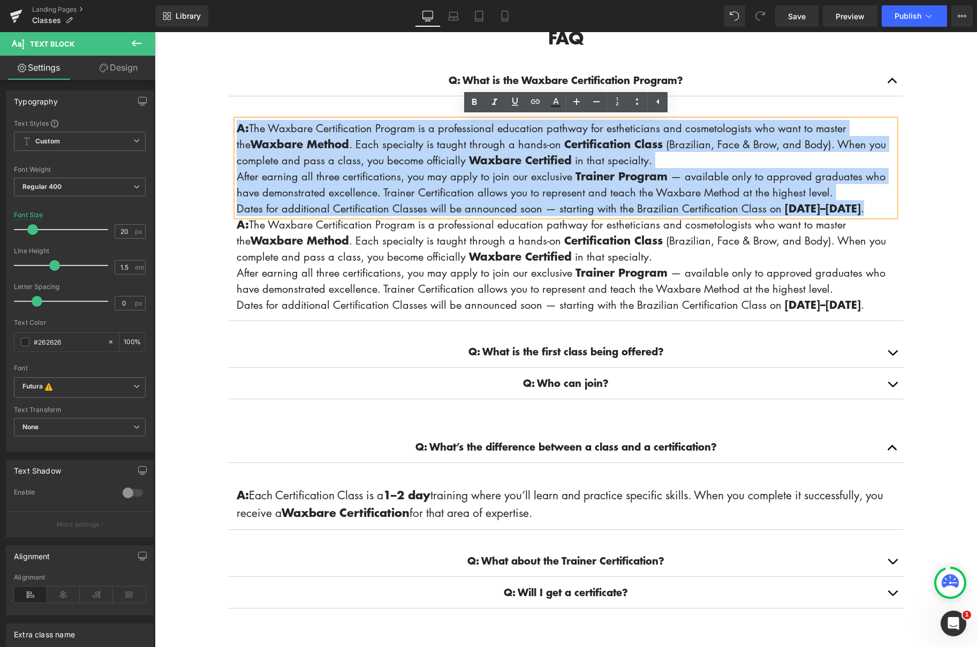
click at [892, 355] on span "button" at bounding box center [892, 355] width 0 height 0
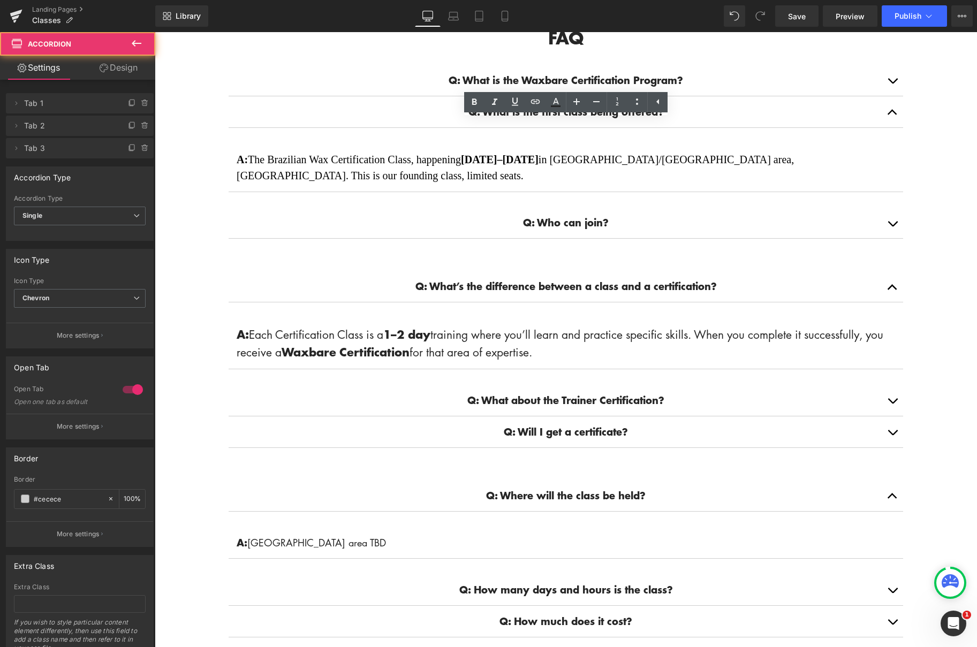
click at [892, 83] on span "button" at bounding box center [892, 83] width 0 height 0
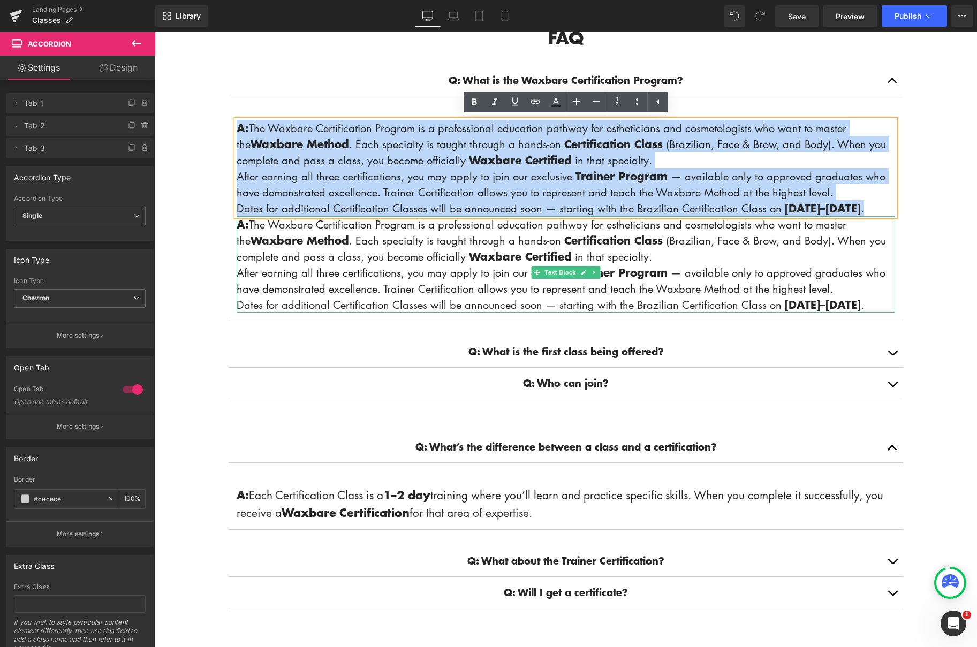
click at [456, 281] on p "After earning all three certifications, you may apply to join our exclusive Tra…" at bounding box center [566, 280] width 658 height 32
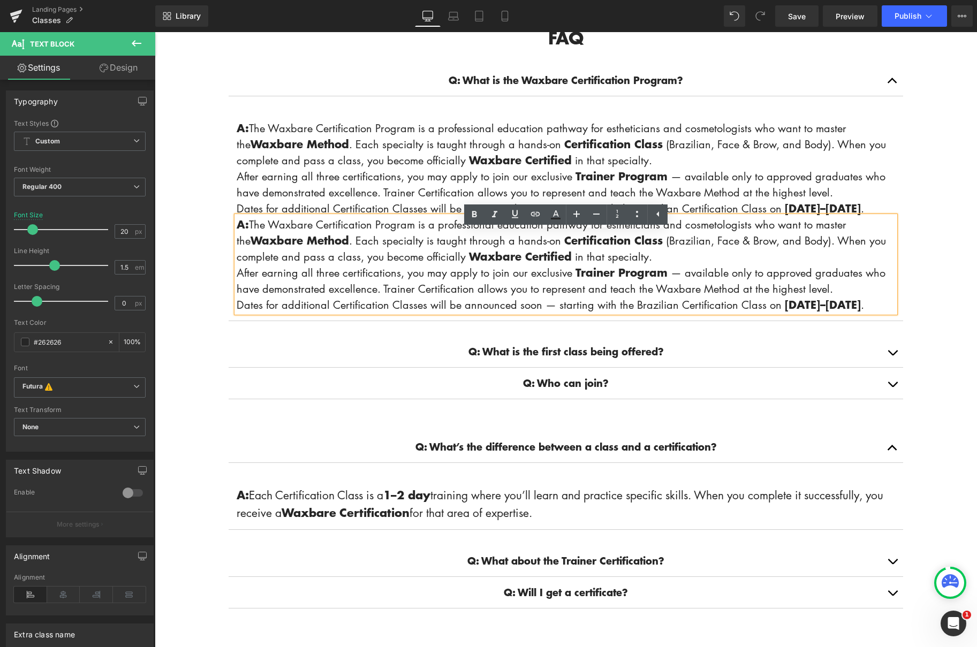
click at [943, 308] on body "Account Cart ( 0 ) Subtotal $0.00 View cart Check out Checkout" at bounding box center [566, 564] width 822 height 1877
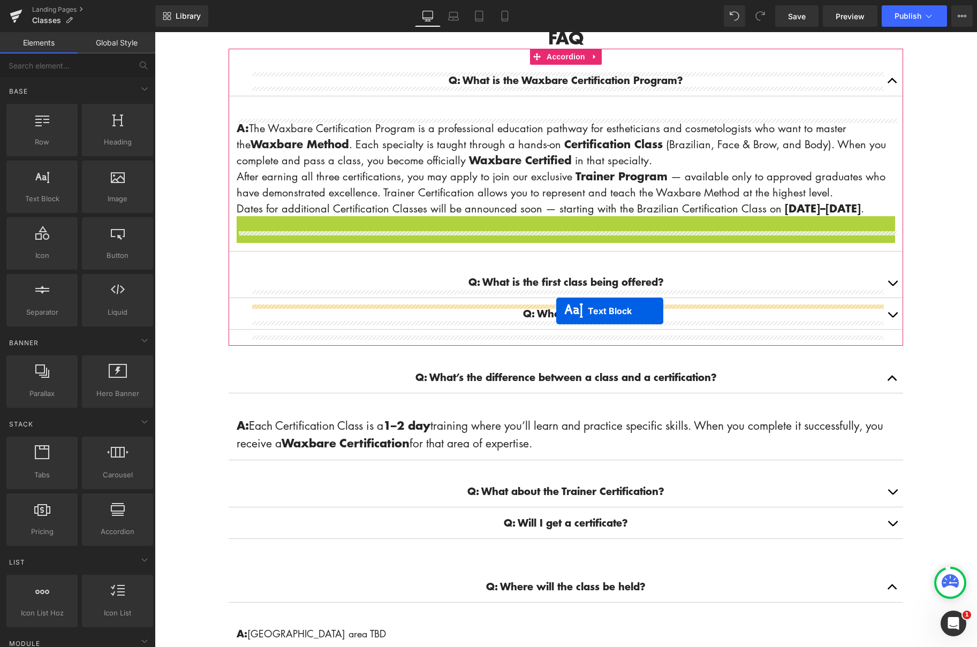
drag, startPoint x: 553, startPoint y: 287, endPoint x: 556, endPoint y: 311, distance: 23.8
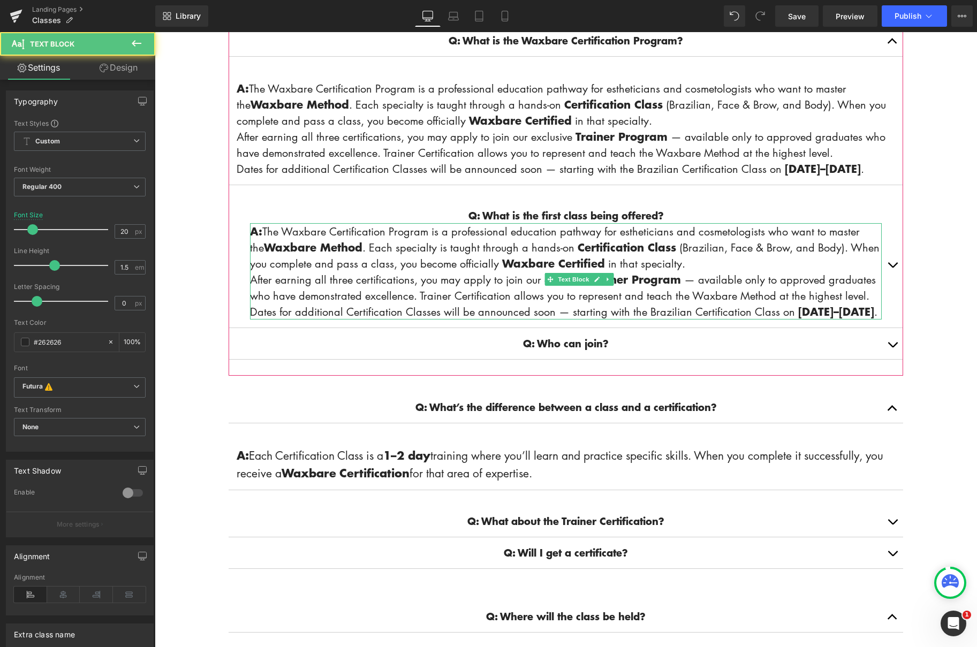
scroll to position [446, 0]
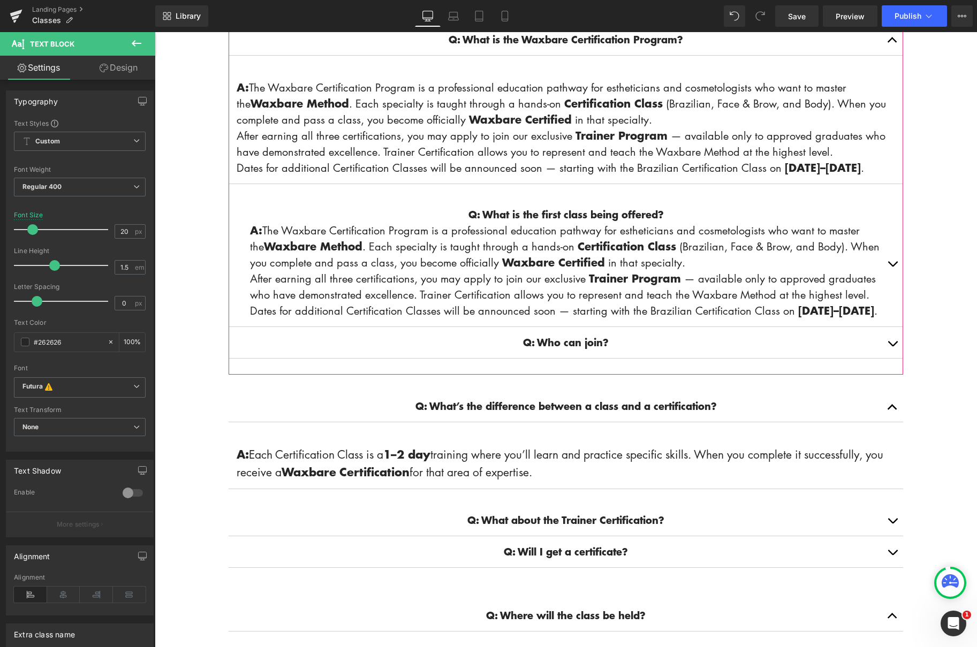
click at [892, 266] on span "button" at bounding box center [892, 266] width 0 height 0
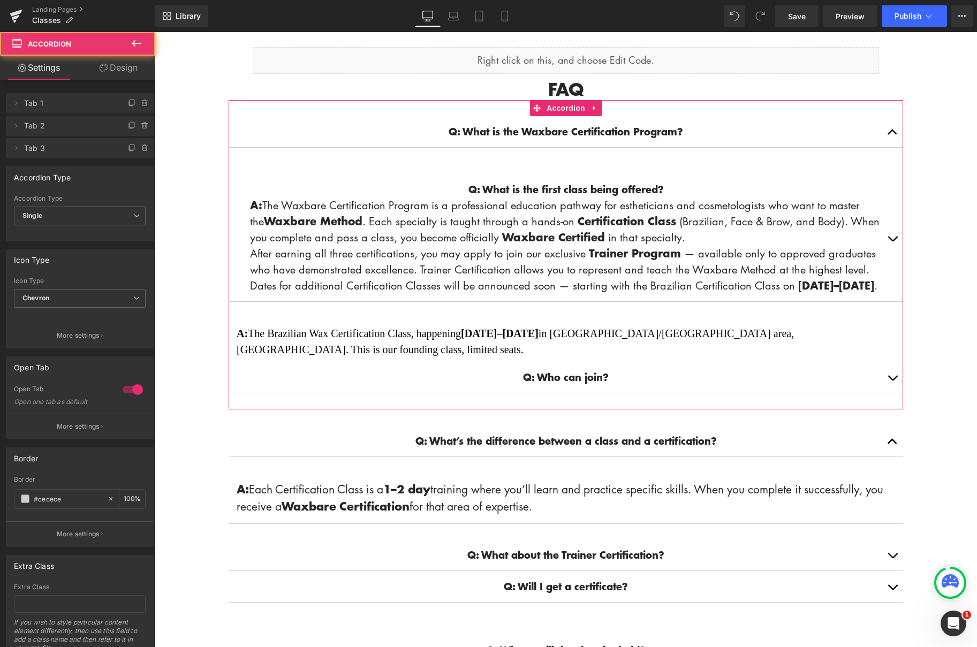
scroll to position [317, 0]
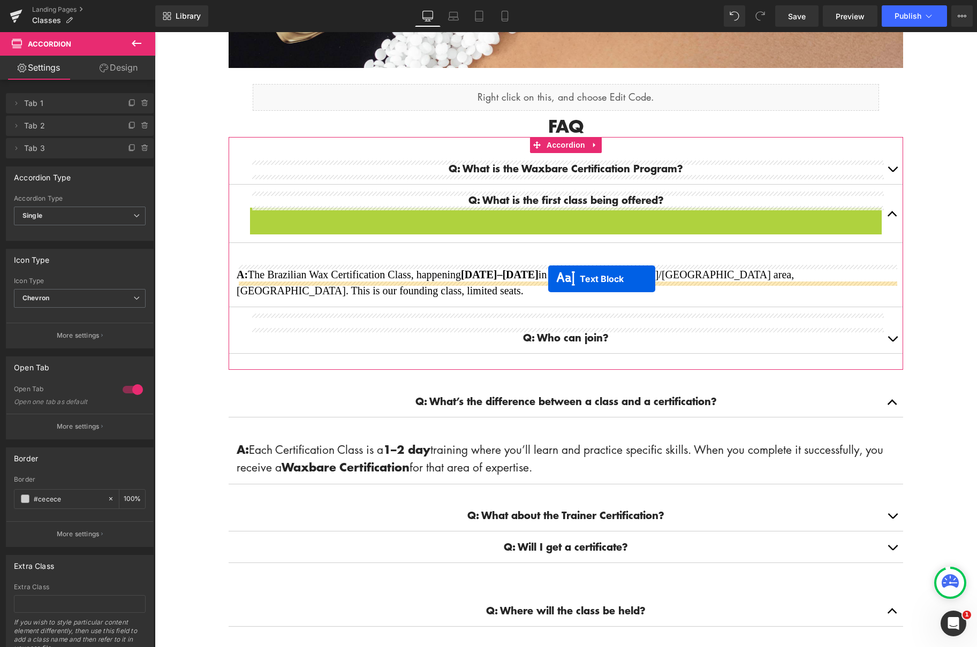
drag, startPoint x: 559, startPoint y: 268, endPoint x: 548, endPoint y: 279, distance: 15.5
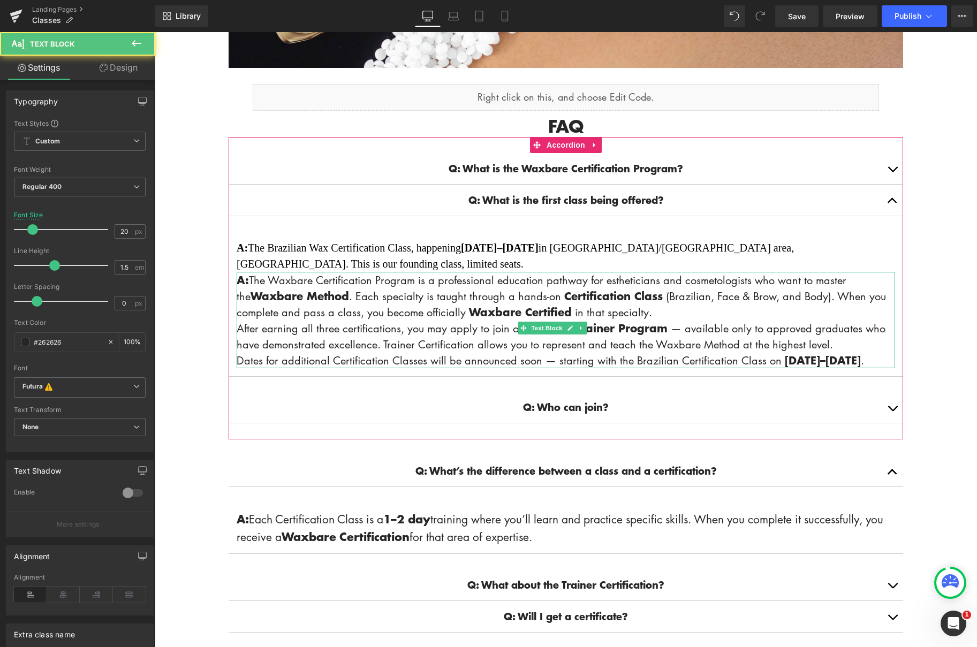
scroll to position [318, 0]
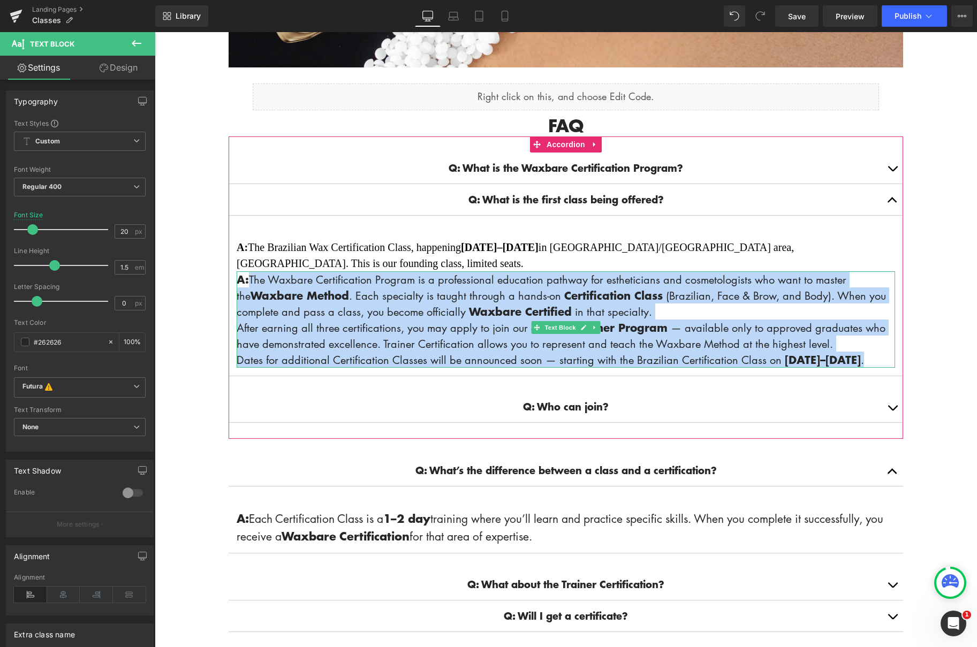
drag, startPoint x: 292, startPoint y: 359, endPoint x: 250, endPoint y: 257, distance: 109.9
click at [249, 271] on div "A: The Waxbare Certification Program is a professional education pathway for es…" at bounding box center [566, 319] width 658 height 96
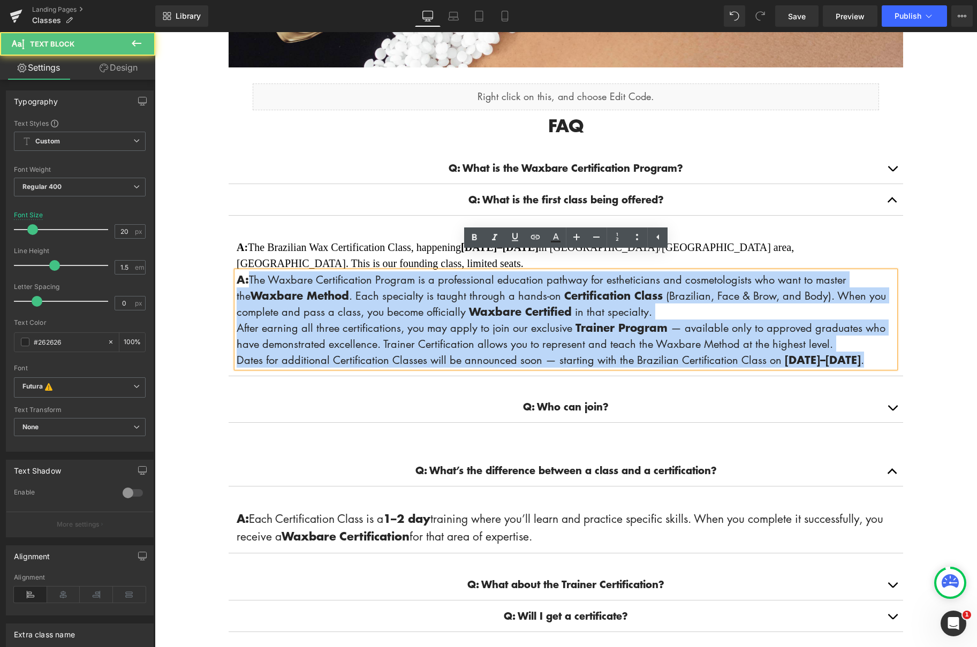
click at [272, 272] on span "A: The Waxbare Certification Program is a professional education pathway for es…" at bounding box center [561, 295] width 649 height 47
drag, startPoint x: 271, startPoint y: 275, endPoint x: 279, endPoint y: 357, distance: 82.8
click at [280, 357] on div "A: The Waxbare Certification Program is a professional education pathway for es…" at bounding box center [566, 319] width 658 height 96
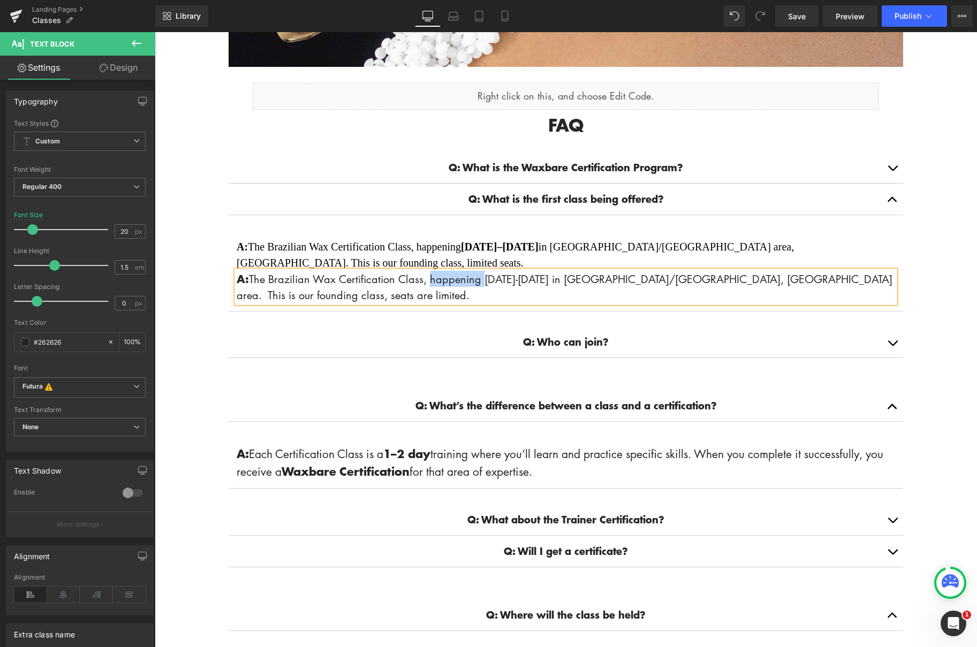
drag, startPoint x: 433, startPoint y: 262, endPoint x: 489, endPoint y: 266, distance: 55.9
click at [489, 271] on span "A: The Brazilian Wax Certification Class, happening [DATE]-[DATE] in [GEOGRAPHI…" at bounding box center [565, 286] width 656 height 31
click at [486, 271] on span "A: The Brazilian Wax Certification Class, happening [DATE]-[DATE] in [GEOGRAPHI…" at bounding box center [565, 286] width 656 height 31
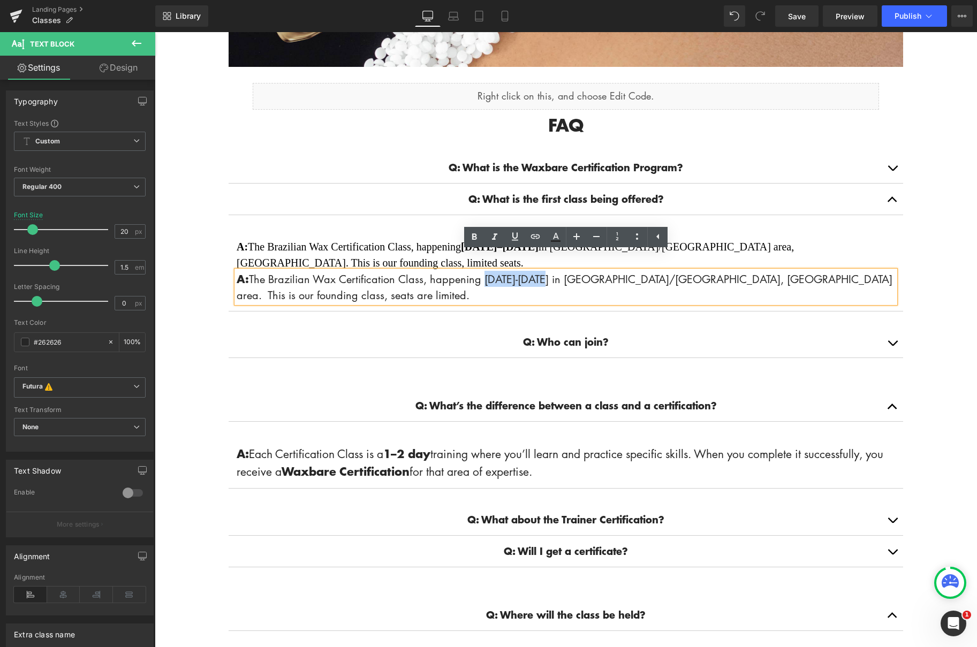
drag, startPoint x: 486, startPoint y: 263, endPoint x: 557, endPoint y: 265, distance: 70.7
click at [554, 271] on span "A: The Brazilian Wax Certification Class, happening [DATE]-[DATE] in [GEOGRAPHI…" at bounding box center [565, 286] width 656 height 31
click at [469, 238] on icon at bounding box center [474, 237] width 13 height 13
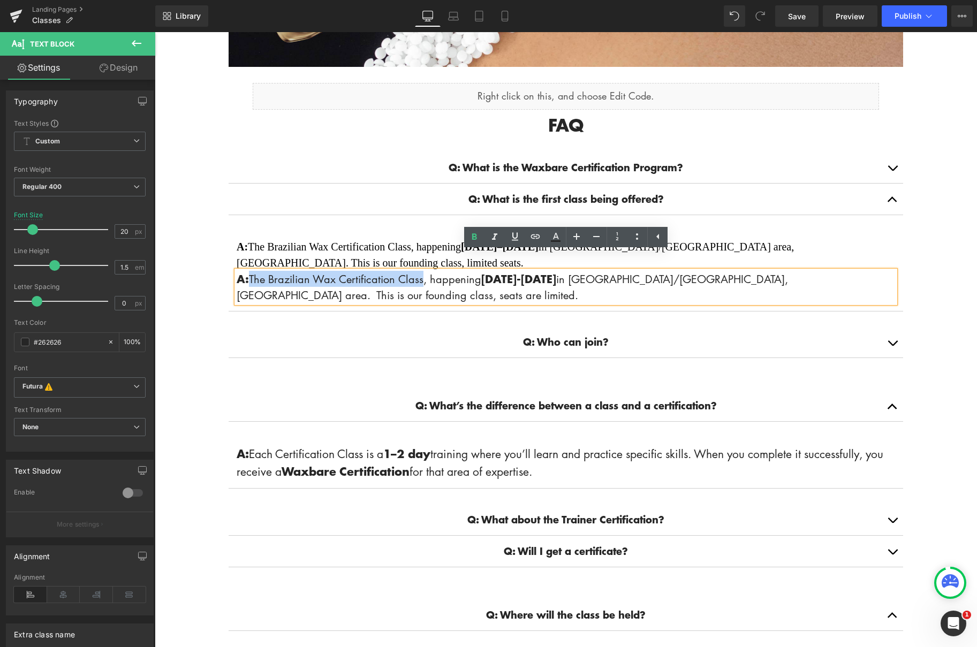
drag, startPoint x: 253, startPoint y: 263, endPoint x: 425, endPoint y: 256, distance: 171.9
click at [425, 271] on p "A: The Brazilian Wax Certification Class, happening [DATE]-[DATE] in [GEOGRAPHI…" at bounding box center [566, 287] width 658 height 32
click at [476, 240] on icon at bounding box center [474, 237] width 13 height 13
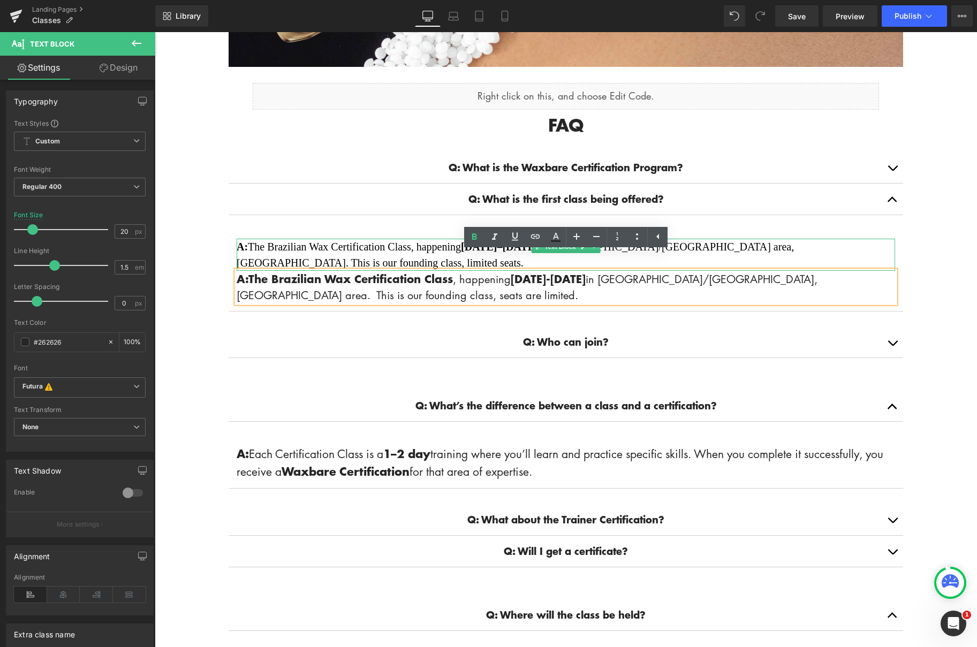
click at [359, 245] on span "A: The Brazilian Wax Certification Class, happening [DATE]–[DATE] in [GEOGRAPHI…" at bounding box center [515, 255] width 557 height 28
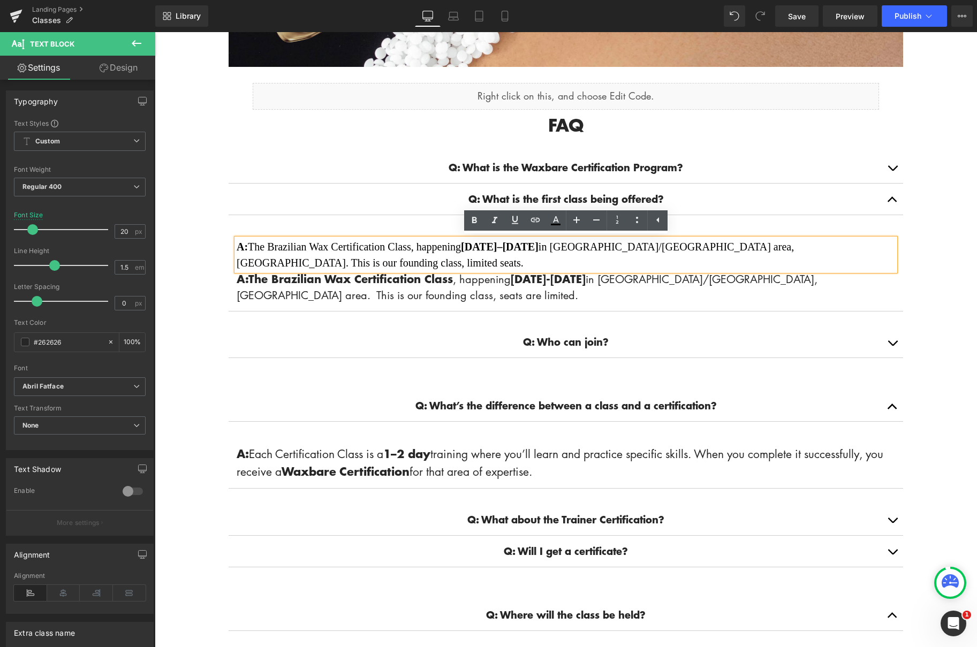
click at [914, 242] on body "Account Cart ( 0 ) Subtotal $0.00 View cart Check out Checkout" at bounding box center [566, 588] width 822 height 1749
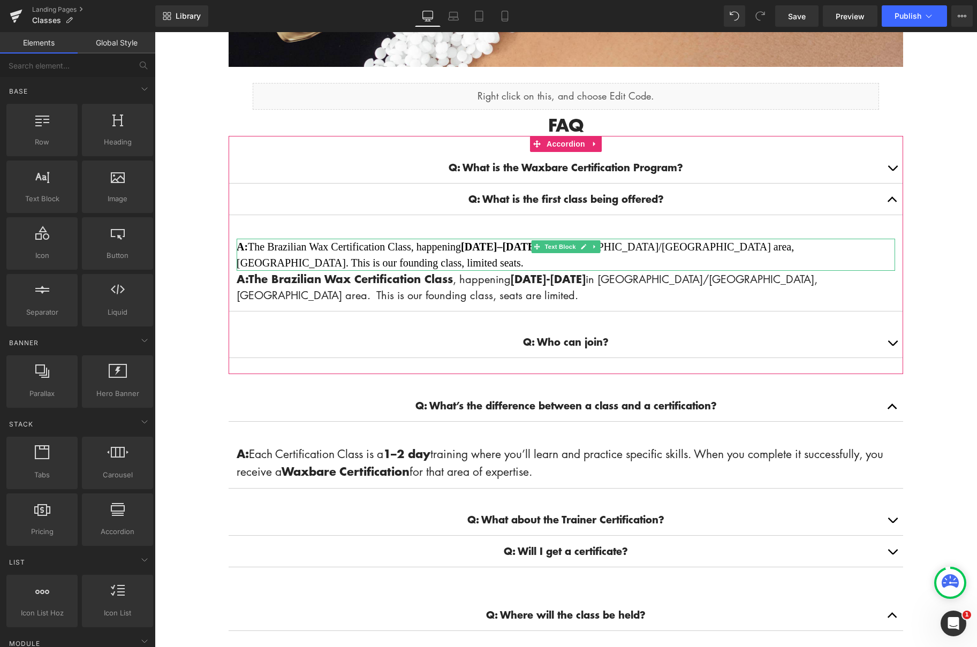
click at [794, 245] on span "A: The Brazilian Wax Certification Class, happening [DATE]–[DATE] in [GEOGRAPHI…" at bounding box center [515, 255] width 557 height 28
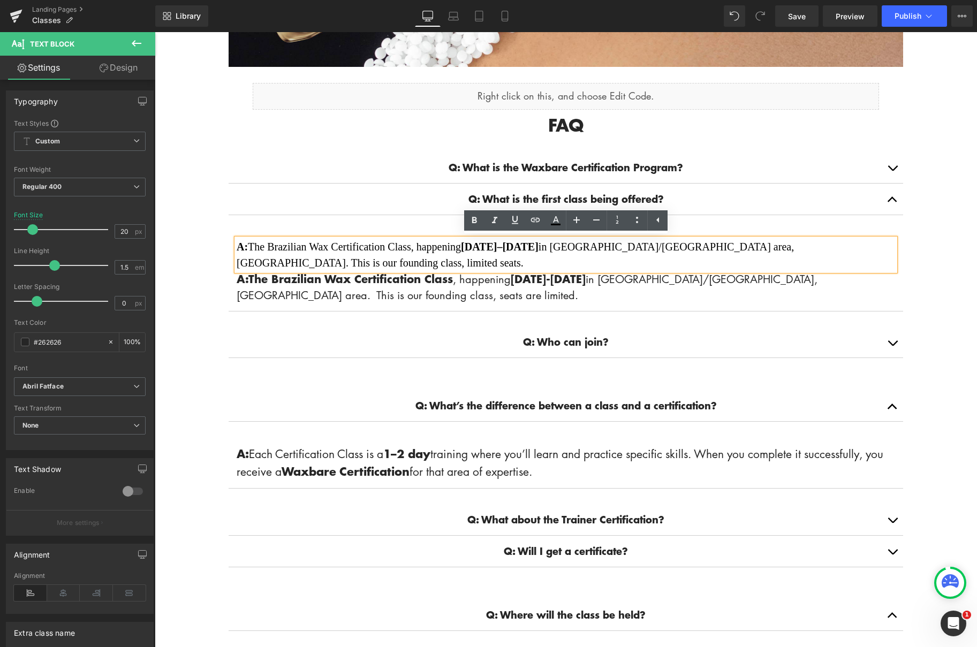
drag, startPoint x: 938, startPoint y: 241, endPoint x: 914, endPoint y: 243, distance: 23.6
click at [937, 241] on body "Account Cart ( 0 ) Subtotal $0.00 View cart Check out Checkout" at bounding box center [566, 588] width 822 height 1749
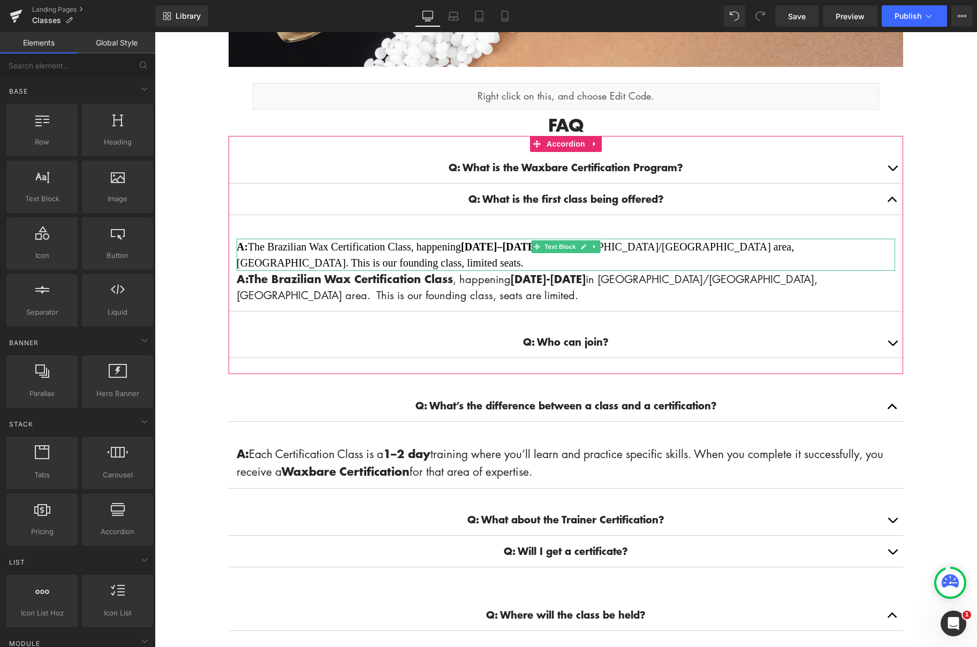
click at [599, 246] on div "A: The Brazilian Wax Certification Class, happening [DATE]–[DATE] in [GEOGRAPHI…" at bounding box center [566, 255] width 658 height 32
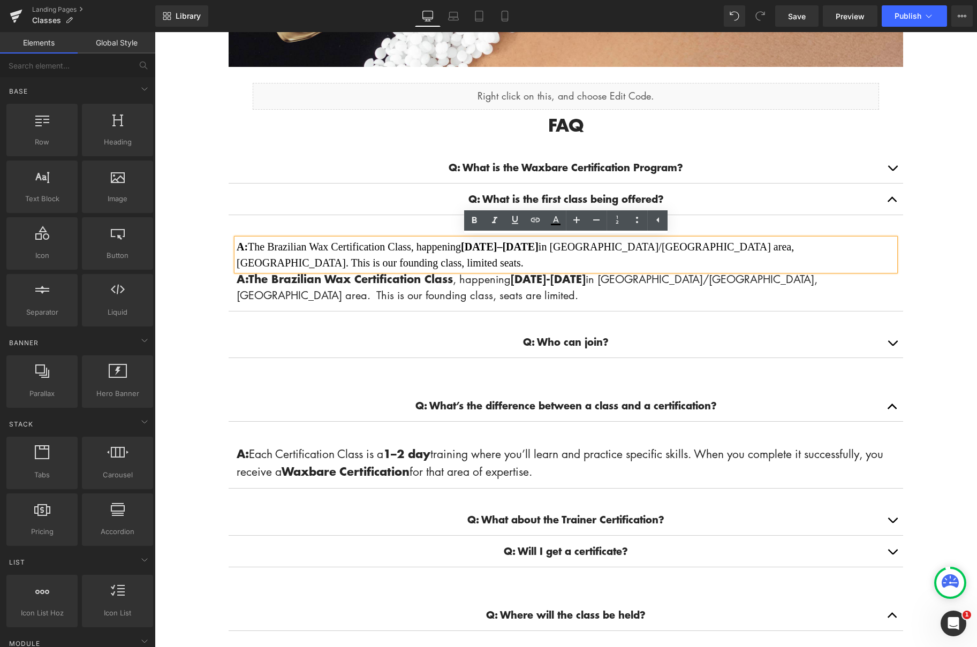
drag, startPoint x: 924, startPoint y: 245, endPoint x: 877, endPoint y: 246, distance: 47.1
click at [924, 245] on body "Account Cart ( 0 ) Subtotal $0.00 View cart Check out Checkout" at bounding box center [566, 588] width 822 height 1749
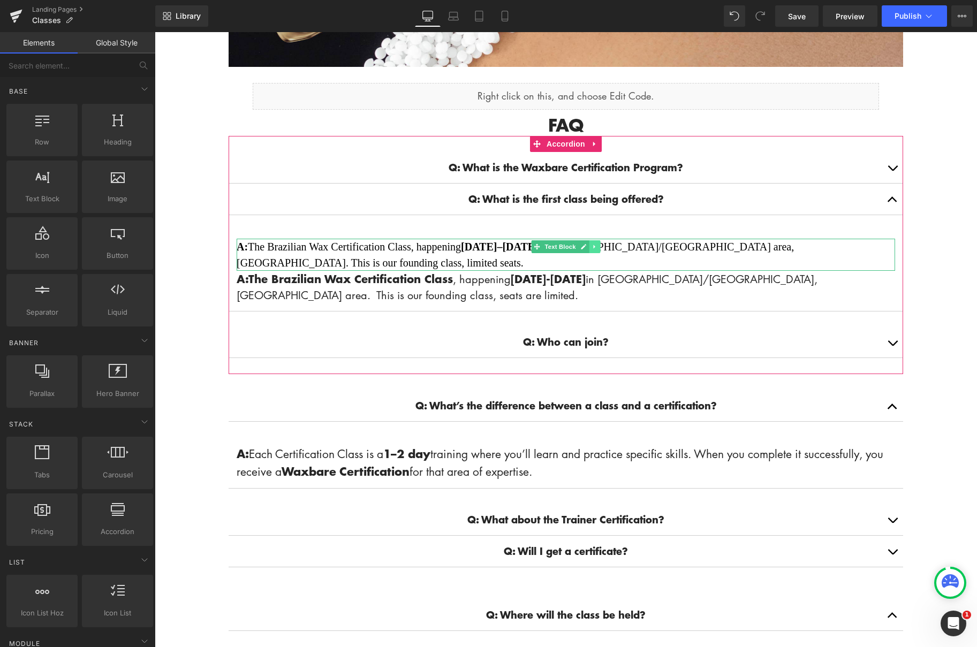
click at [595, 247] on icon at bounding box center [594, 246] width 6 height 6
click at [603, 246] on icon at bounding box center [600, 247] width 6 height 6
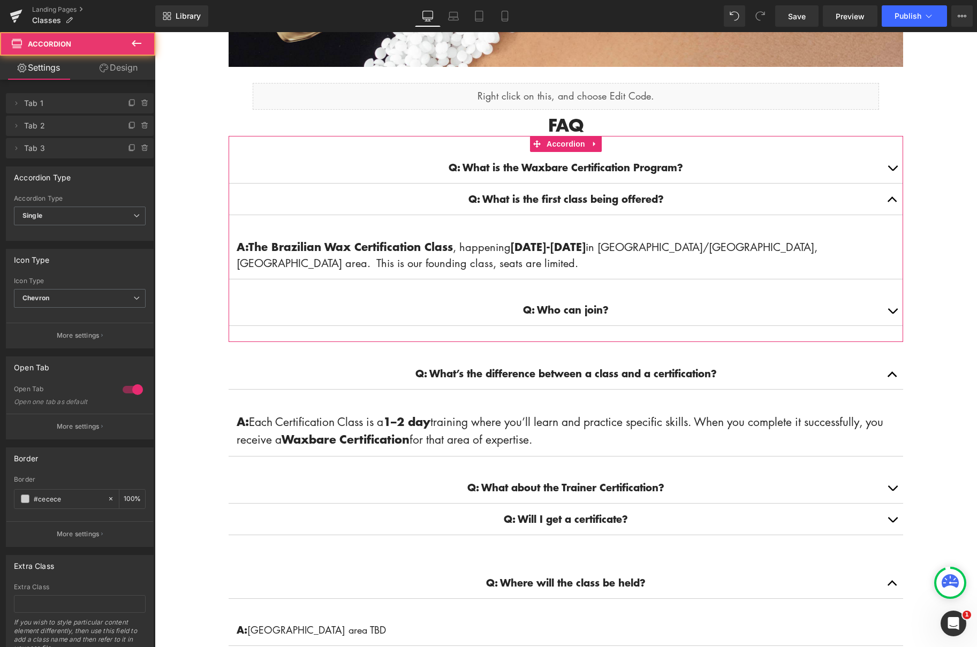
click at [641, 227] on div "Q: What is the first class being offered? Text Block A: The Brazilian Wax Certi…" at bounding box center [565, 232] width 674 height 96
drag, startPoint x: 891, startPoint y: 309, endPoint x: 872, endPoint y: 307, distance: 19.4
click at [892, 314] on span "button" at bounding box center [892, 314] width 0 height 0
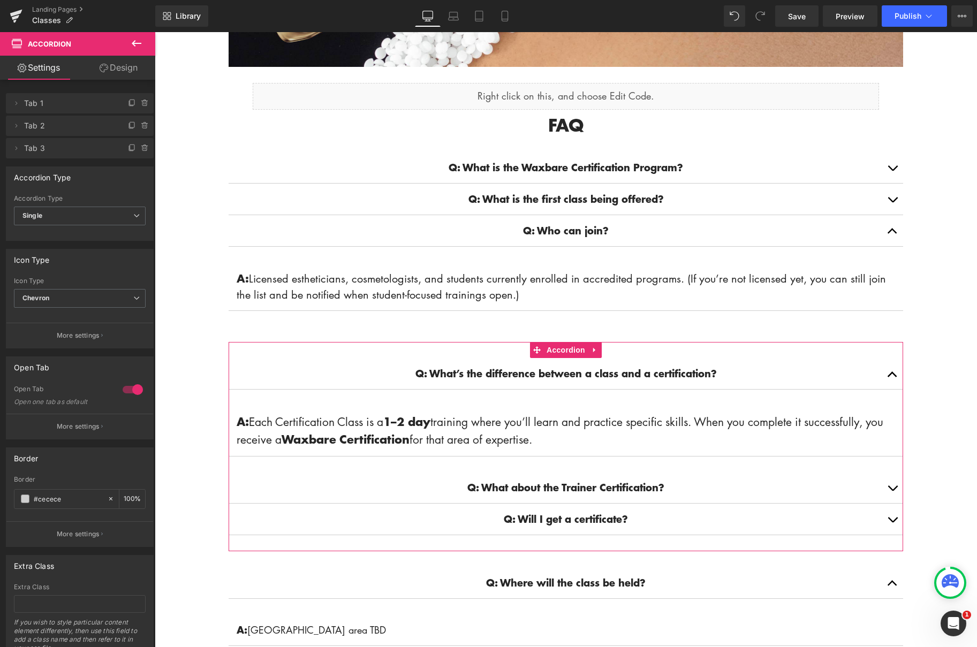
scroll to position [310, 0]
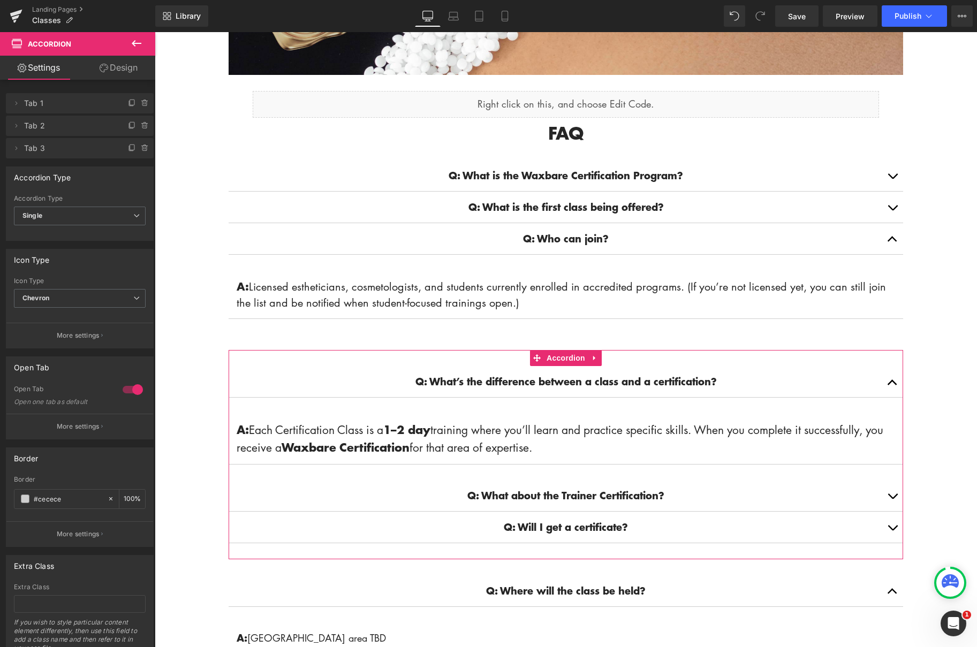
click at [892, 499] on span "button" at bounding box center [892, 499] width 0 height 0
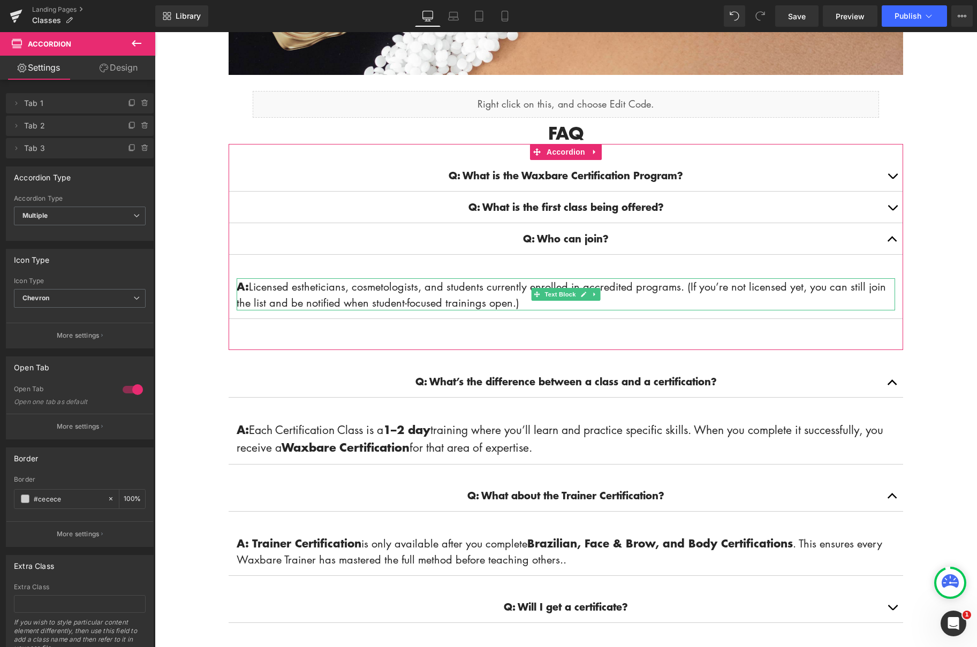
drag, startPoint x: 250, startPoint y: 285, endPoint x: 257, endPoint y: 285, distance: 7.0
click at [252, 285] on p "A: Licensed estheticians, cosmetologists, and students currently enrolled in ac…" at bounding box center [566, 294] width 658 height 32
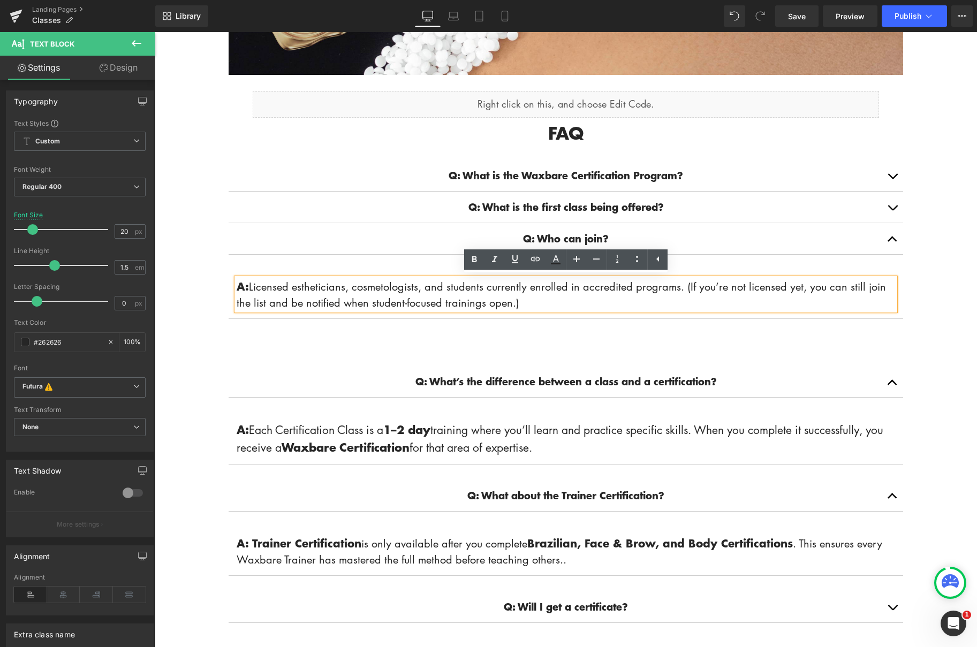
click at [892, 204] on button "button" at bounding box center [891, 207] width 21 height 31
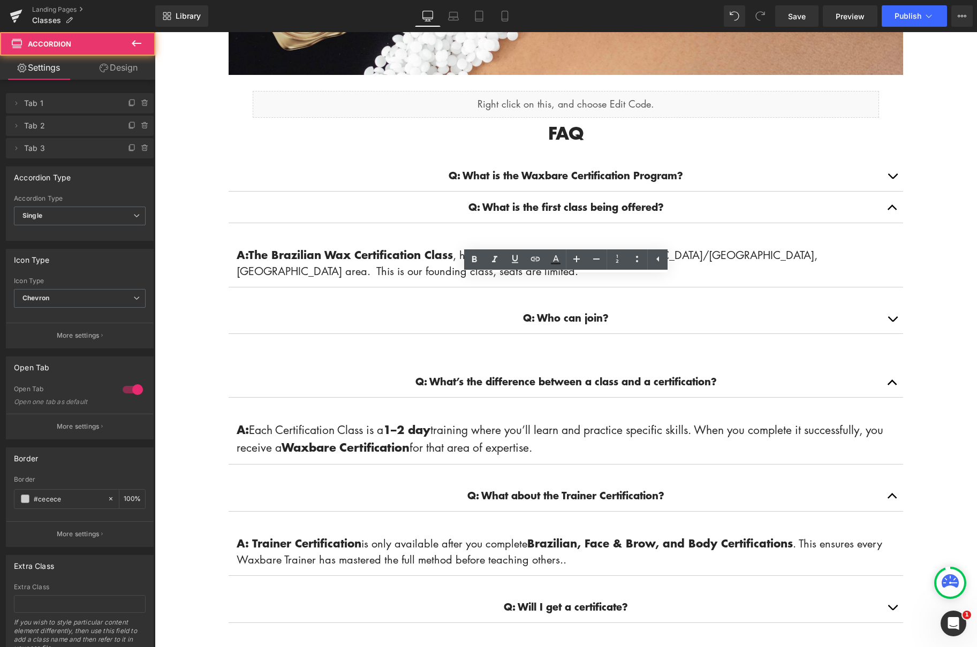
click at [885, 178] on button "button" at bounding box center [891, 175] width 21 height 31
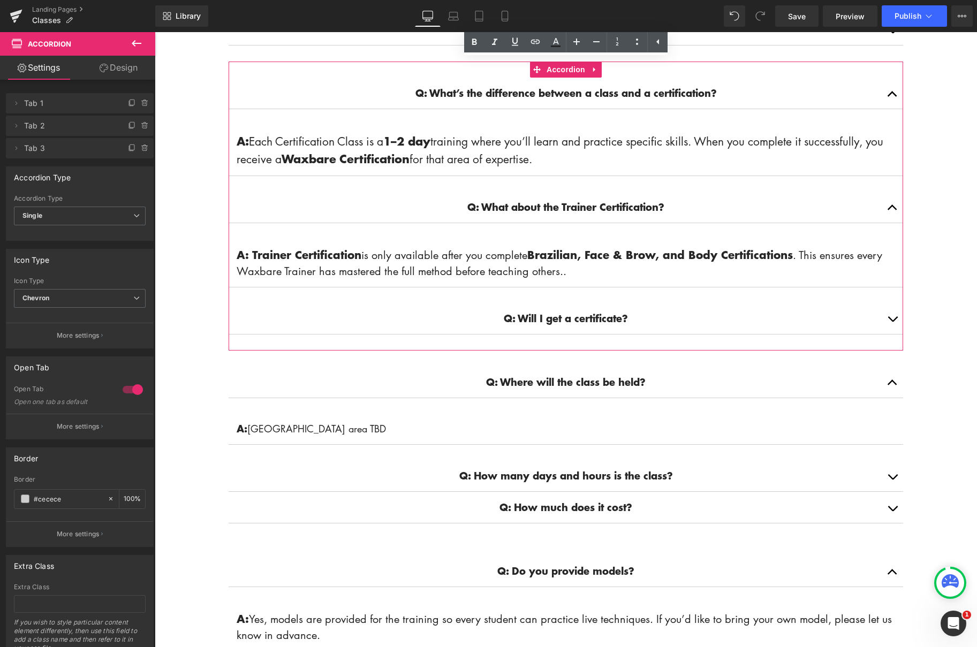
scroll to position [664, 0]
click at [892, 321] on span "button" at bounding box center [892, 321] width 0 height 0
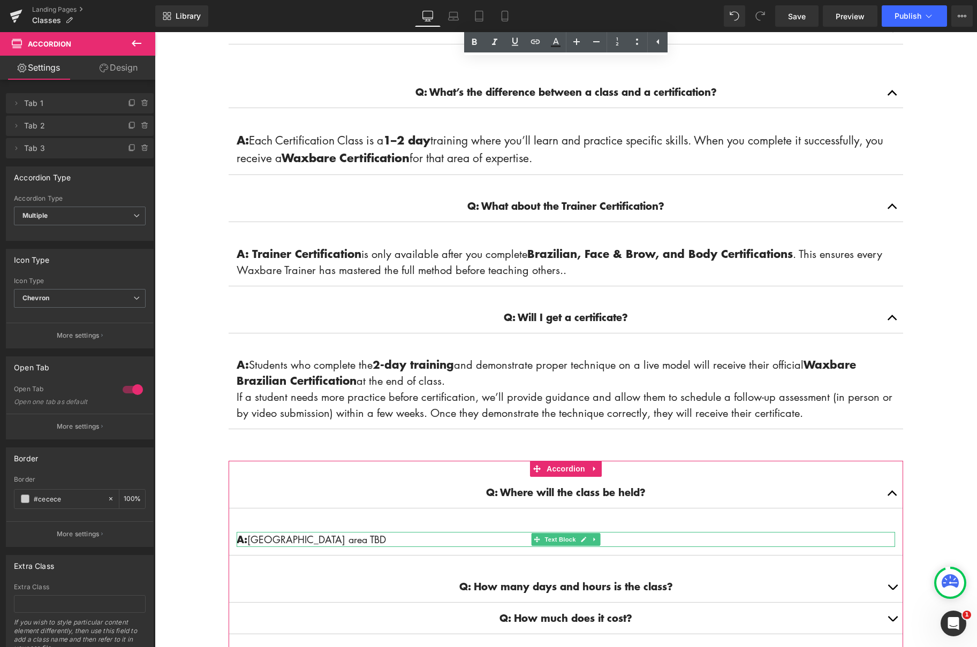
click at [326, 547] on p "A: Sacramento area TBD" at bounding box center [566, 539] width 658 height 15
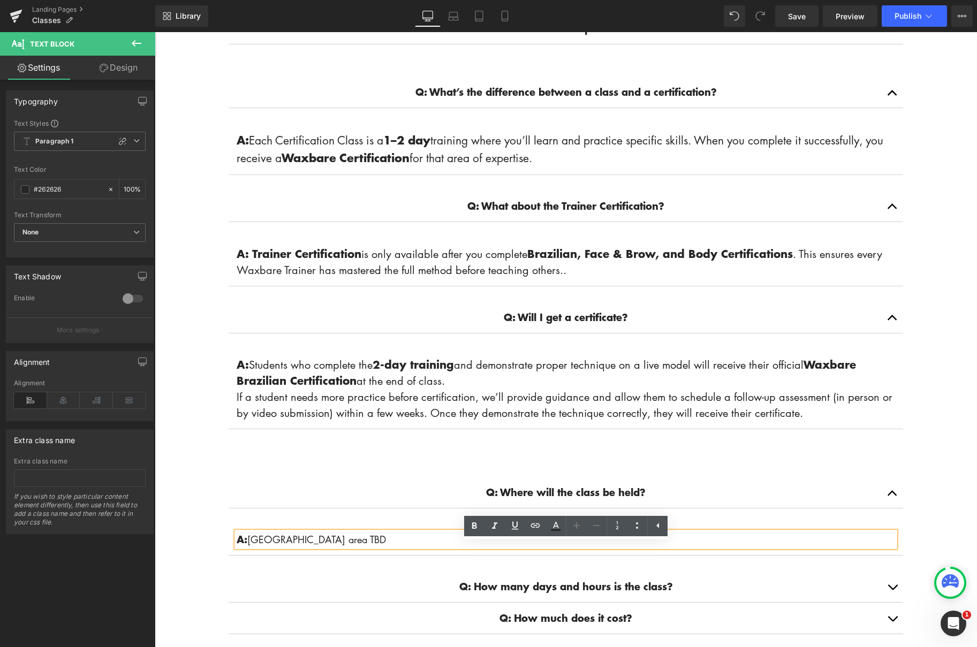
drag, startPoint x: 324, startPoint y: 550, endPoint x: 360, endPoint y: 555, distance: 35.7
click at [325, 547] on p "A: Sacramento area TBD" at bounding box center [566, 539] width 658 height 15
drag, startPoint x: 893, startPoint y: 498, endPoint x: 900, endPoint y: 478, distance: 20.7
click at [895, 497] on button "button" at bounding box center [891, 492] width 21 height 31
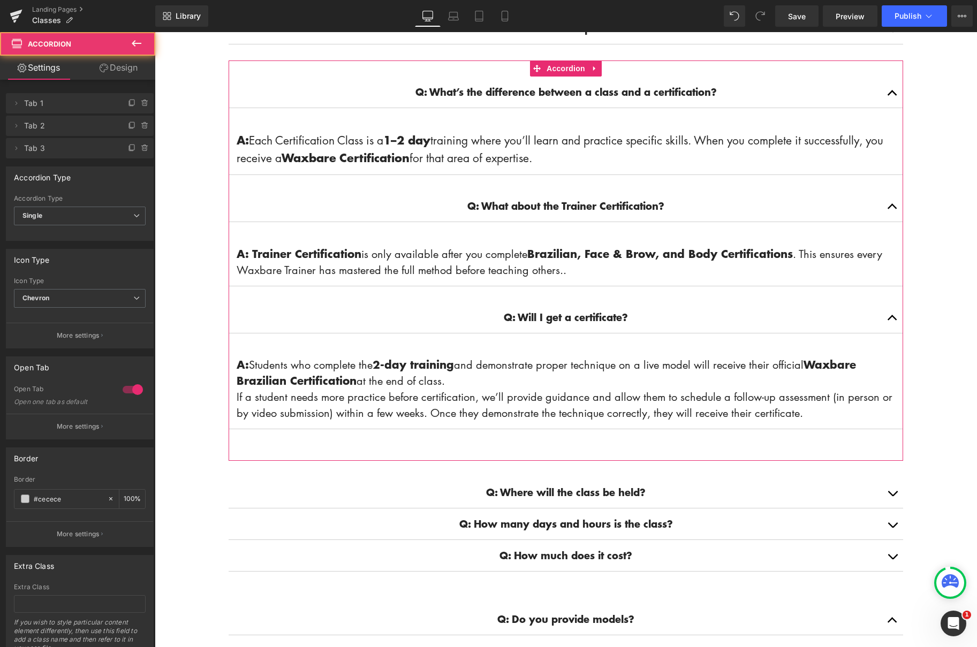
click at [889, 332] on button "button" at bounding box center [891, 317] width 21 height 31
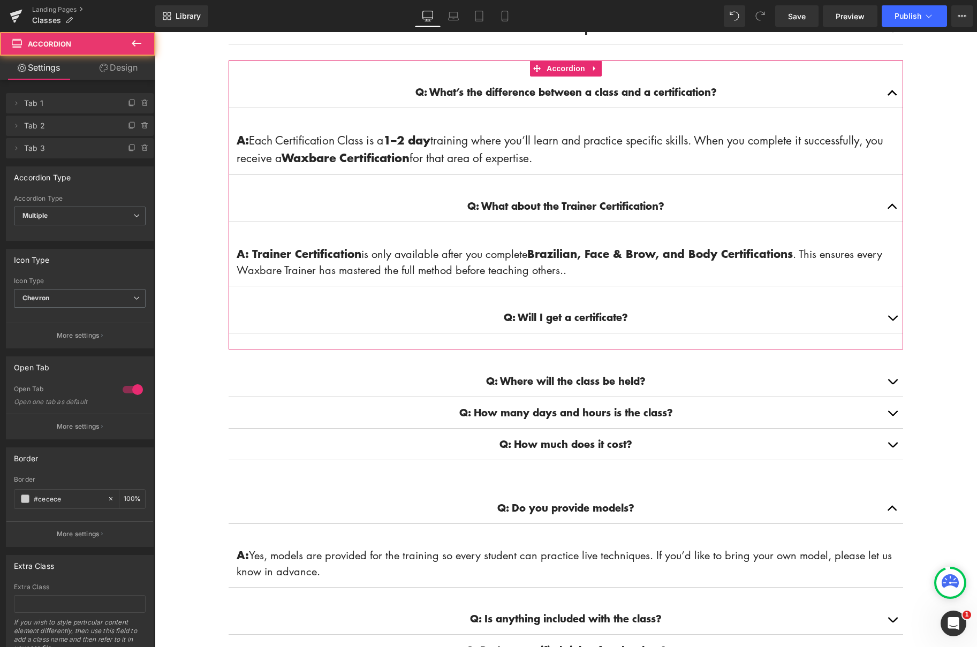
click at [896, 219] on button "button" at bounding box center [891, 205] width 21 height 31
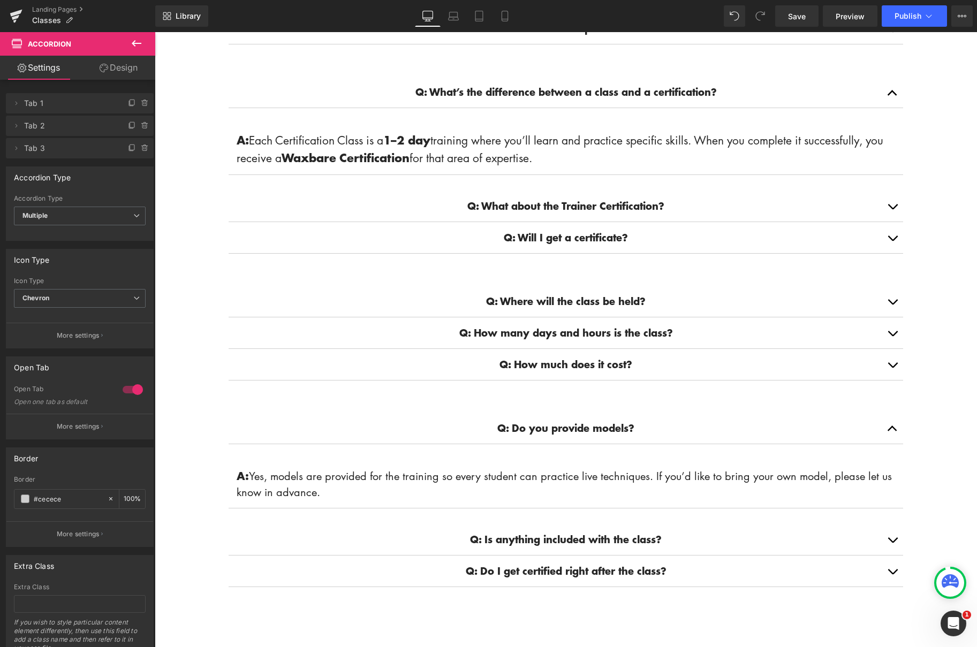
click at [894, 379] on button "button" at bounding box center [891, 364] width 21 height 31
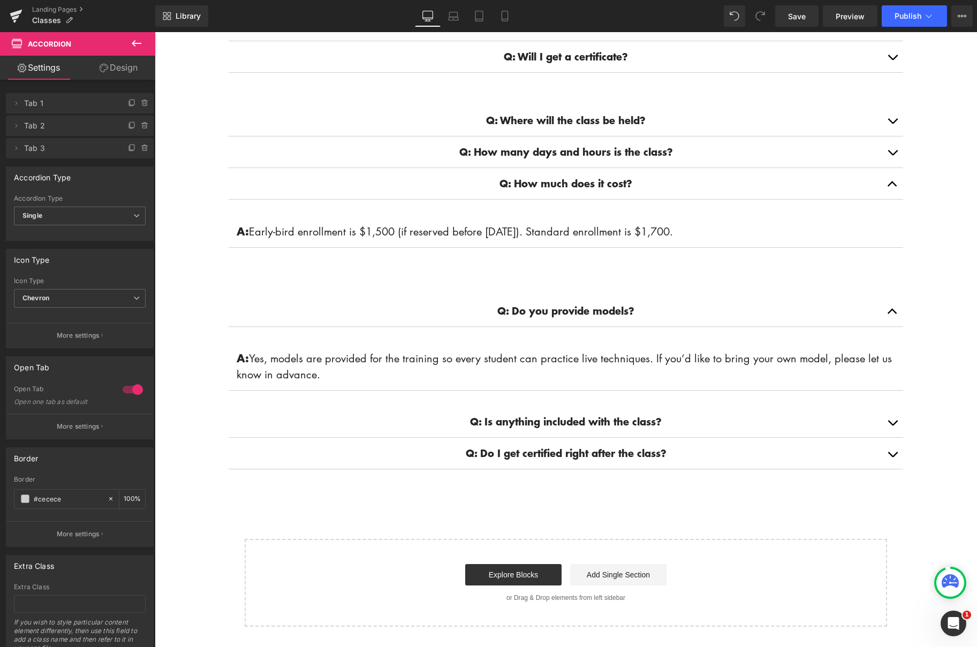
scroll to position [857, 0]
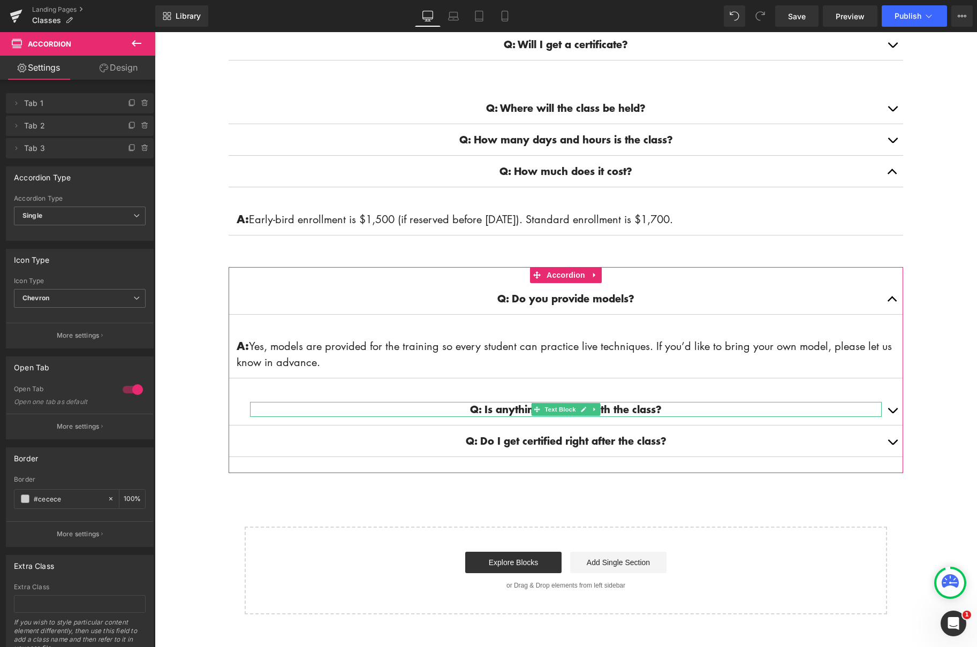
click at [794, 417] on p "Q: Is anything included with the class?" at bounding box center [565, 409] width 631 height 15
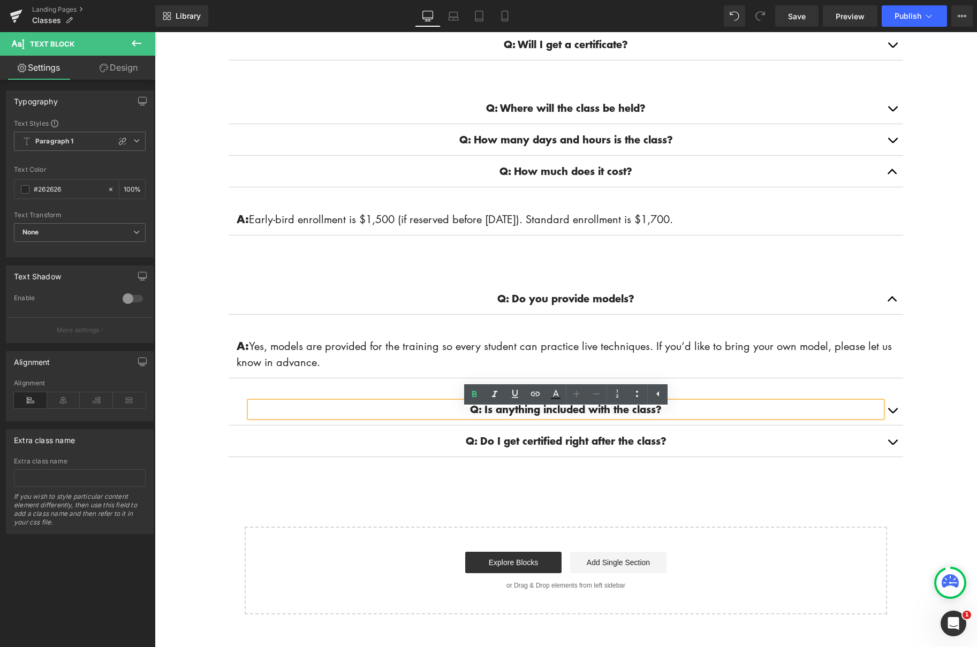
click at [890, 416] on button "button" at bounding box center [891, 409] width 21 height 31
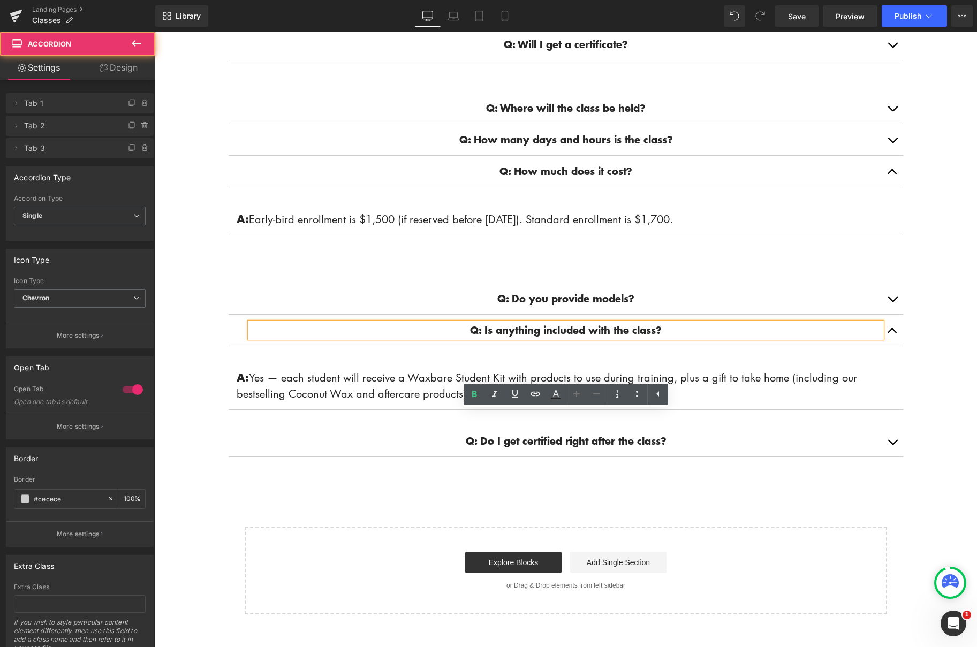
click at [892, 445] on span "button" at bounding box center [892, 445] width 0 height 0
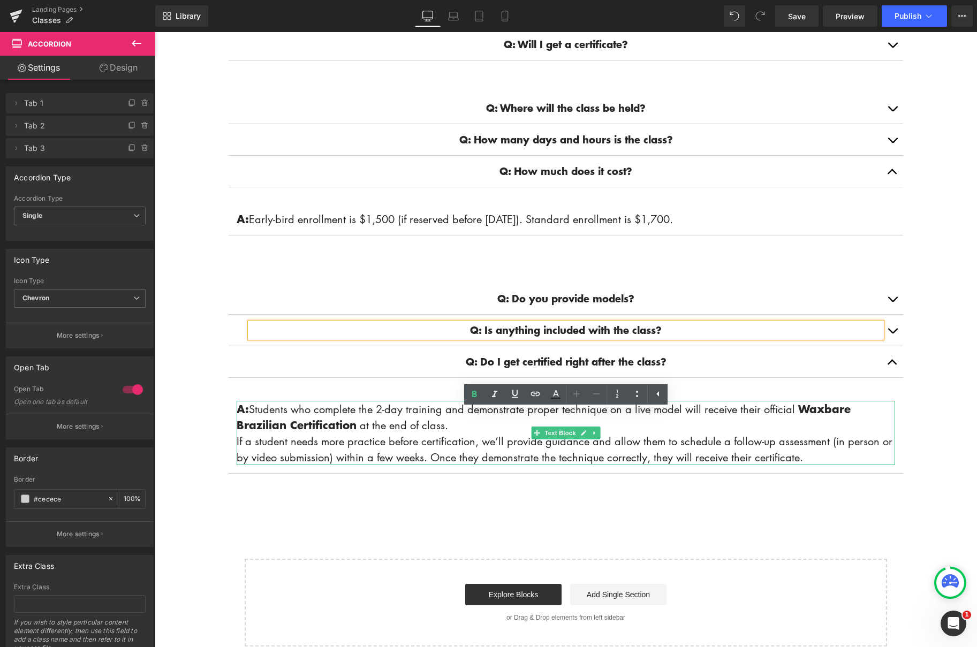
click at [455, 431] on p "A: Students who complete the 2-day training and demonstrate proper technique on…" at bounding box center [566, 417] width 658 height 32
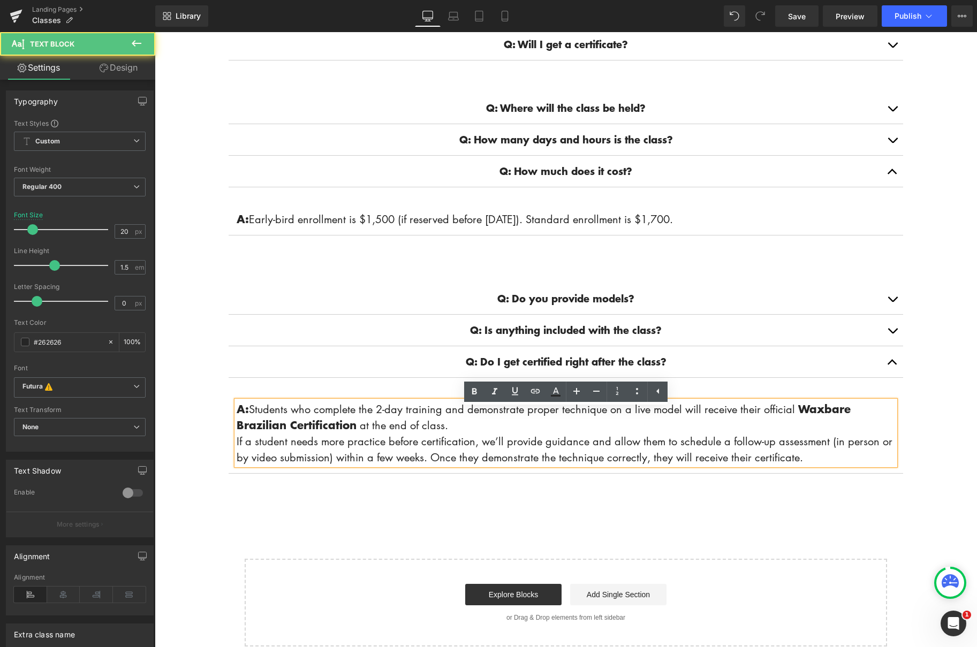
scroll to position [858, 0]
click at [459, 432] on p "A: Students who complete the 2-day training and demonstrate proper technique on…" at bounding box center [566, 416] width 658 height 32
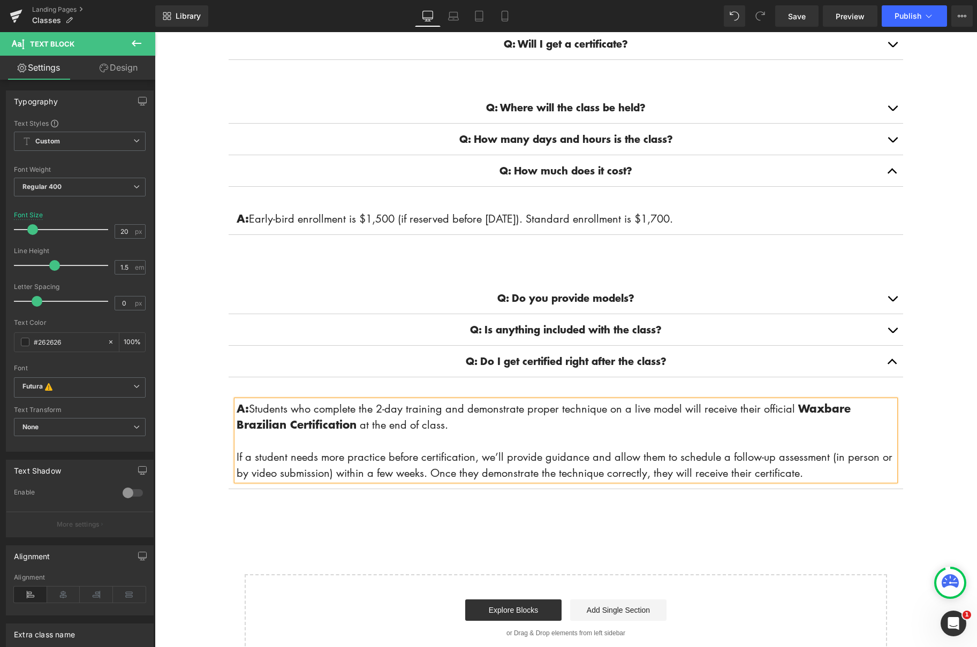
click at [919, 404] on body "Account Cart ( 0 ) Subtotal $0.00 View cart Check out Checkout" at bounding box center [566, 89] width 822 height 1830
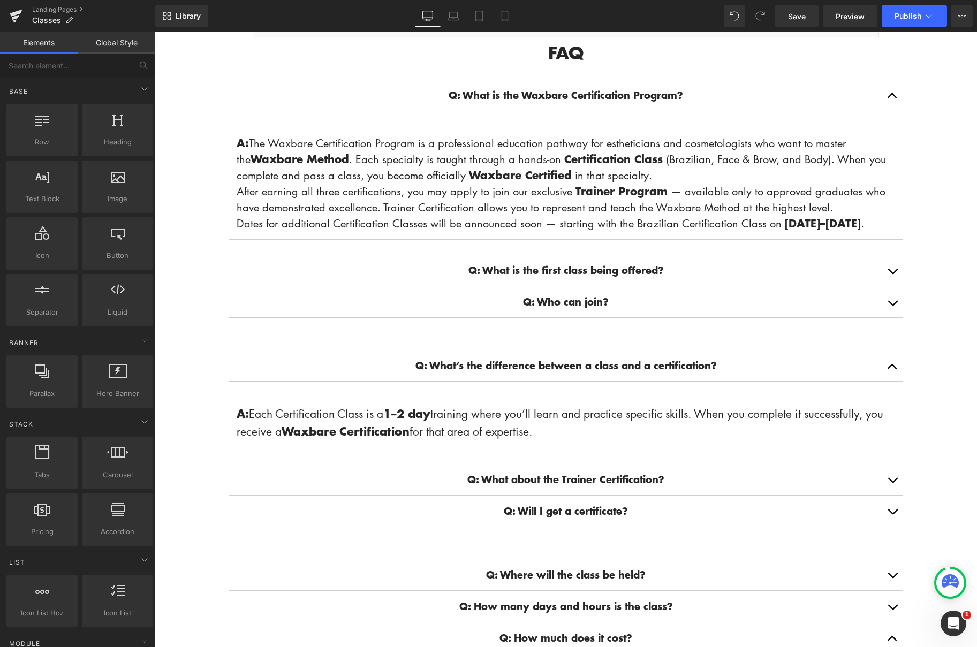
scroll to position [0, 0]
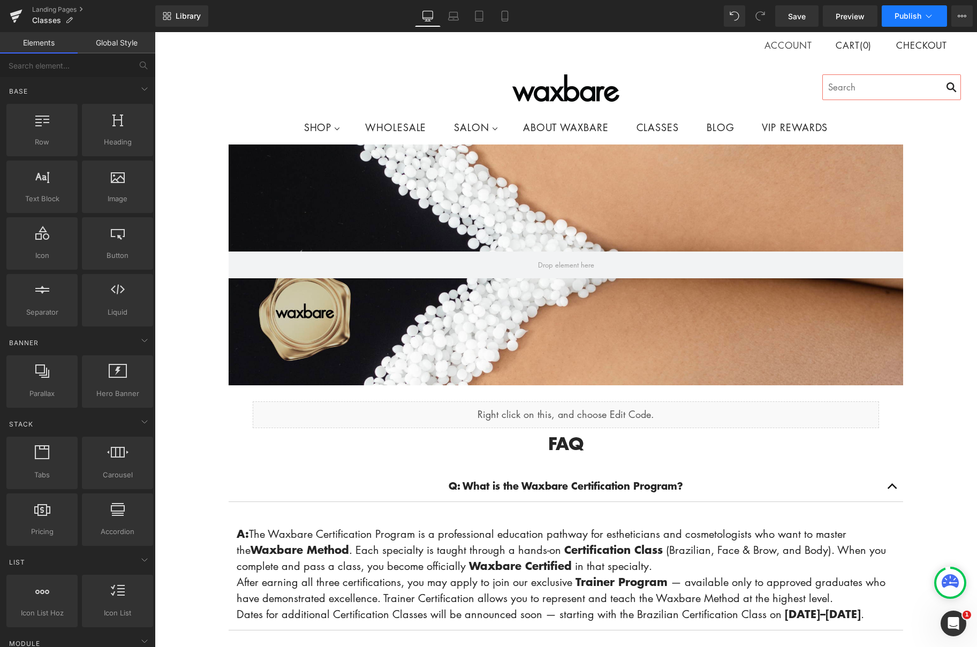
click at [893, 11] on button "Publish" at bounding box center [913, 15] width 65 height 21
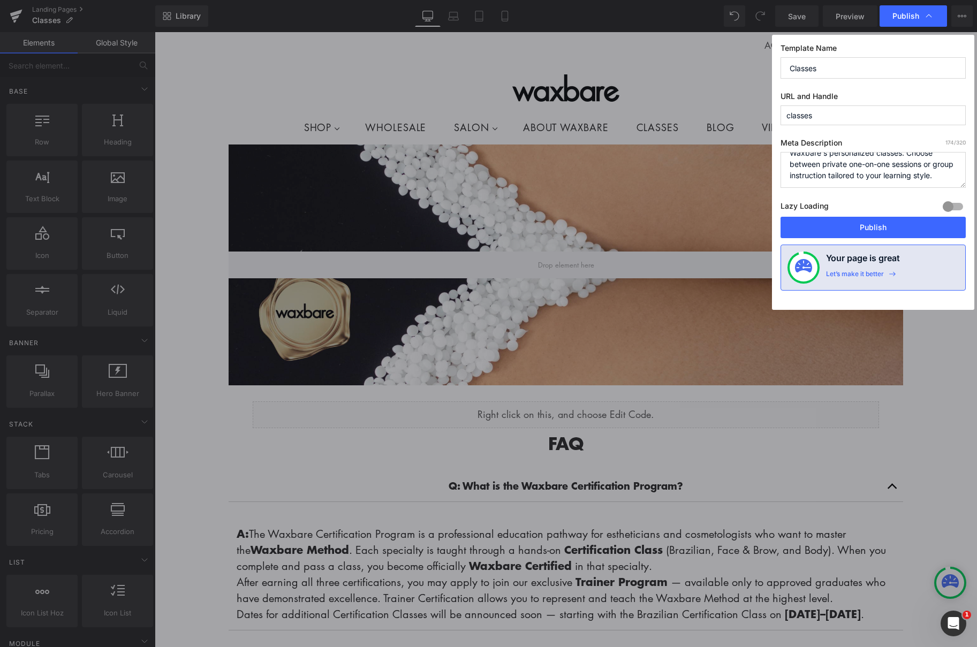
scroll to position [34, 0]
click at [919, 279] on div "Your page is great Let’s make it better" at bounding box center [892, 268] width 133 height 32
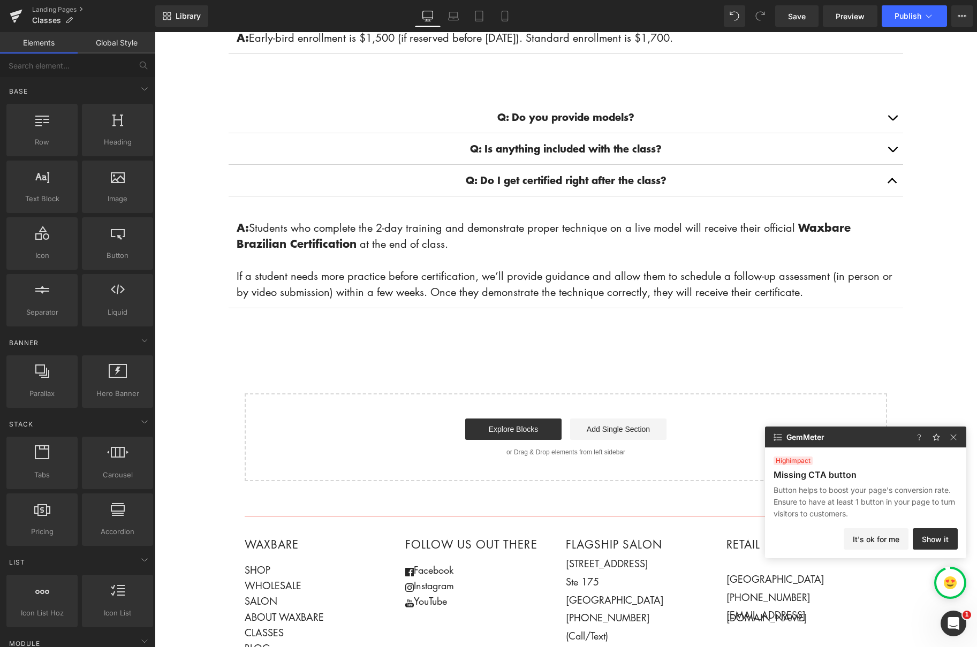
scroll to position [1225, 0]
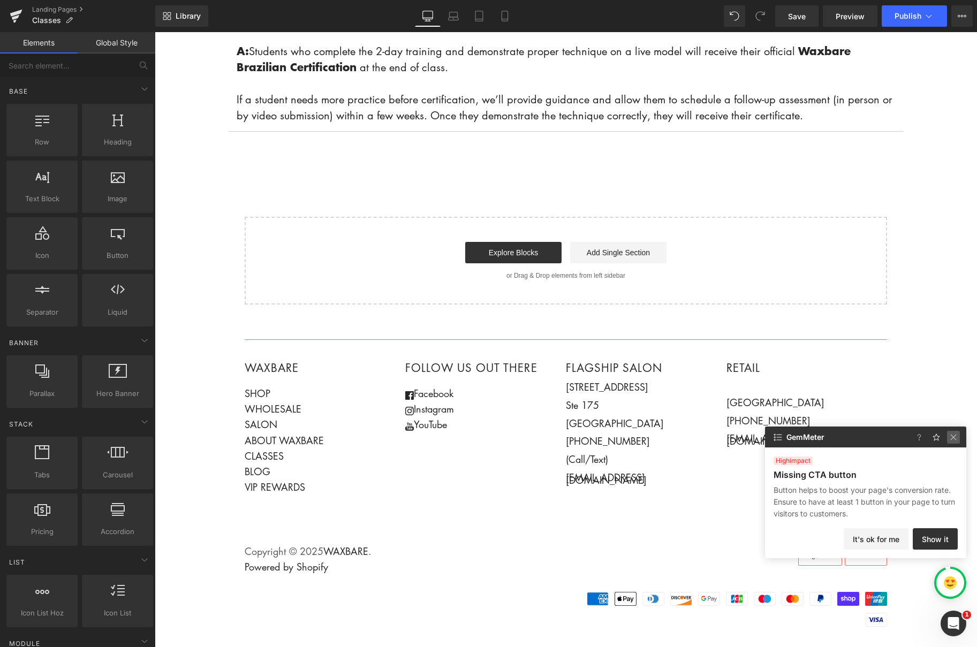
click at [953, 437] on img at bounding box center [953, 437] width 13 height 13
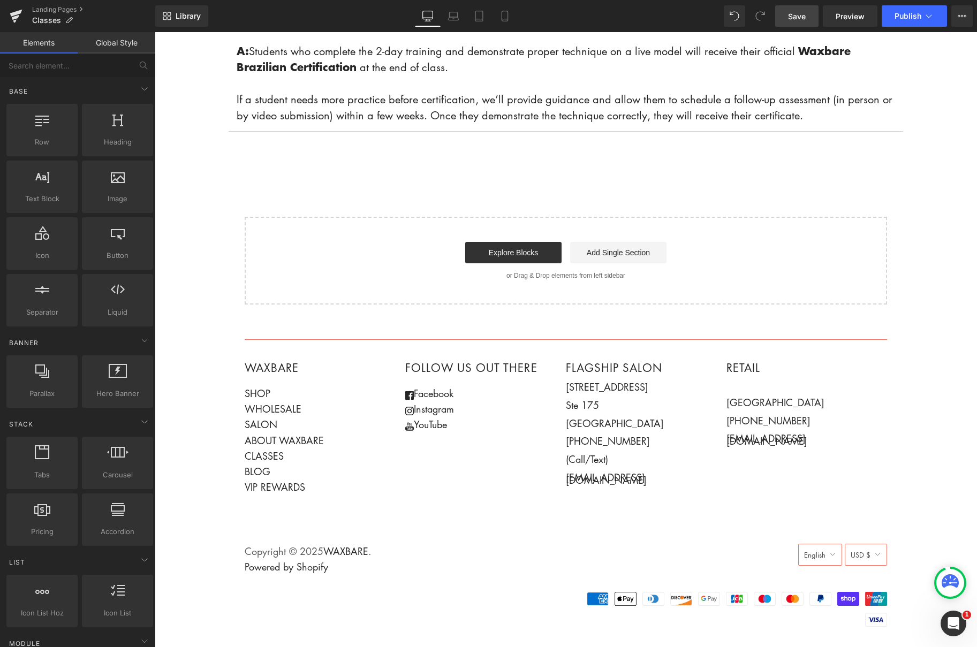
click at [790, 19] on span "Save" at bounding box center [797, 16] width 18 height 11
click at [896, 22] on button "Publish" at bounding box center [913, 15] width 65 height 21
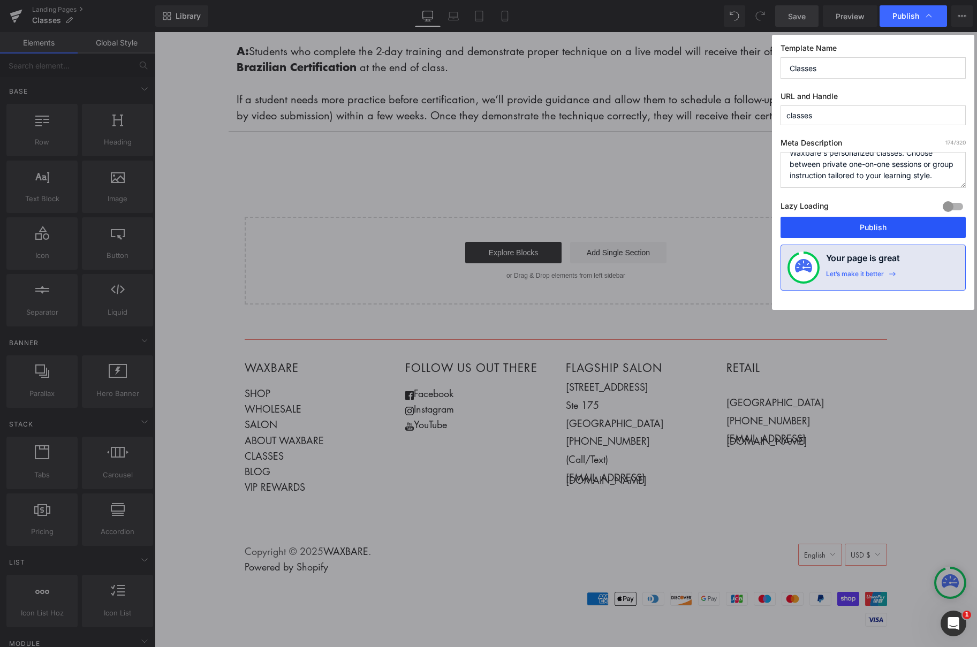
click at [897, 226] on button "Publish" at bounding box center [872, 227] width 185 height 21
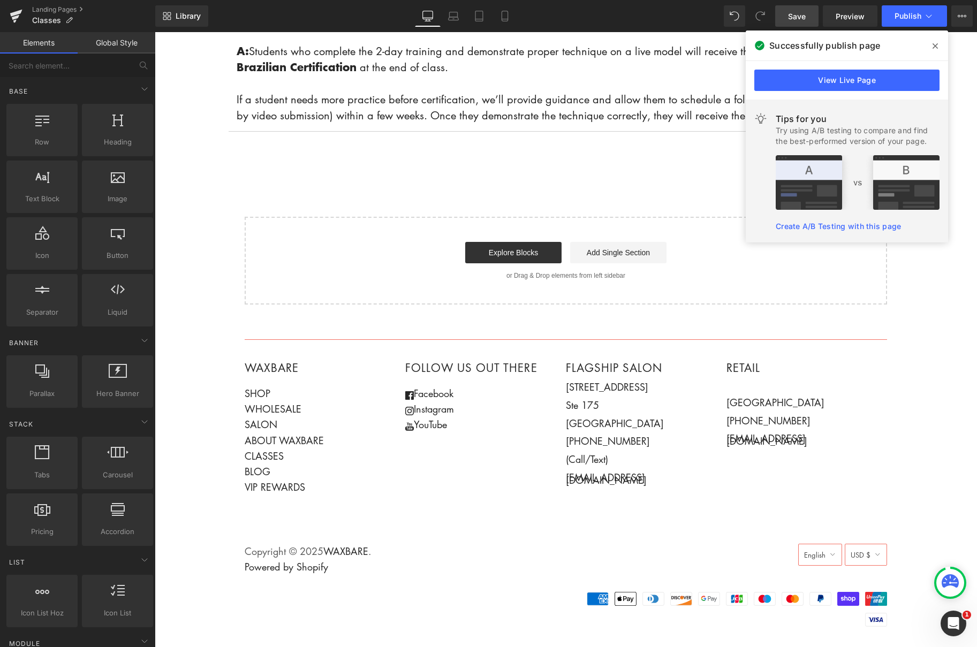
click at [935, 46] on icon at bounding box center [934, 45] width 5 height 5
